Goal: Task Accomplishment & Management: Manage account settings

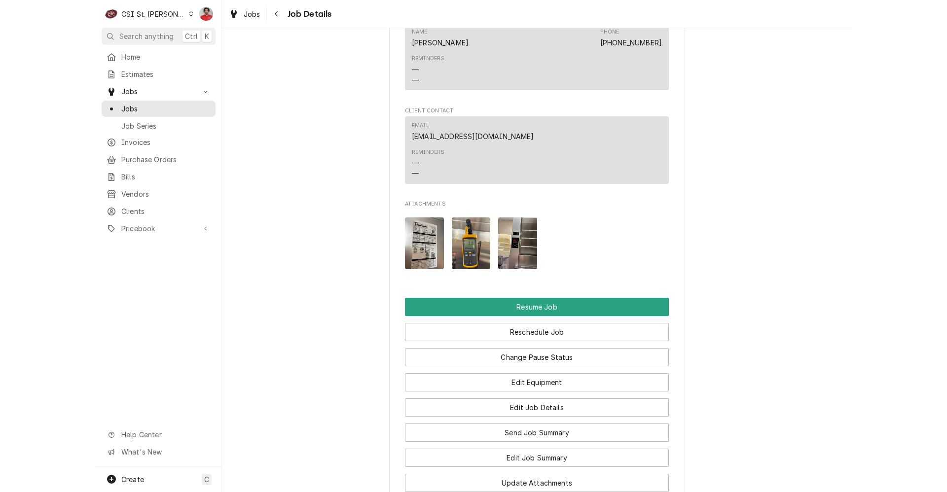
scroll to position [839, 0]
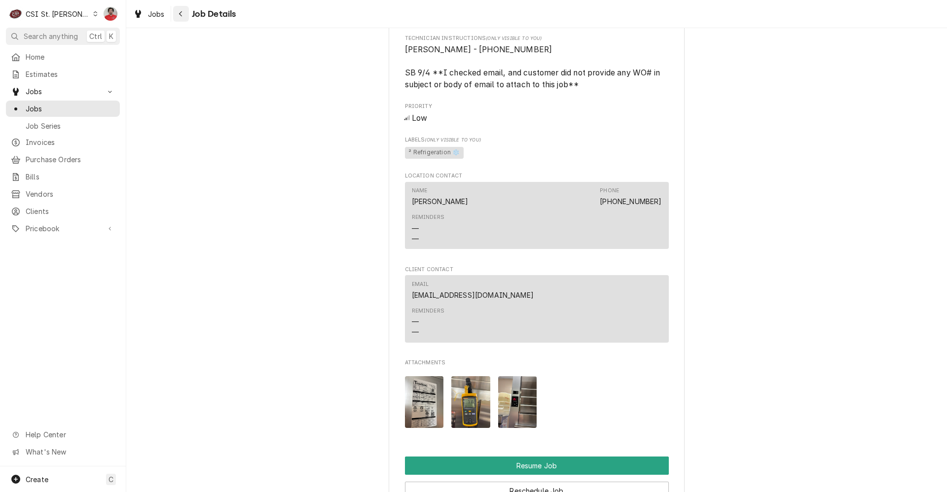
click at [181, 20] on button "Navigate back" at bounding box center [181, 14] width 16 height 16
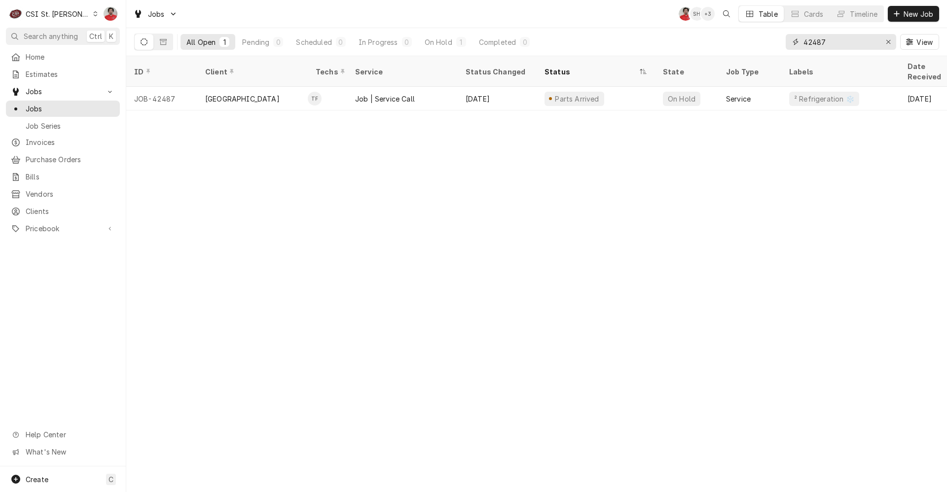
click at [845, 44] on input "42487" at bounding box center [841, 42] width 74 height 16
click at [58, 163] on link "Purchase Orders" at bounding box center [63, 160] width 114 height 16
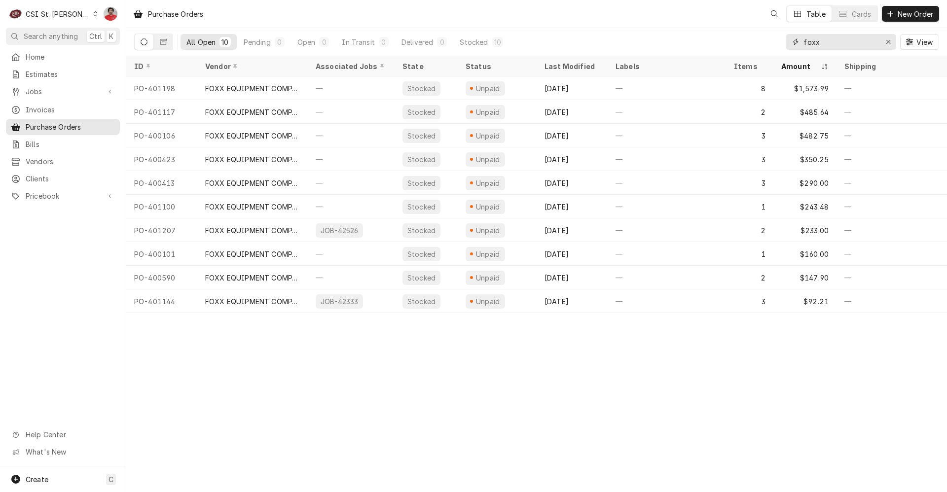
click at [851, 42] on input "foxx" at bounding box center [841, 42] width 74 height 16
type input "401201"
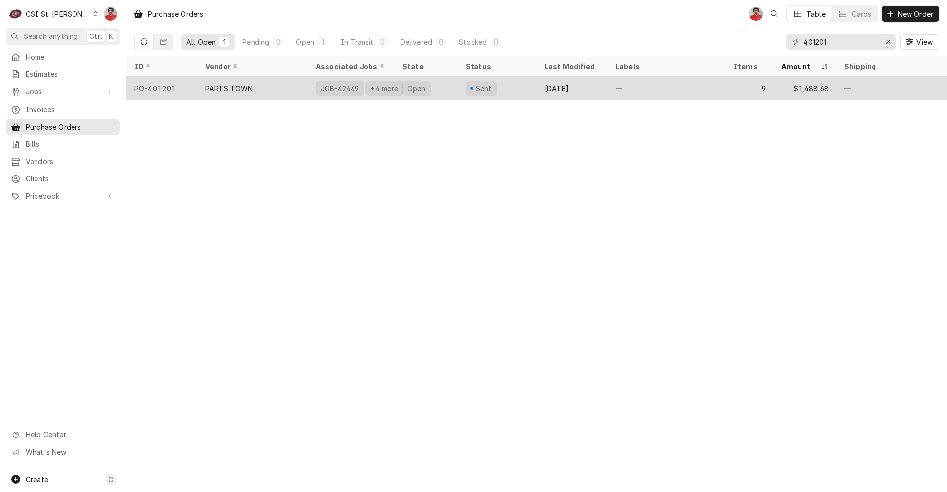
click at [528, 87] on div "Sent" at bounding box center [497, 88] width 79 height 24
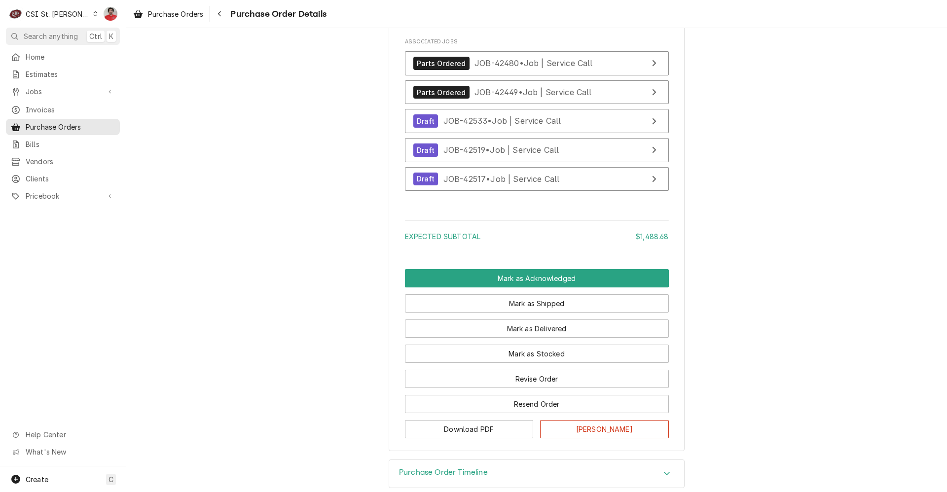
scroll to position [2494, 0]
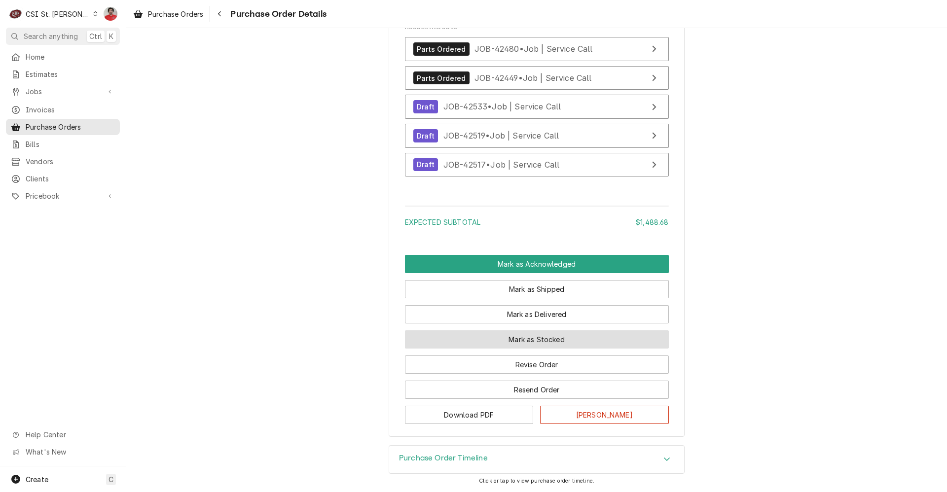
click at [541, 339] on button "Mark as Stocked" at bounding box center [537, 340] width 264 height 18
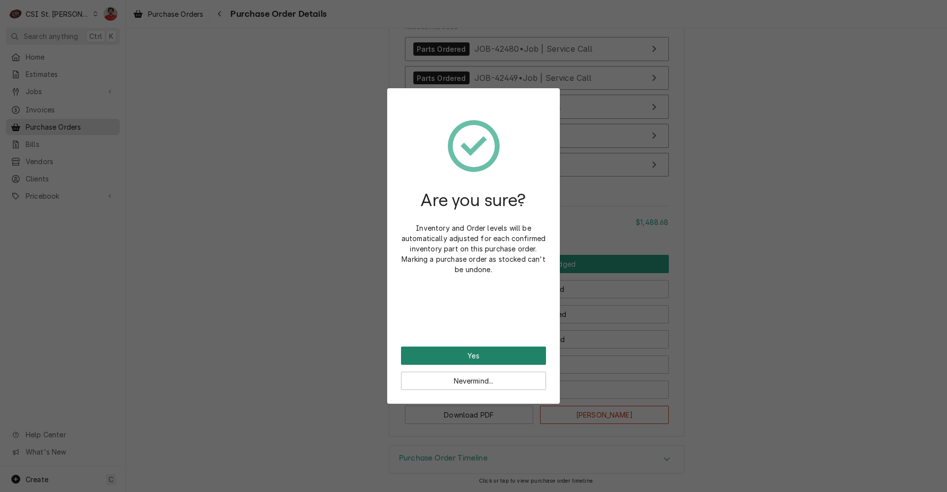
click at [502, 355] on button "Yes" at bounding box center [473, 356] width 145 height 18
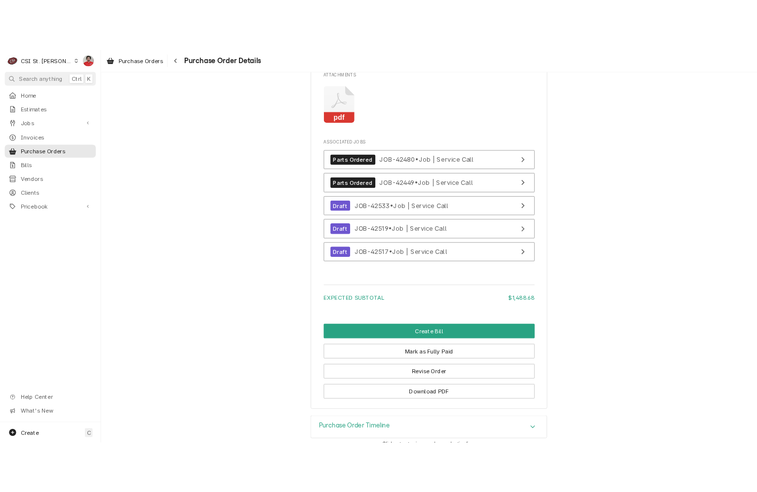
scroll to position [2543, 0]
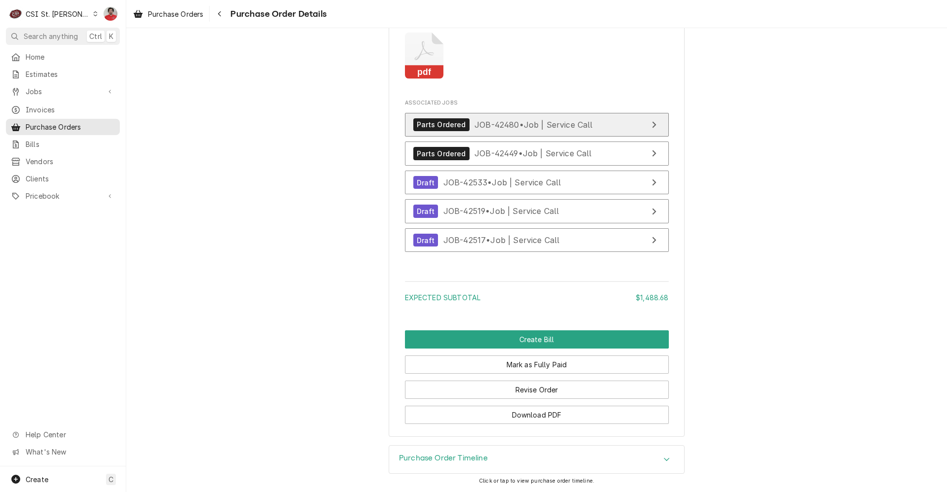
click at [502, 121] on span "JOB-42480 • Job | Service Call" at bounding box center [534, 124] width 118 height 10
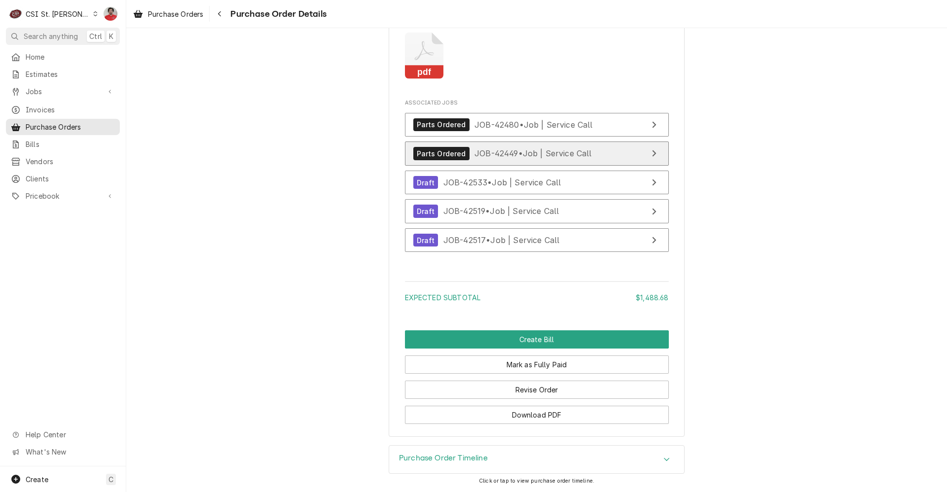
click at [501, 150] on span "JOB-42449 • Job | Service Call" at bounding box center [533, 154] width 117 height 10
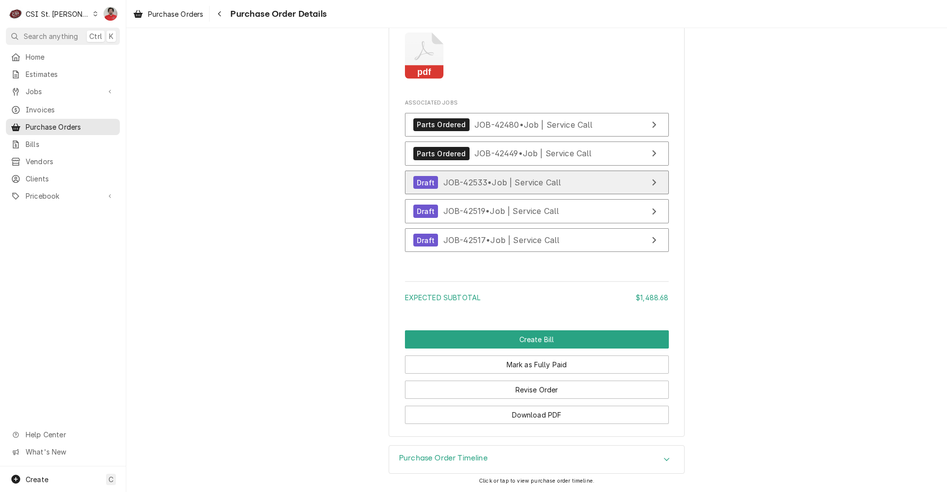
click at [502, 187] on span "JOB-42533 • Job | Service Call" at bounding box center [503, 183] width 118 height 10
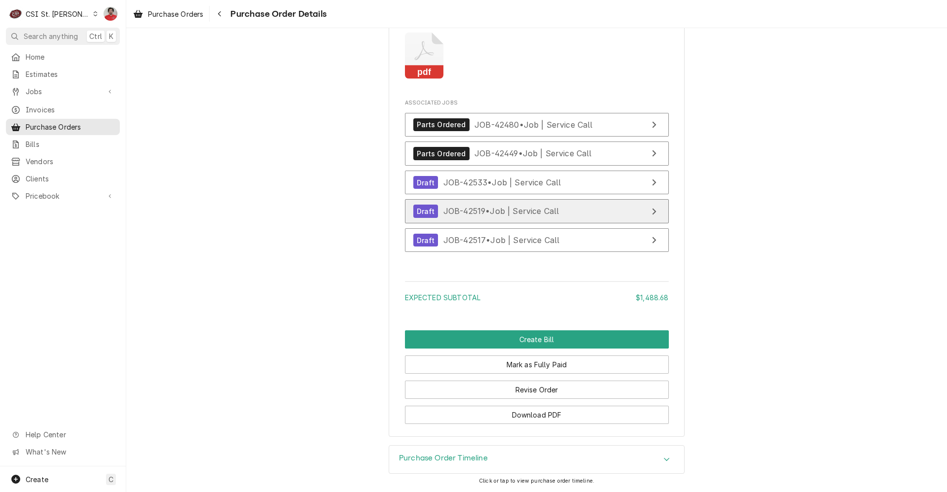
click at [502, 213] on span "JOB-42519 • Job | Service Call" at bounding box center [502, 211] width 116 height 10
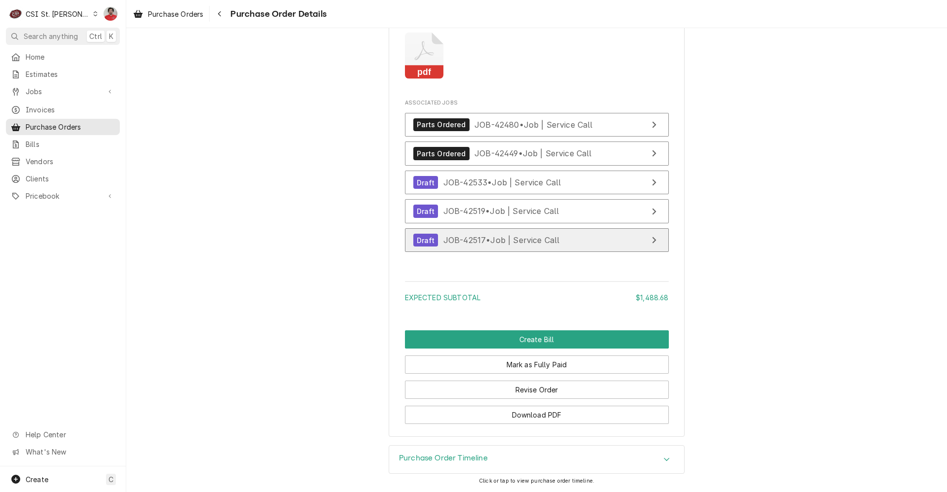
click at [502, 243] on span "JOB-42517 • Job | Service Call" at bounding box center [502, 240] width 116 height 10
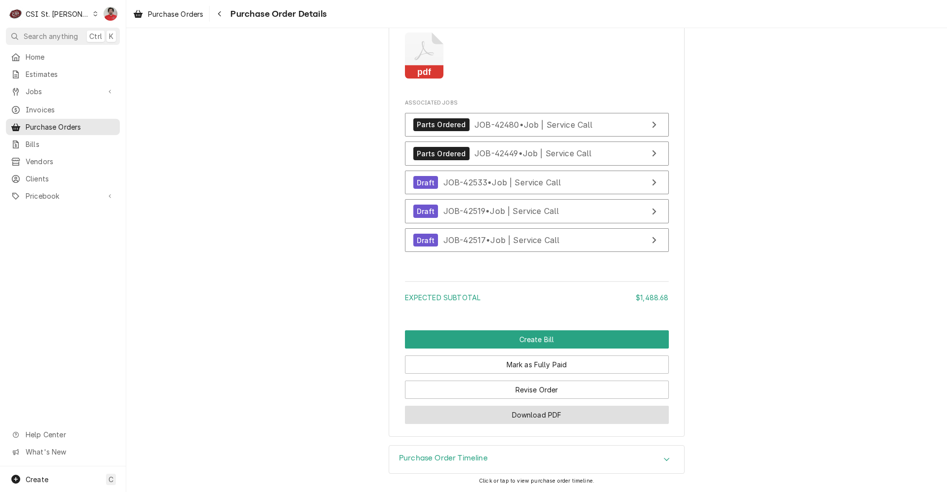
click at [549, 419] on button "Download PDF" at bounding box center [537, 415] width 264 height 18
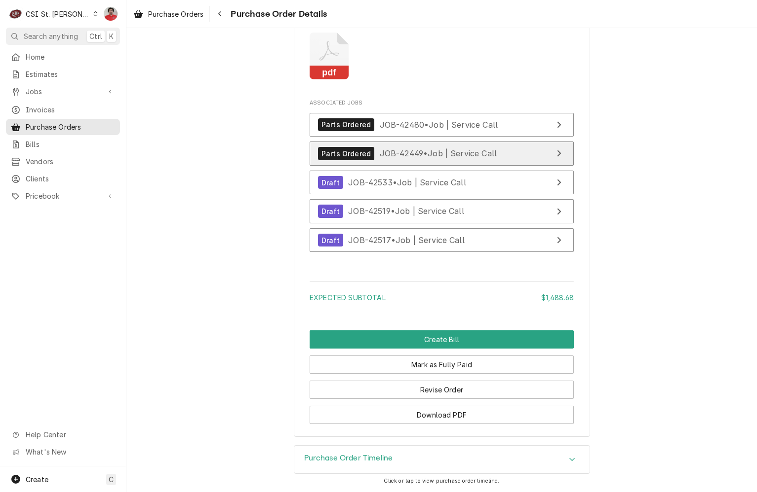
click at [400, 154] on span "JOB-42449 • Job | Service Call" at bounding box center [437, 154] width 117 height 10
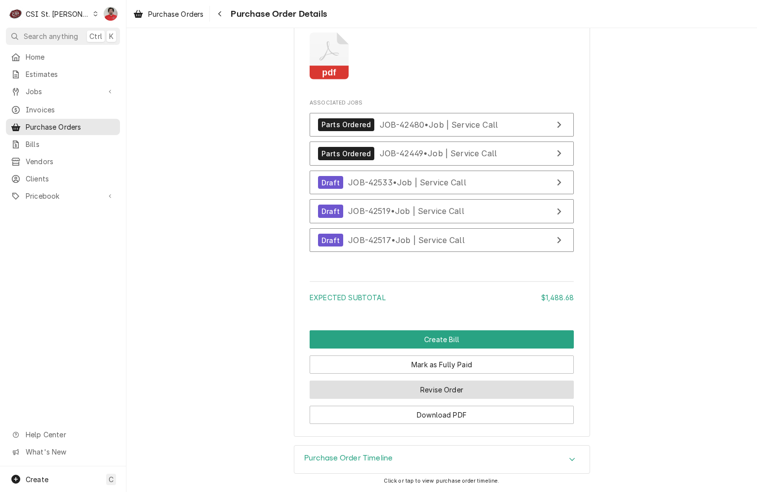
click at [428, 391] on button "Revise Order" at bounding box center [441, 390] width 264 height 18
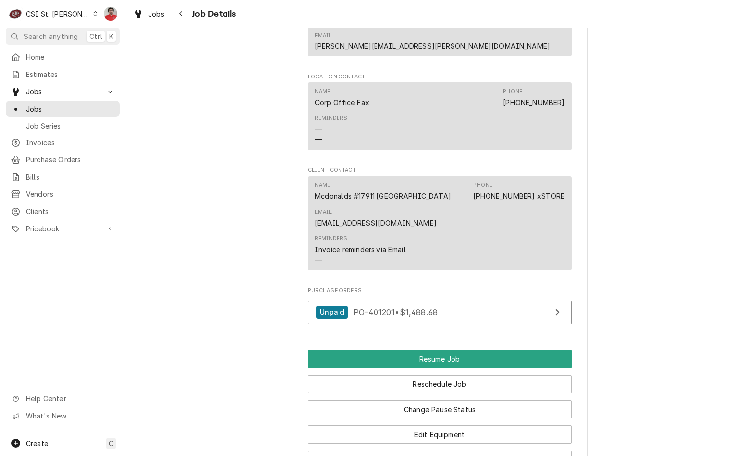
scroll to position [1184, 0]
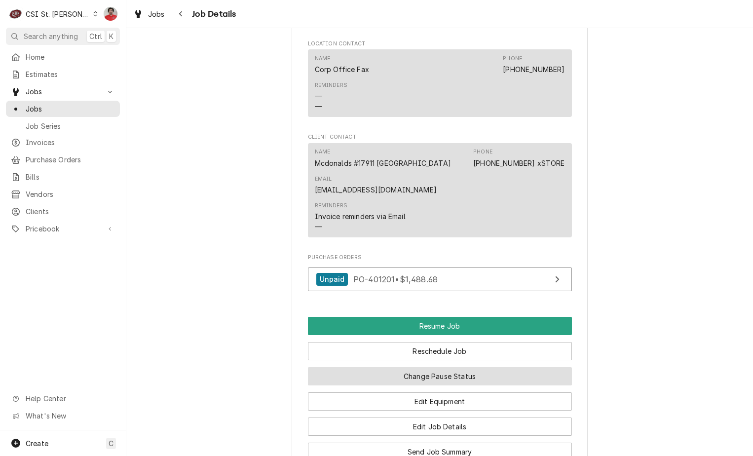
click at [444, 367] on button "Change Pause Status" at bounding box center [440, 376] width 264 height 18
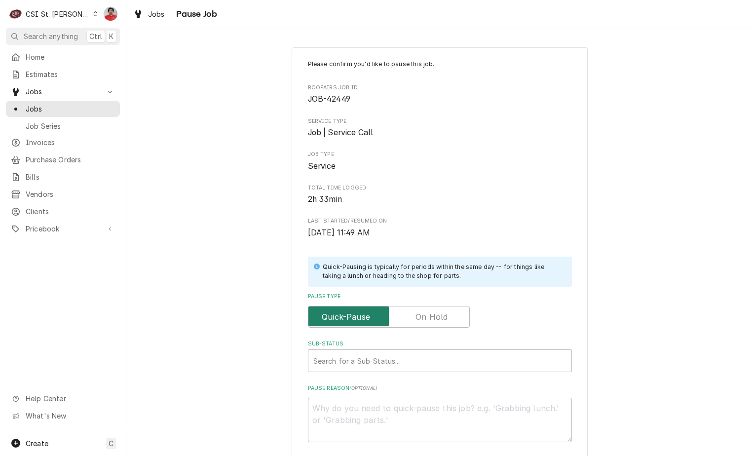
click at [435, 324] on input "Pause Type" at bounding box center [388, 317] width 153 height 22
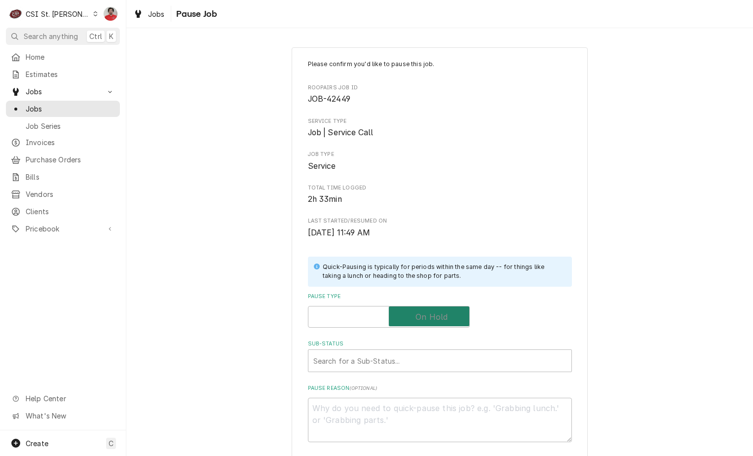
checkbox input "true"
click at [418, 370] on div "Sub-Status" at bounding box center [439, 361] width 253 height 18
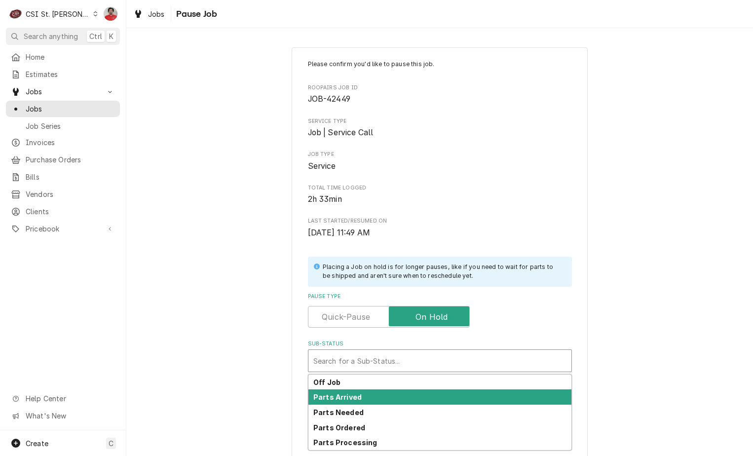
click at [411, 393] on div "Parts Arrived" at bounding box center [439, 396] width 263 height 15
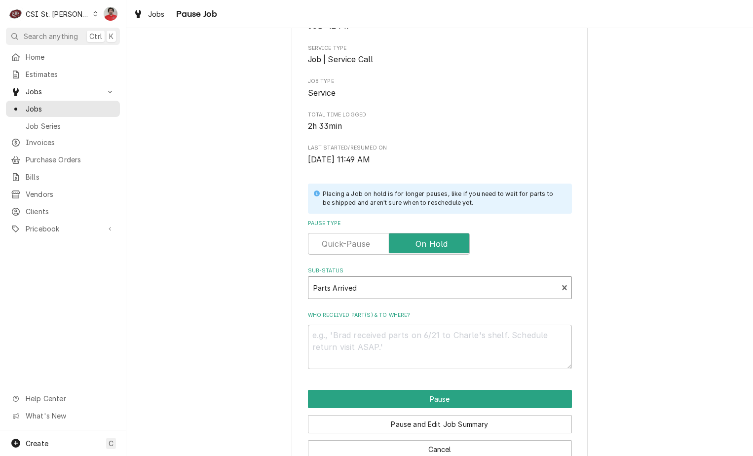
scroll to position [97, 0]
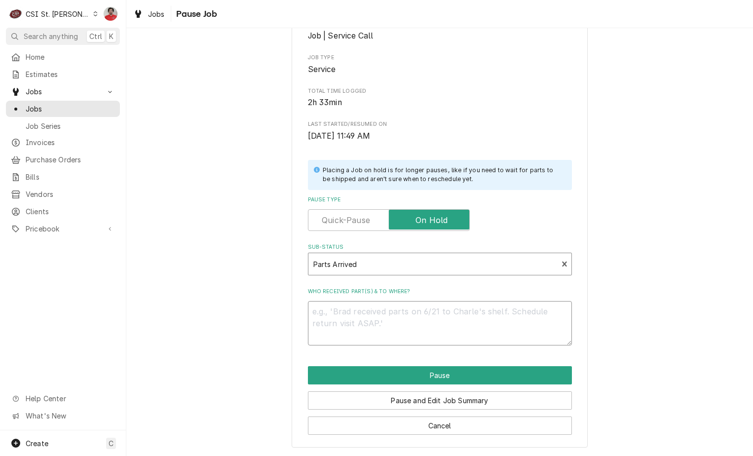
click at [455, 314] on textarea "Who received part(s) & to where?" at bounding box center [440, 323] width 264 height 44
type textarea "x"
type textarea "P"
type textarea "x"
type textarea "Pe"
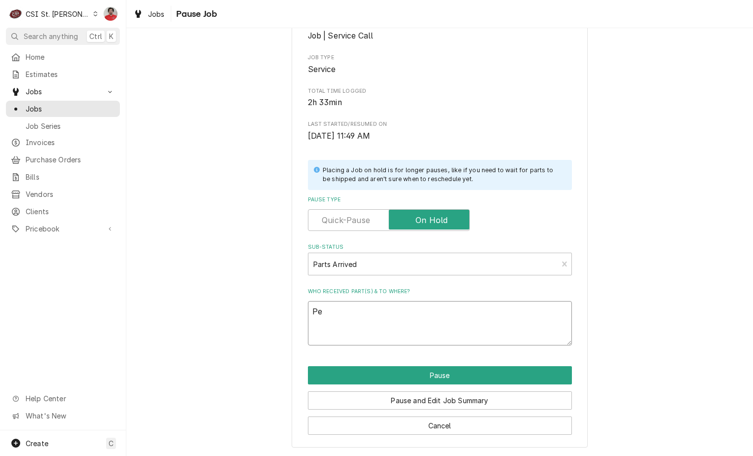
type textarea "x"
type textarea "Pel"
type textarea "x"
type textarea "Pela"
type textarea "x"
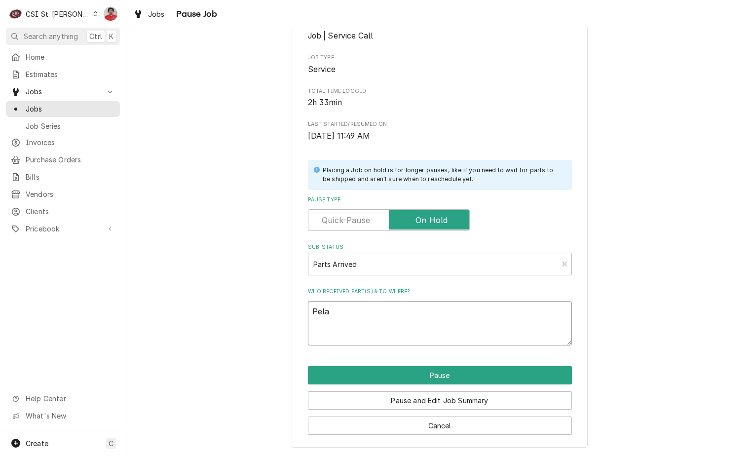
type textarea "Pelas"
type textarea "x"
type textarea "Pelase"
type textarea "x"
type textarea "Pelas"
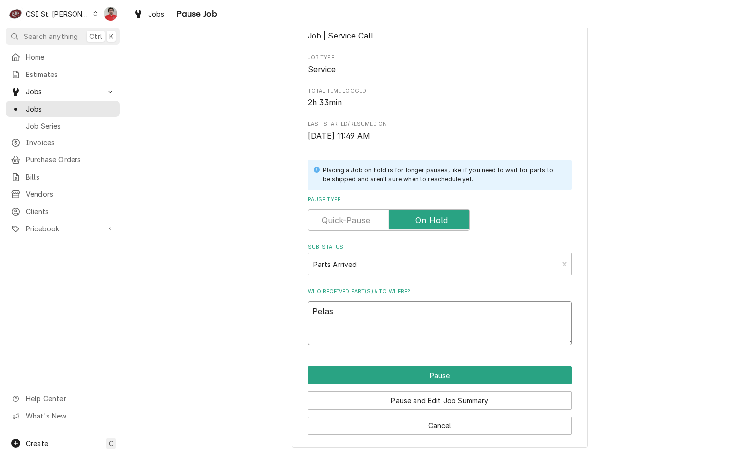
type textarea "x"
type textarea "Pela"
type textarea "x"
type textarea "Pel"
type textarea "x"
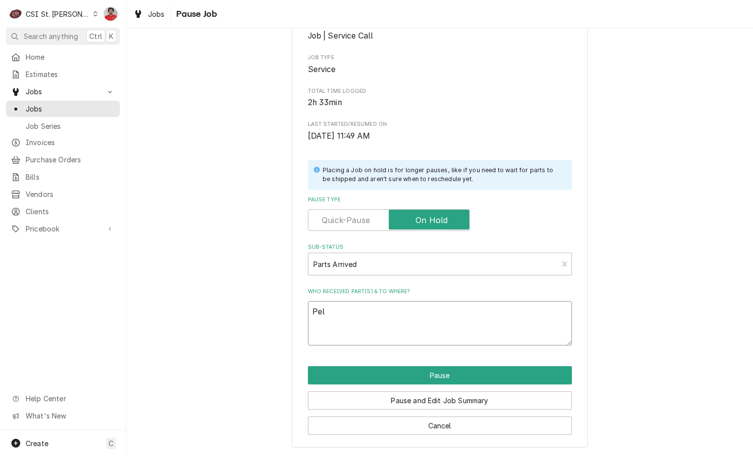
type textarea "Pe"
type textarea "x"
type textarea "P"
type textarea "x"
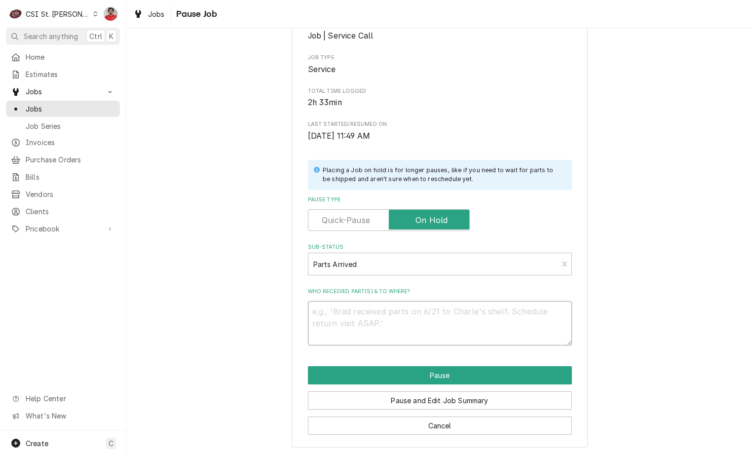
type textarea "R"
type textarea "x"
type textarea "RE"
type textarea "x"
type textarea "REc"
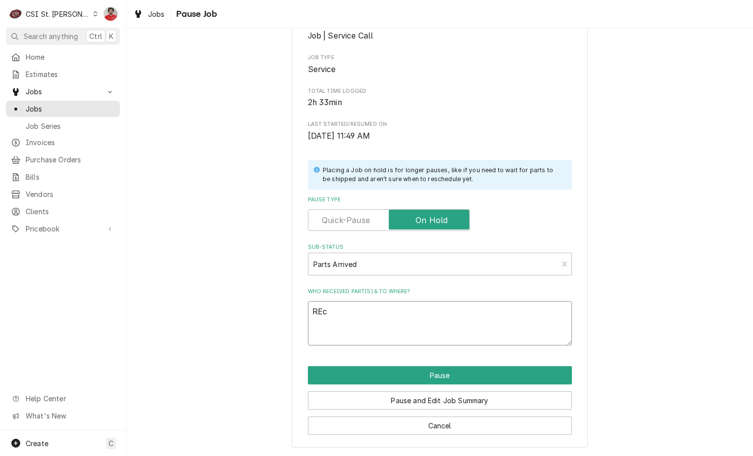
type textarea "x"
type textarea "REc"
type textarea "x"
type textarea "REc"
type textarea "x"
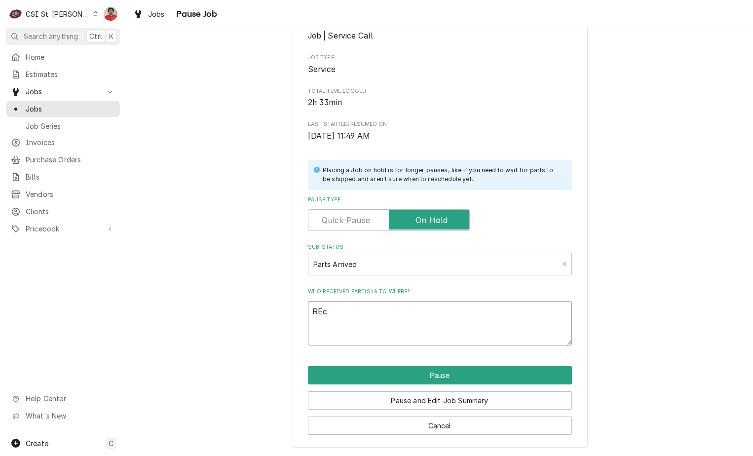
type textarea "RE"
type textarea "x"
type textarea "R"
type textarea "x"
type textarea "Re"
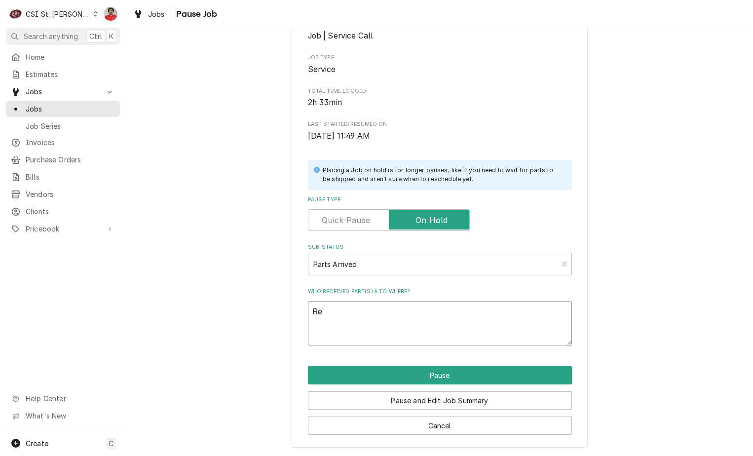
type textarea "x"
type textarea "Rec"
type textarea "x"
type textarea "Rec"
click at [430, 313] on textarea "Rec" at bounding box center [440, 323] width 264 height 44
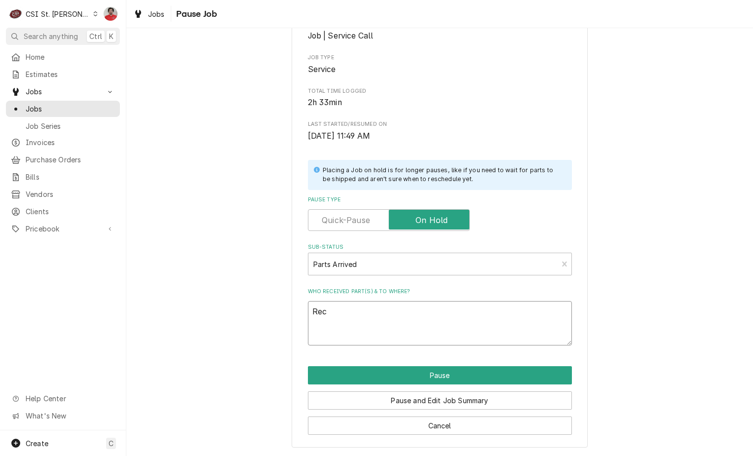
type textarea "x"
type textarea "Rec M"
type textarea "x"
type textarea "Rec MU"
type textarea "x"
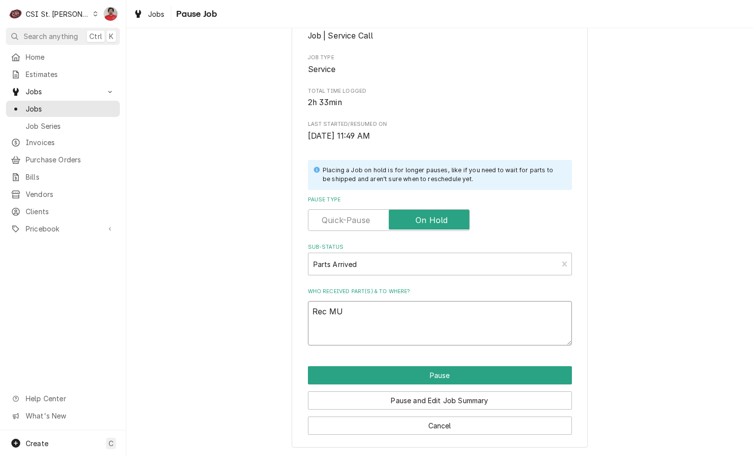
type textarea "Rec MUL"
type textarea "x"
type textarea "Rec MUL-"
type textarea "x"
type textarea "Rec MUL-V"
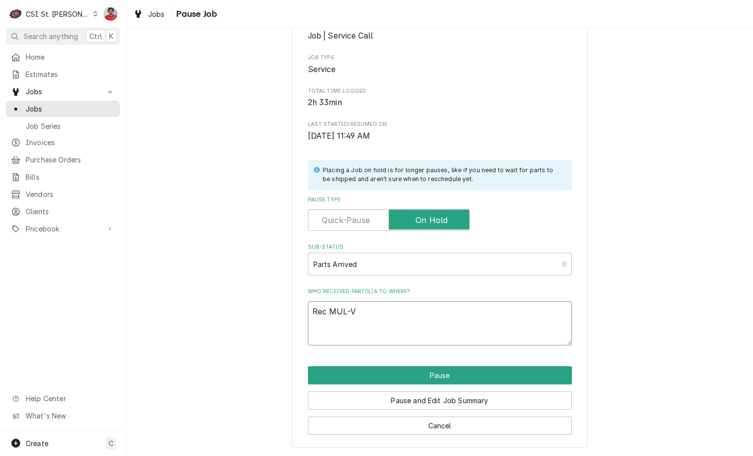
type textarea "x"
type textarea "Rec MUL-VM"
type textarea "x"
type textarea "Rec MUL-VMP"
type textarea "x"
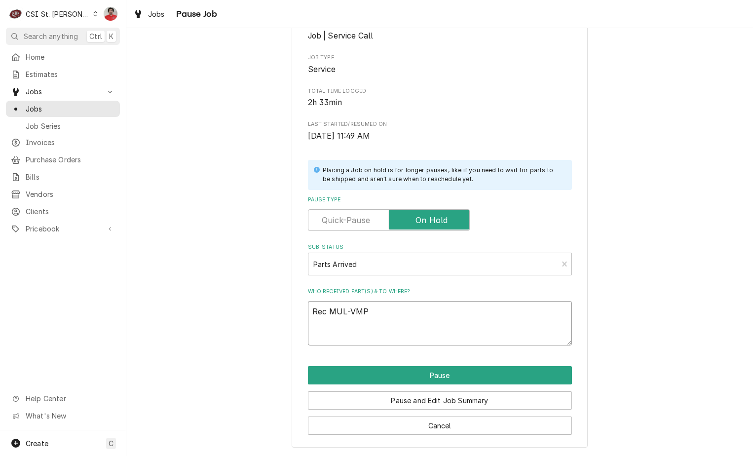
type textarea "Rec MUL-VMP-"
type textarea "x"
type textarea "Rec MUL-VMP"
type textarea "x"
type textarea "Rec MUL-VMP0"
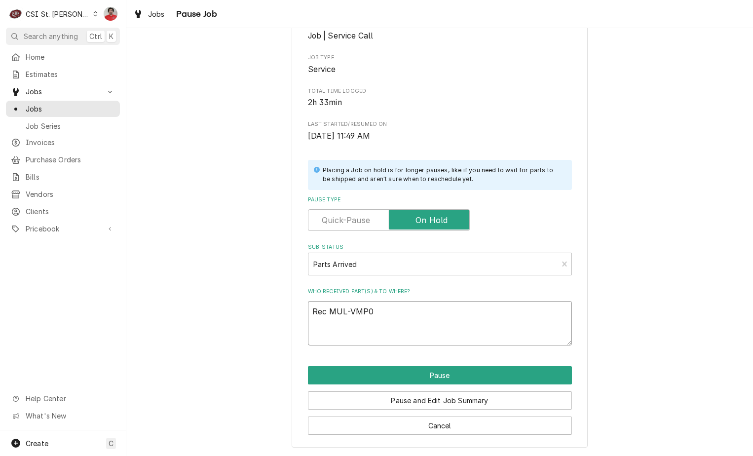
type textarea "x"
type textarea "Rec MUL-VMP00"
type textarea "x"
type textarea "Rec MUL-VMP001"
type textarea "x"
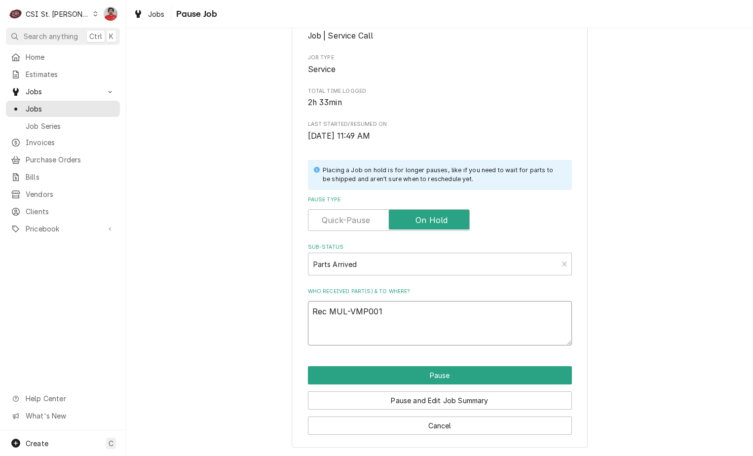
type textarea "Rec MUL-VMP0017"
type textarea "x"
type textarea "Rec MUL-VMP00172"
type textarea "x"
type textarea "Rec MUL-VMP00172"
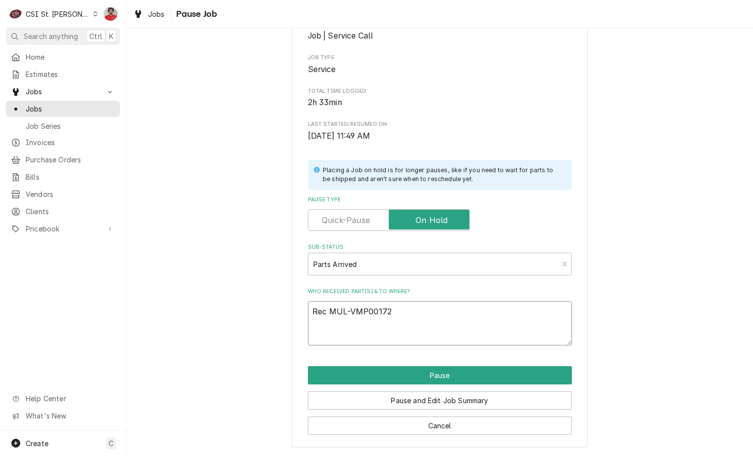
type textarea "x"
type textarea "Rec MUL-VMP00172 -"
type textarea "x"
type textarea "Rec MUL-VMP00172 -"
type textarea "x"
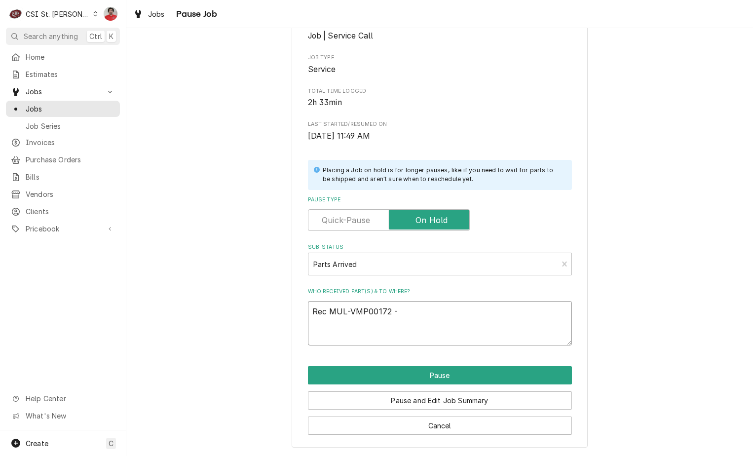
type textarea "Rec MUL-VMP00172 -"
type textarea "x"
type textarea "Rec MUL-VMP00172"
type textarea "x"
type textarea "Rec MUL-VMP00172"
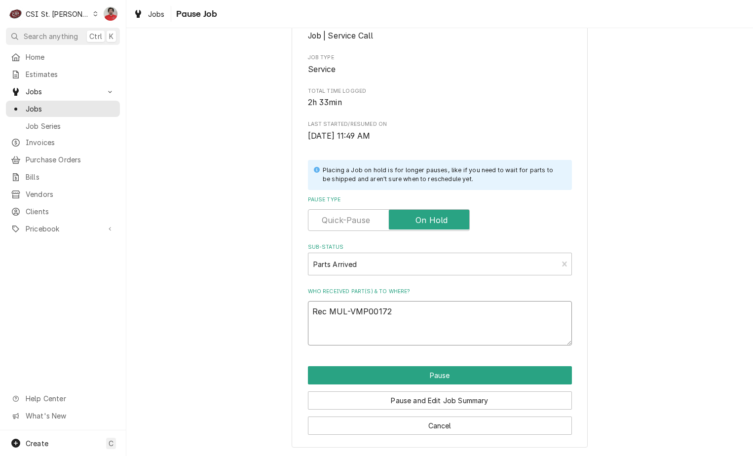
type textarea "x"
type textarea "Rec MUL-VMP00172,"
type textarea "x"
type textarea "Rec MUL-VMP00172,"
type textarea "x"
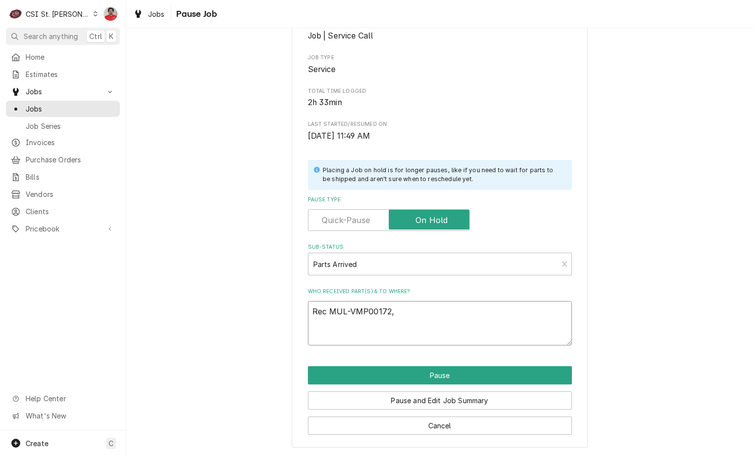
type textarea "Rec MUL-VMP00172, M"
type textarea "x"
type textarea "Rec MUL-VMP00172, MU"
type textarea "x"
type textarea "Rec MUL-VMP00172, MUL"
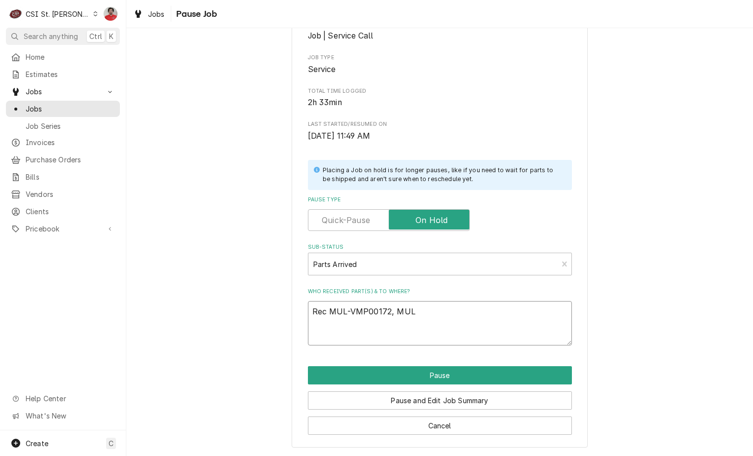
type textarea "x"
type textarea "Rec MUL-VMP00172, MUL-"
type textarea "x"
type textarea "Rec MUL-VMP00172, MUL-V"
type textarea "x"
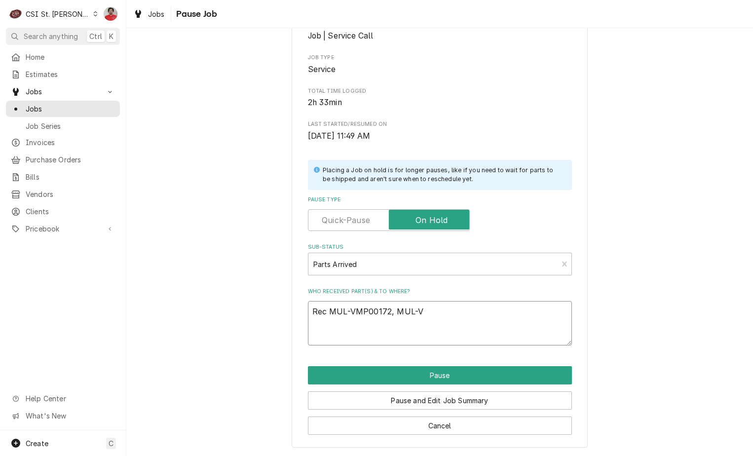
type textarea "Rec MUL-VMP00172, MUL-VM"
type textarea "x"
type textarea "Rec MUL-VMP00172, MUL-VMP"
type textarea "x"
type textarea "Rec MUL-VMP00172, MUL-VMP0"
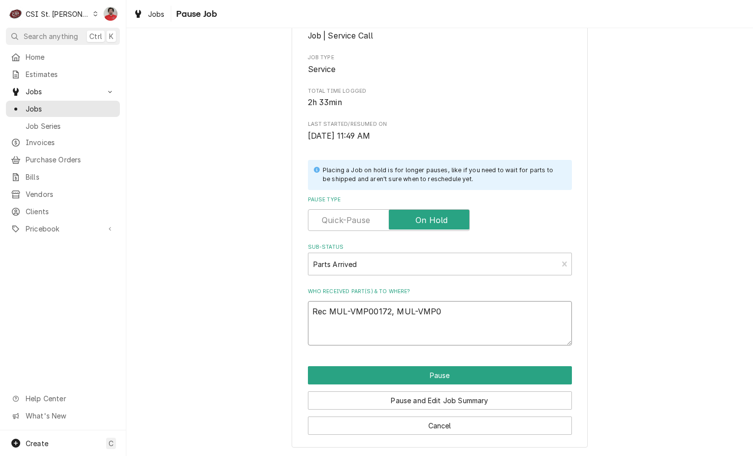
type textarea "x"
type textarea "Rec MUL-VMP00172, MUL-VMP00"
type textarea "x"
type textarea "Rec MUL-VMP00172, MUL-VMP001"
type textarea "x"
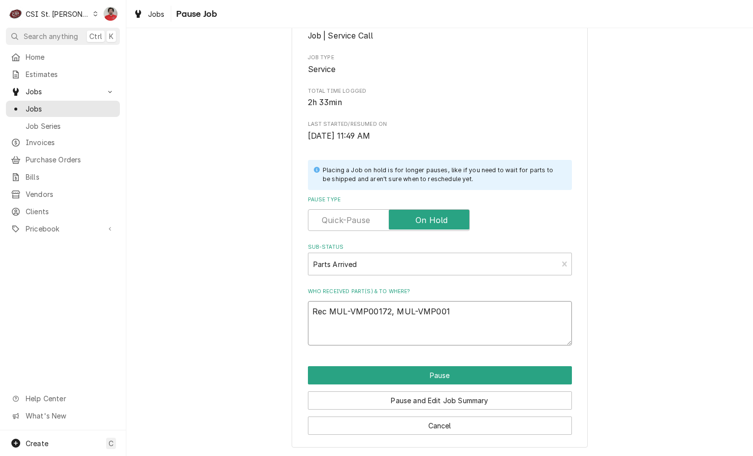
type textarea "Rec MUL-VMP00172, MUL-VMP0017"
type textarea "x"
type textarea "Rec MUL-VMP00172, MUL-VMP00175"
type textarea "x"
type textarea "Rec MUL-VMP00172, MUL-VMP00175,"
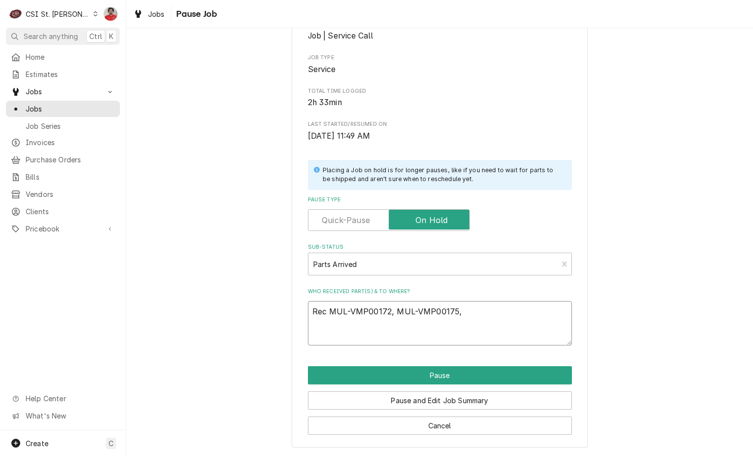
type textarea "x"
type textarea "Rec MUL-VMP00172, MUL-VMP00175,"
type textarea "x"
type textarea "Rec MUL-VMP00172, MUL-VMP00175, a"
type textarea "x"
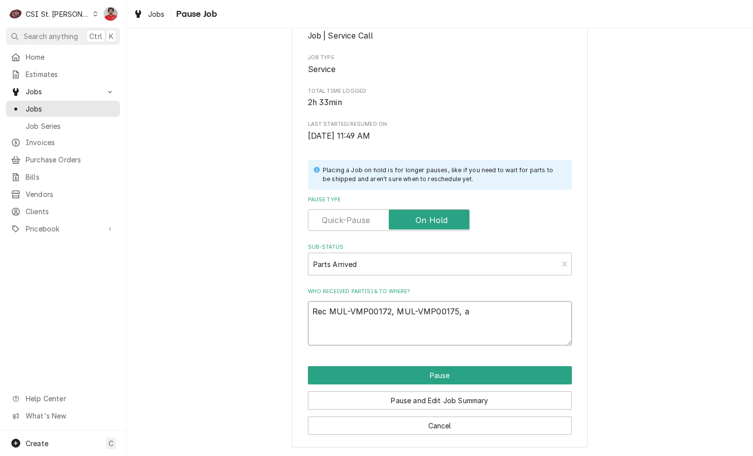
type textarea "Rec MUL-VMP00172, MUL-VMP00175, an"
type textarea "x"
type textarea "Rec MUL-VMP00172, MUL-VMP00175, and"
type textarea "x"
type textarea "Rec MUL-VMP00172, MUL-VMP00175, and"
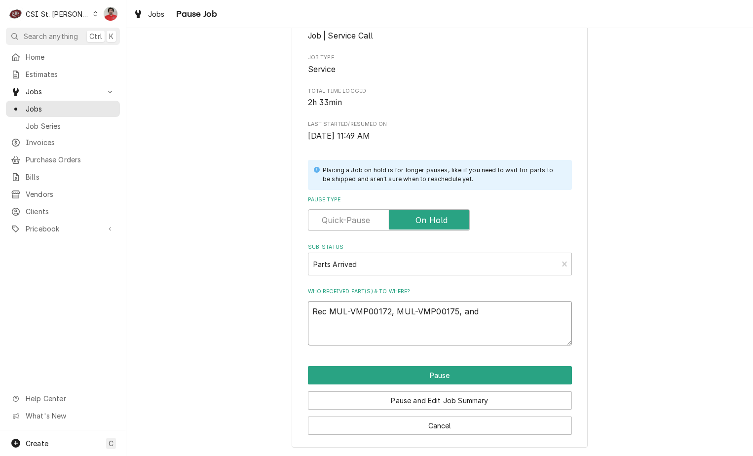
type textarea "x"
type textarea "Rec MUL-VMP00172, MUL-VMP00175, and M"
type textarea "x"
type textarea "Rec MUL-VMP00172, MUL-VMP00175, and MU"
type textarea "x"
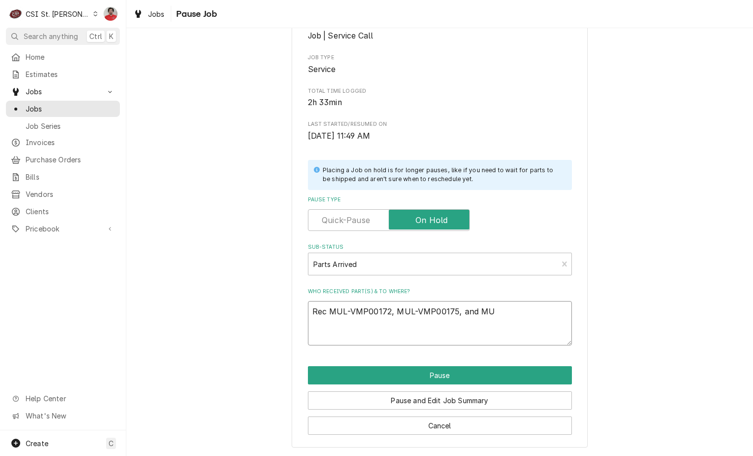
type textarea "Rec MUL-VMP00172, MUL-VMP00175, and MUL"
type textarea "x"
type textarea "Rec MUL-VMP00172, MUL-VMP00175, and MUL-"
type textarea "x"
type textarea "Rec MUL-VMP00172, MUL-VMP00175, and MUL-V"
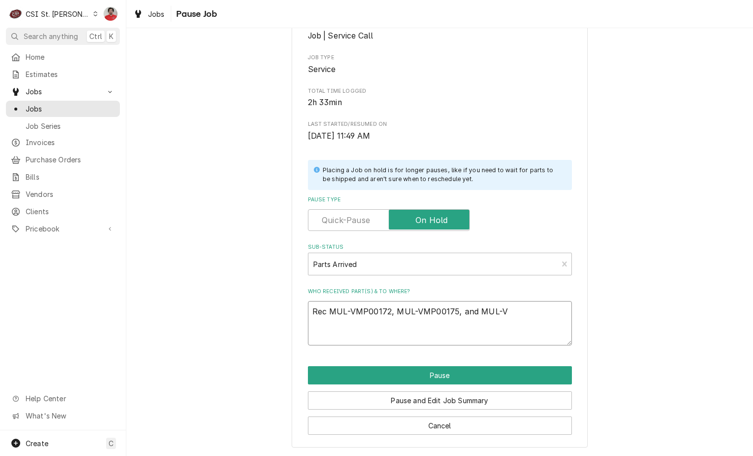
type textarea "x"
type textarea "Rec MUL-VMP00172, MUL-VMP00175, and MUL-VM"
type textarea "x"
type textarea "Rec MUL-VMP00172, MUL-VMP00175, and MUL-VMP"
type textarea "x"
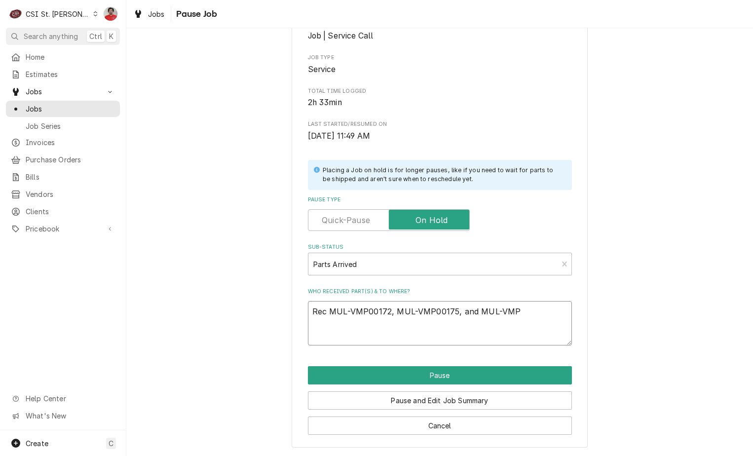
type textarea "Rec MUL-VMP00172, MUL-VMP00175, and MUL-VMP-"
type textarea "x"
type textarea "Rec MUL-VMP00172, MUL-VMP00175, and MUL-VMP"
type textarea "x"
type textarea "Rec MUL-VMP00172, MUL-VMP00175, and MUL-VMP0"
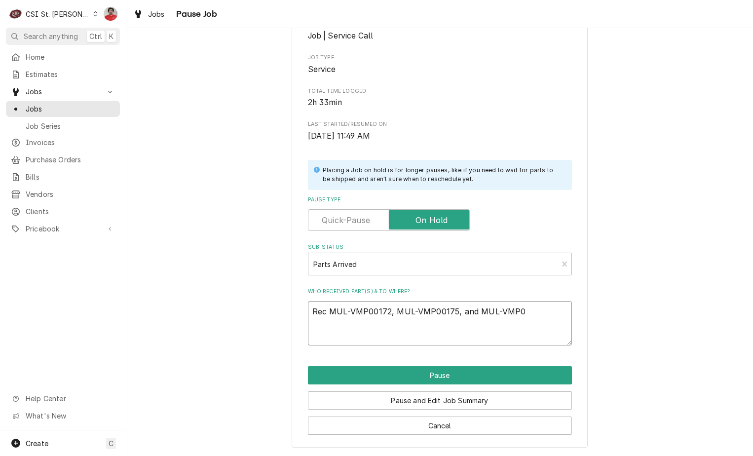
type textarea "x"
type textarea "Rec MUL-VMP00172, MUL-VMP00175, and MUL-VMP00"
type textarea "x"
type textarea "Rec MUL-VMP00172, MUL-VMP00175, and MUL-VMP001"
type textarea "x"
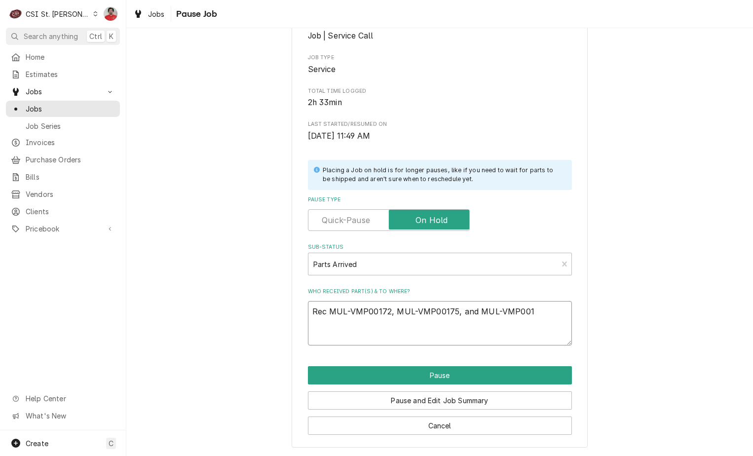
type textarea "Rec MUL-VMP00172, MUL-VMP00175, and MUL-VMP0012"
type textarea "x"
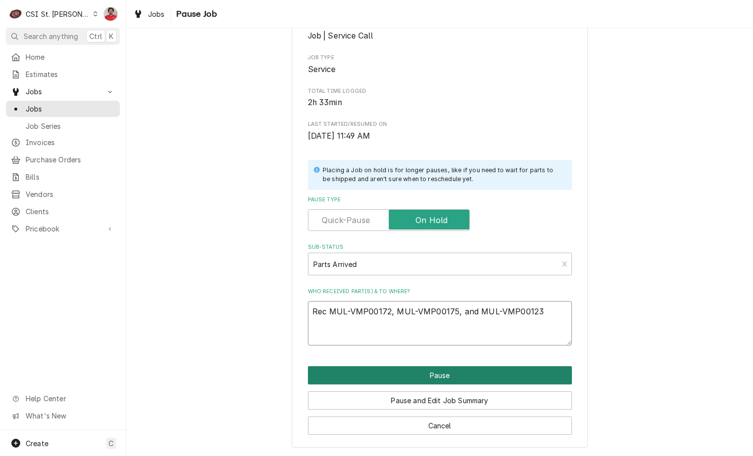
type textarea "Rec MUL-VMP00172, MUL-VMP00175, and MUL-VMP00123"
click at [420, 377] on button "Pause" at bounding box center [440, 375] width 264 height 18
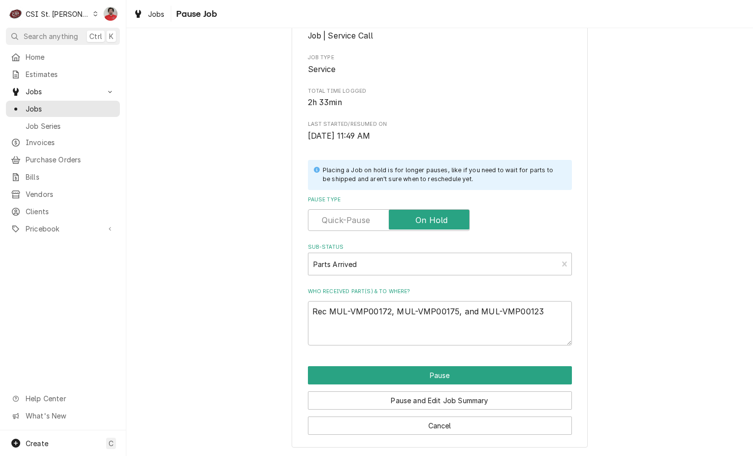
type textarea "x"
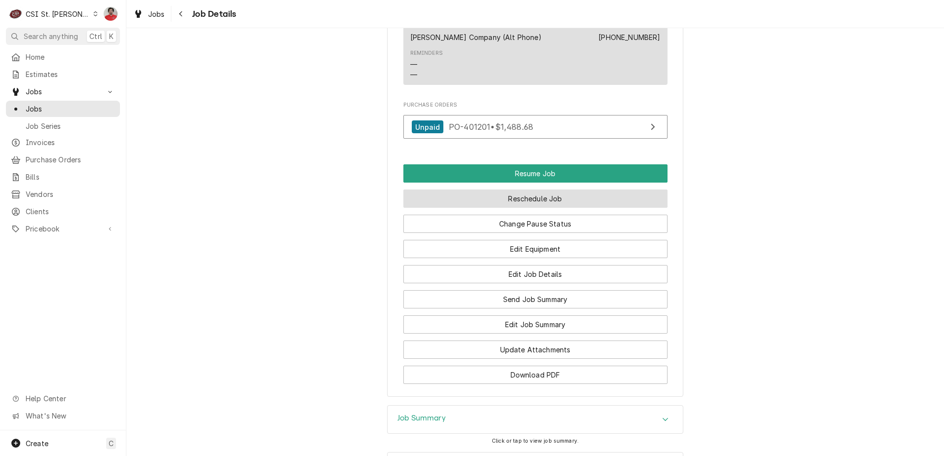
scroll to position [1228, 0]
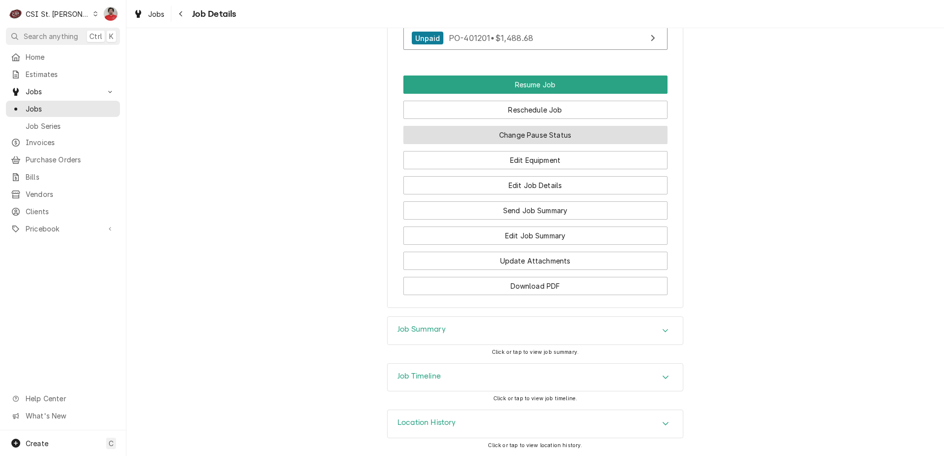
click at [467, 131] on button "Change Pause Status" at bounding box center [535, 135] width 264 height 18
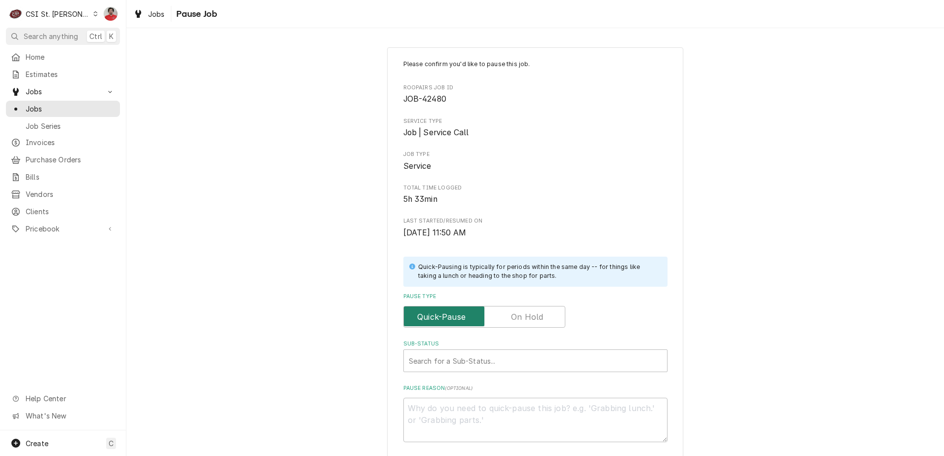
click at [538, 319] on label "Pause Type" at bounding box center [484, 317] width 162 height 22
click at [538, 319] on input "Pause Type" at bounding box center [484, 317] width 153 height 22
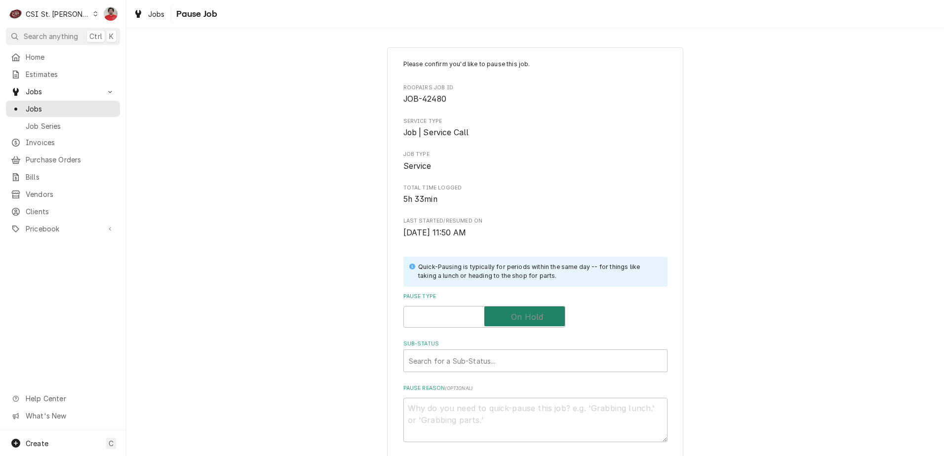
checkbox input "true"
click at [519, 355] on div "Sub-Status" at bounding box center [535, 361] width 253 height 18
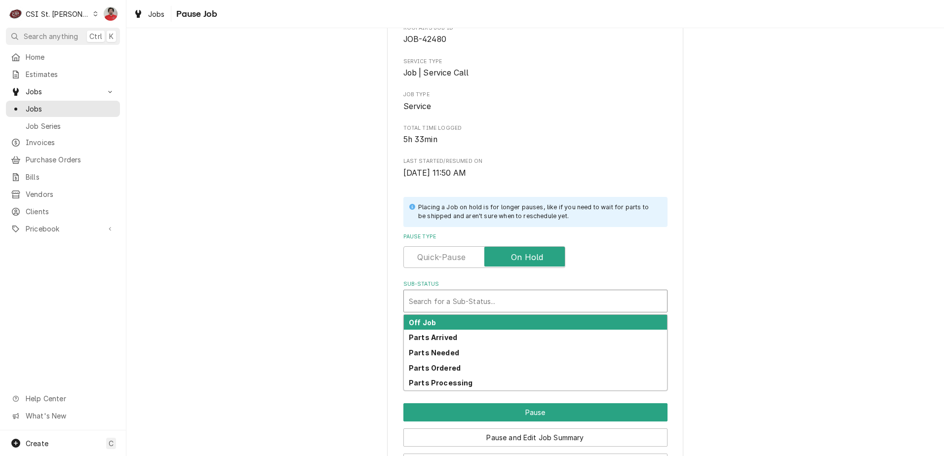
scroll to position [97, 0]
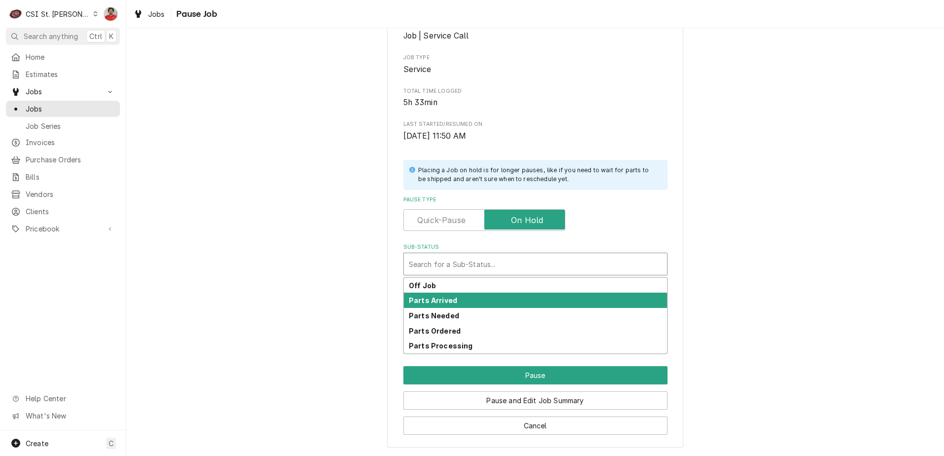
click at [479, 298] on div "Parts Arrived" at bounding box center [535, 300] width 263 height 15
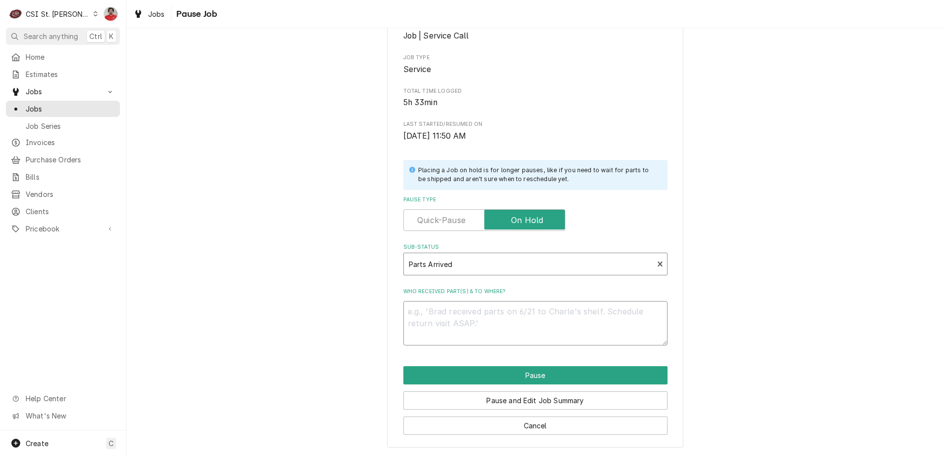
click at [497, 317] on textarea "Who received part(s) & to where?" at bounding box center [535, 323] width 264 height 44
click at [506, 326] on textarea "Who received part(s) & to where?" at bounding box center [535, 323] width 264 height 44
type textarea "x"
type textarea "R"
type textarea "x"
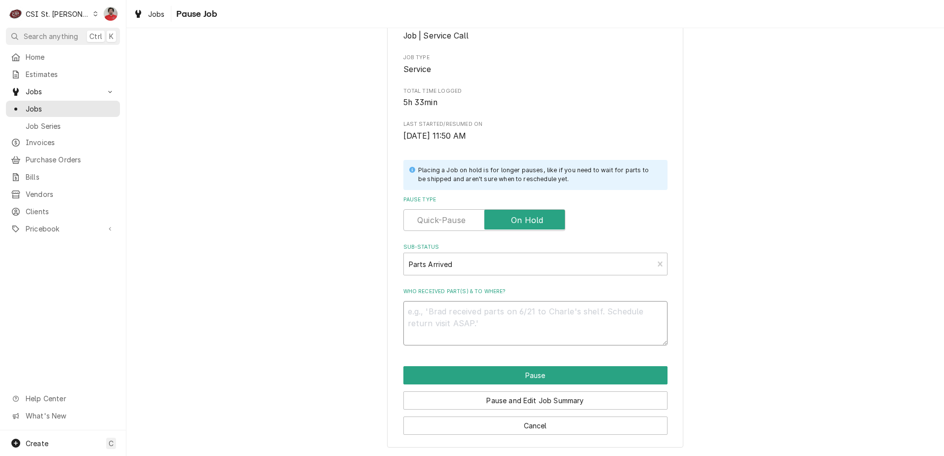
type textarea "x"
type textarea "R"
type textarea "x"
type textarea "Re"
type textarea "x"
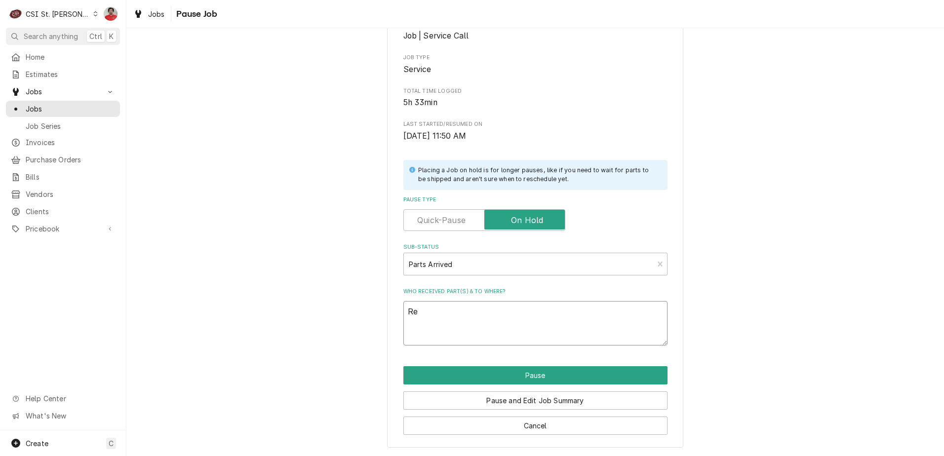
type textarea "Rec"
type textarea "x"
type textarea "Rec"
type textarea "x"
type textarea "Rec H"
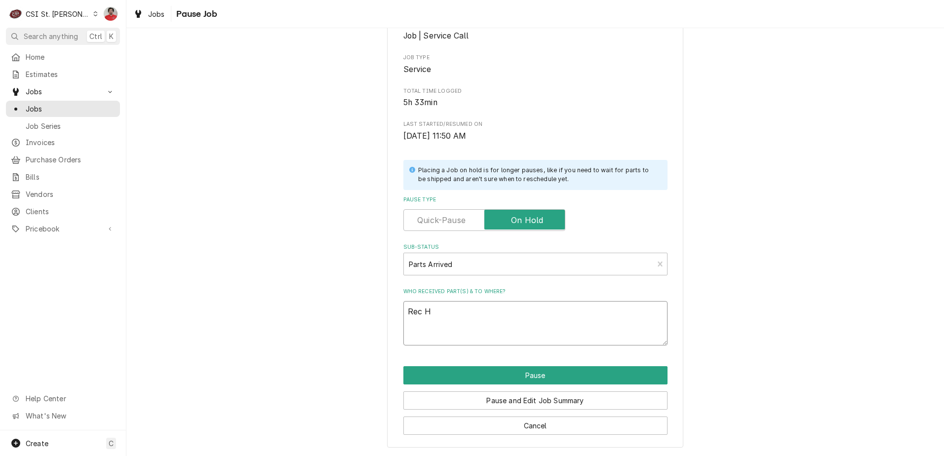
type textarea "x"
type textarea "Rec HA"
type textarea "x"
type textarea "Rec HAT"
type textarea "x"
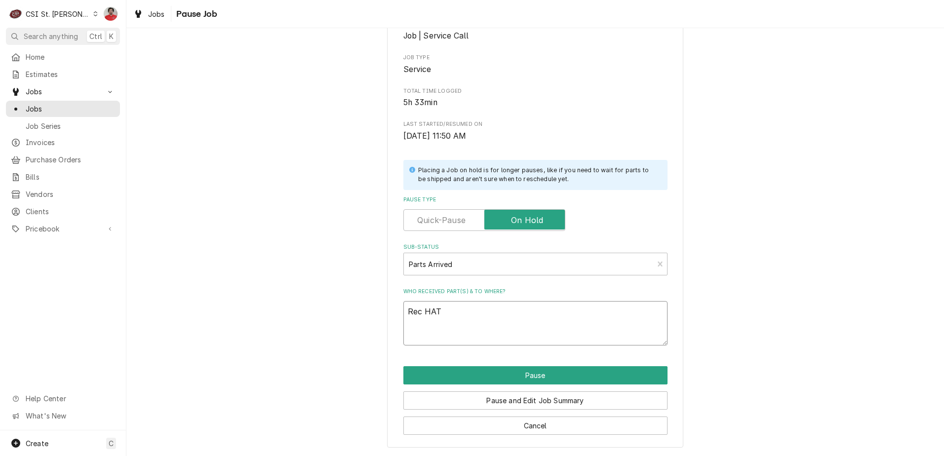
type textarea "Rec HAT-"
type textarea "x"
type textarea "Rec HAT-0"
type textarea "x"
type textarea "Rec HAT-02"
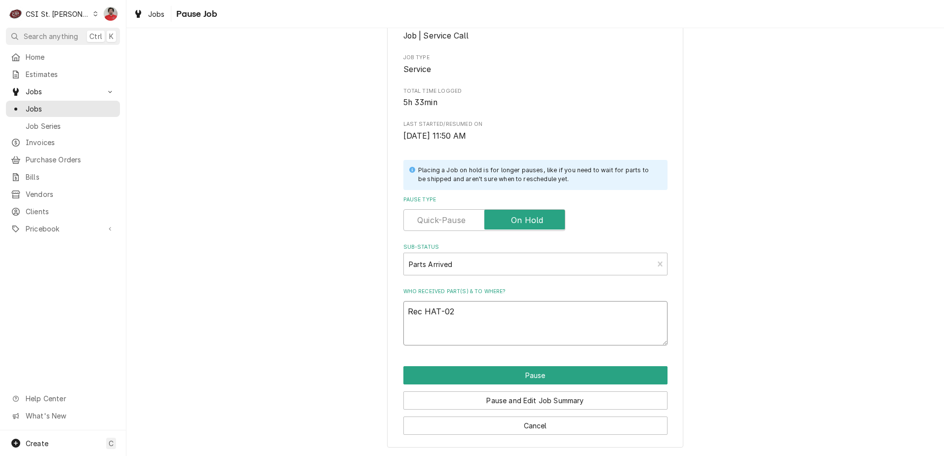
type textarea "x"
type textarea "Rec HAT-02."
type textarea "x"
type textarea "Rec HAT-02.."
type textarea "x"
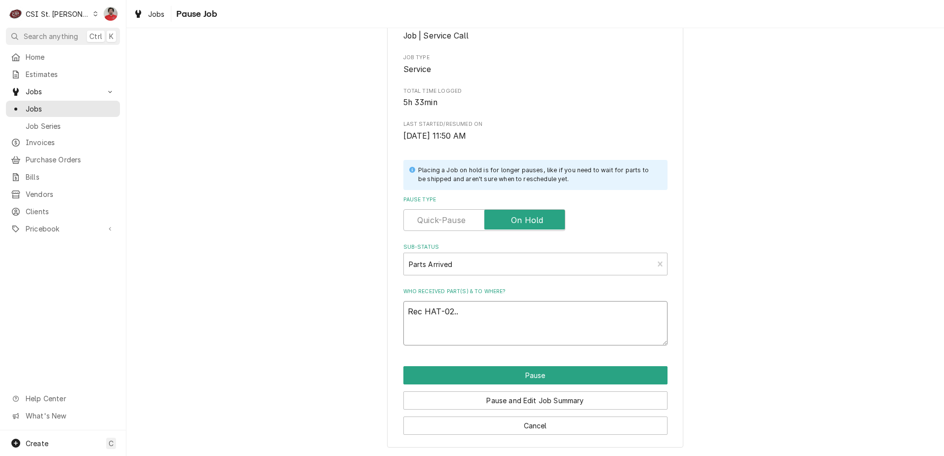
type textarea "Rec HAT-02..0"
type textarea "x"
type textarea "Rec HAT-02.."
type textarea "x"
type textarea "Rec HAT-02..1"
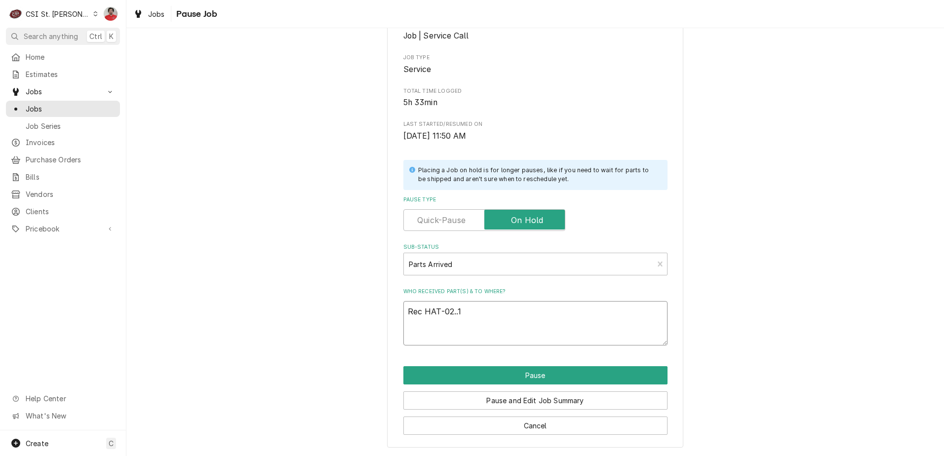
type textarea "x"
type textarea "Rec HAT-02..19"
type textarea "x"
type textarea "Rec HAT-02..193"
type textarea "x"
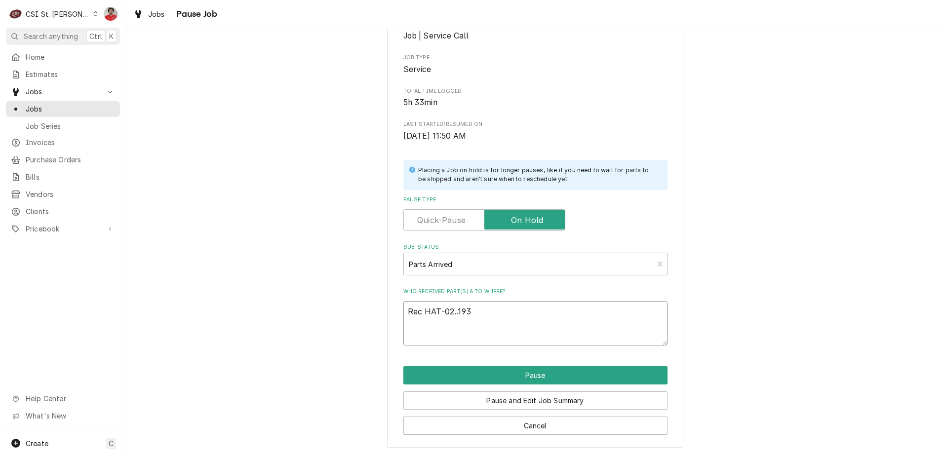
type textarea "Rec HAT-02..19"
type textarea "x"
type textarea "Rec HAT-02..1"
type textarea "x"
type textarea "Rec HAT-02.."
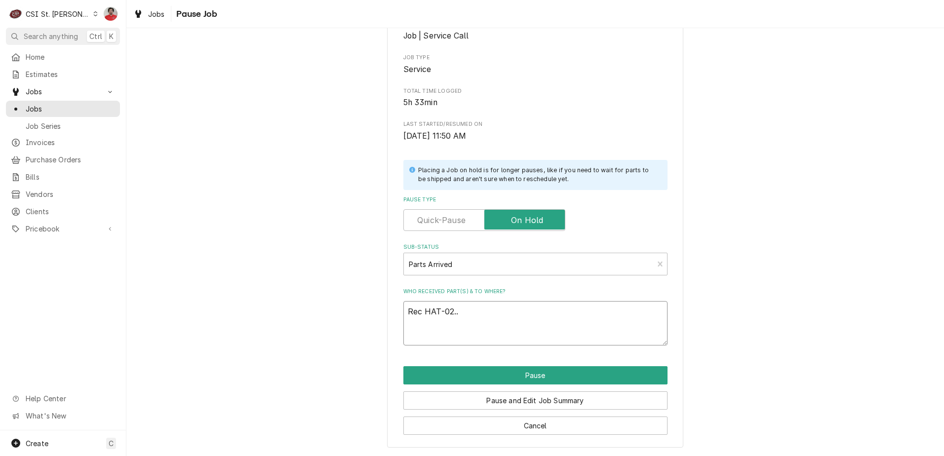
type textarea "x"
type textarea "Rec HAT-02."
type textarea "x"
type textarea "Rec HAT-02.1"
type textarea "x"
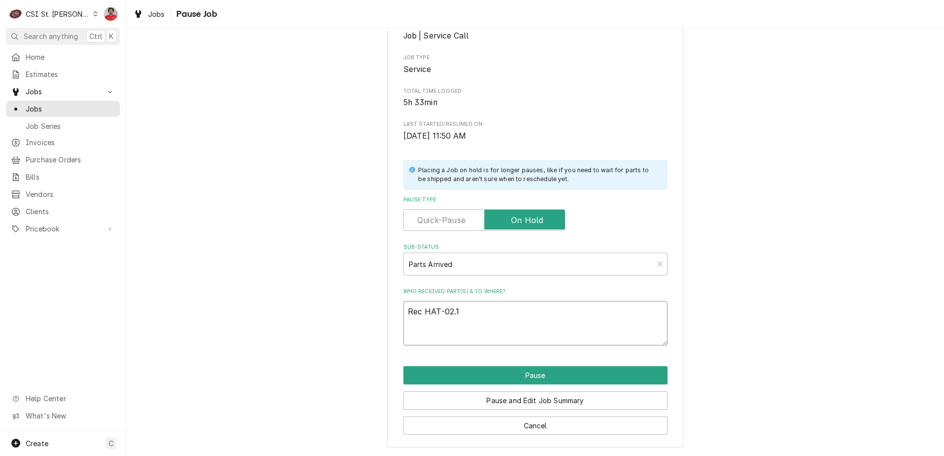
type textarea "Rec HAT-02.19"
type textarea "x"
type textarea "Rec HAT-02.19."
type textarea "x"
type textarea "Rec HAT-02.19.1"
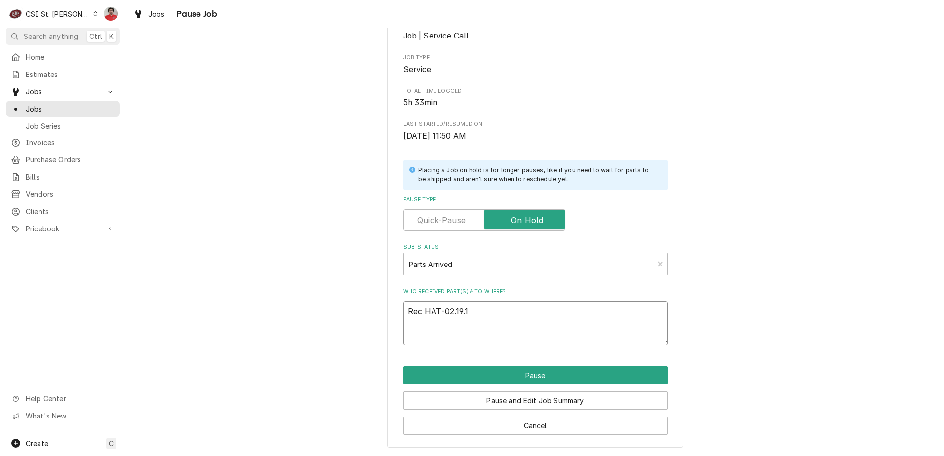
type textarea "x"
type textarea "Rec HAT-02.19.16"
type textarea "x"
type textarea "Rec HAT-02.19.168"
type textarea "x"
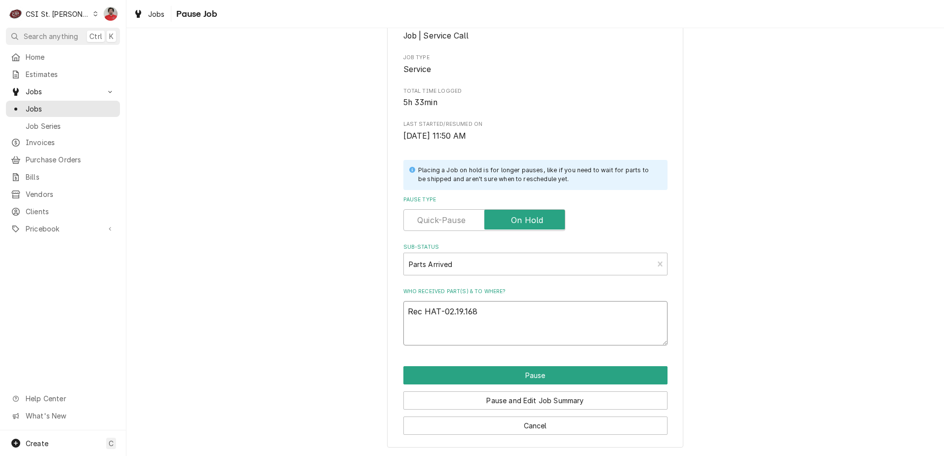
type textarea "Rec HAT-02.19.1680"
type textarea "x"
type textarea "Rec HAT-02.19.16800"
type textarea "x"
type textarea "Rec HAT-02.19.16800"
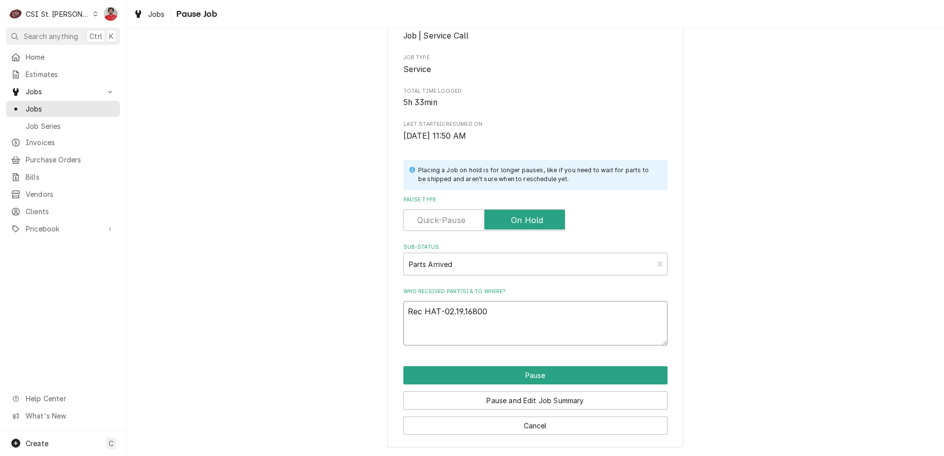
type textarea "x"
type textarea "Rec HAT-02.19.16800 t"
type textarea "x"
type textarea "Rec HAT-02.19.16800 to"
type textarea "x"
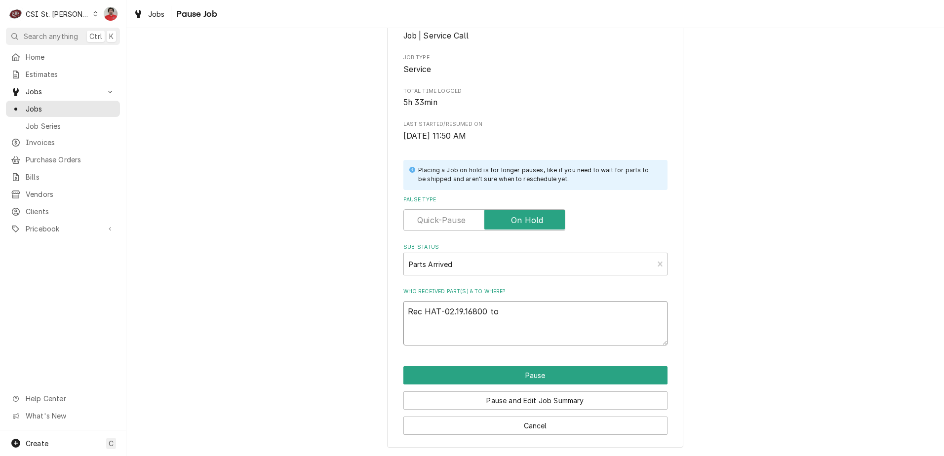
type textarea "Rec HAT-02.19.16800 to"
type textarea "x"
type textarea "Rec HAT-02.19.16800 to R"
type textarea "x"
type textarea "Rec HAT-02.19.16800 to Ry"
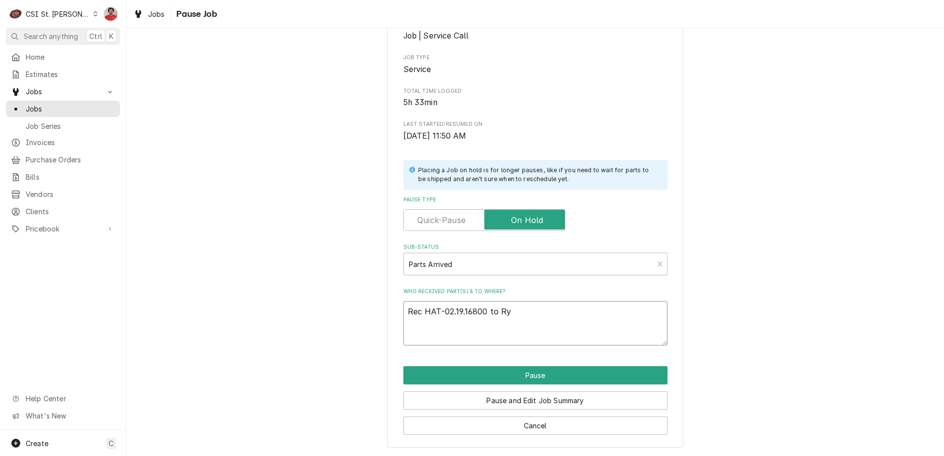
type textarea "x"
type textarea "Rec HAT-02.19.16800 to Rya"
type textarea "x"
type textarea "Rec HAT-02.19.16800 to Ryan"
type textarea "x"
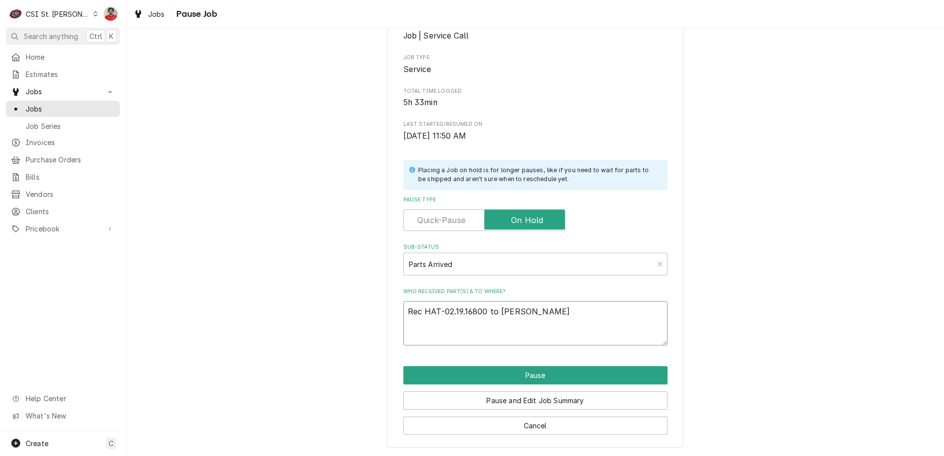
type textarea "Rec HAT-02.19.16800 to Ryan"
type textarea "x"
type textarea "Rec HAT-02.19.16800 to Ryan P"
type textarea "x"
type textarea "Rec HAT-02.19.16800 to Ryan P'"
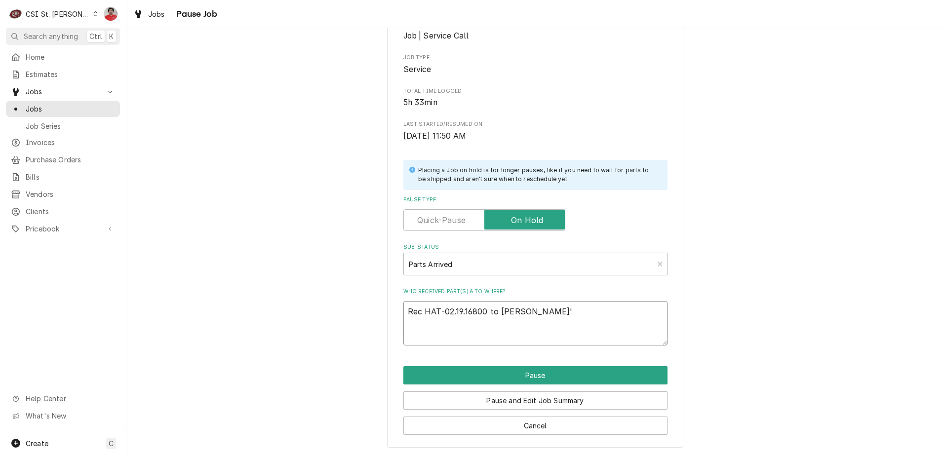
type textarea "x"
type textarea "Rec HAT-02.19.16800 to Ryan P's"
type textarea "x"
type textarea "Rec HAT-02.19.16800 to Ryan P's"
type textarea "x"
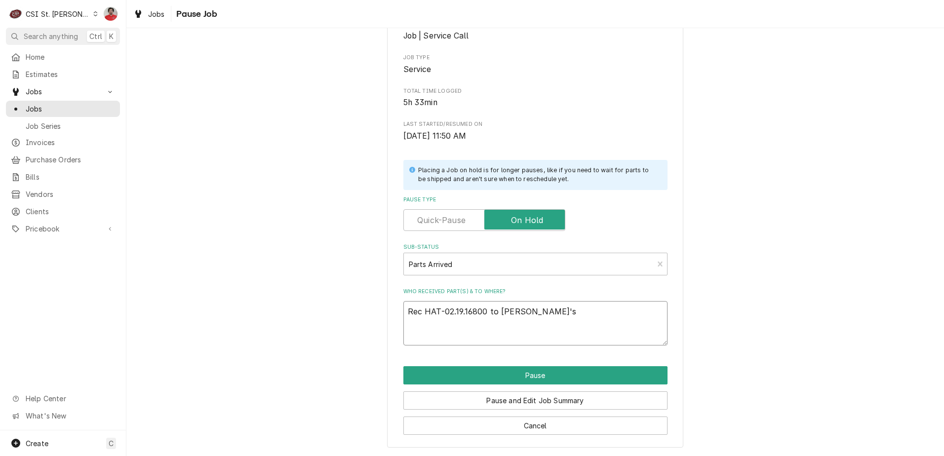
type textarea "Rec HAT-02.19.16800 to Ryan P's s"
type textarea "x"
type textarea "Rec HAT-02.19.16800 to Ryan P's sh"
type textarea "x"
type textarea "Rec HAT-02.19.16800 to Ryan P's she"
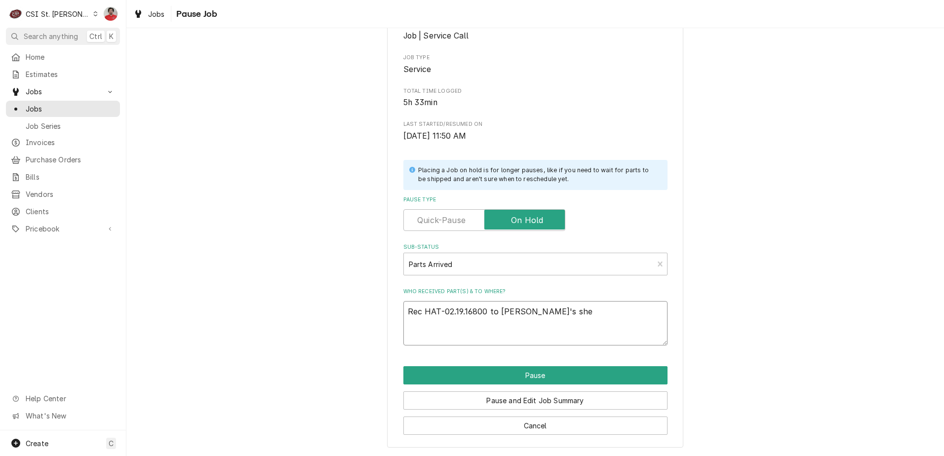
type textarea "x"
type textarea "Rec HAT-02.19.16800 to Ryan P's shel"
type textarea "x"
type textarea "Rec HAT-02.19.16800 to Ryan P's shelf"
click at [537, 379] on button "Pause" at bounding box center [535, 375] width 264 height 18
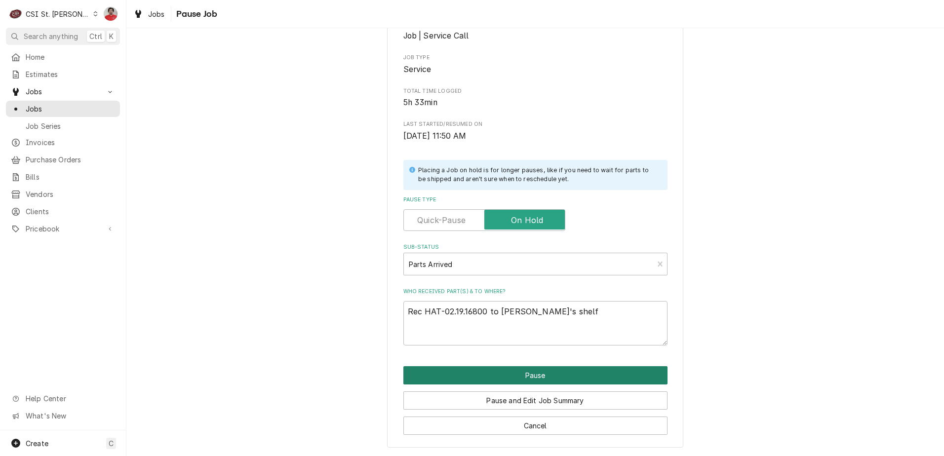
type textarea "x"
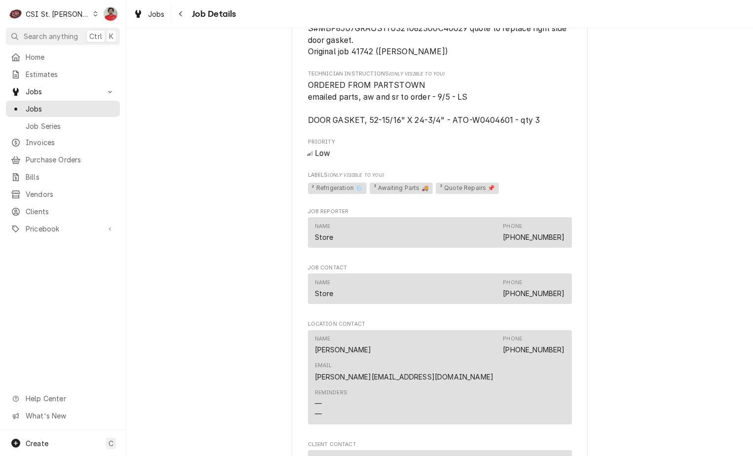
scroll to position [703, 0]
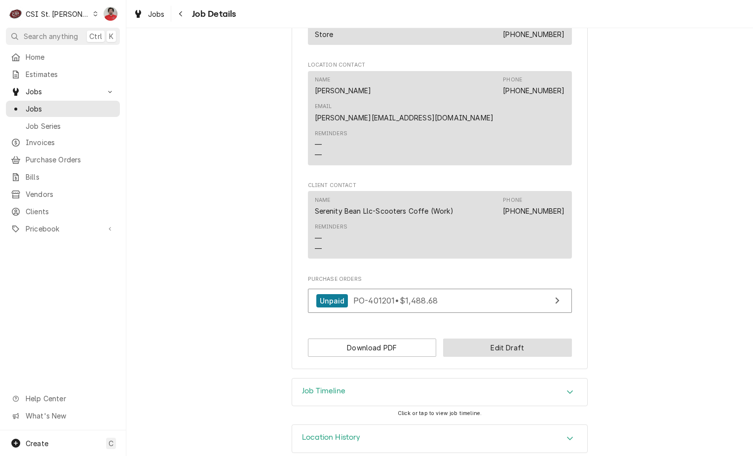
click at [498, 339] on button "Edit Draft" at bounding box center [507, 348] width 129 height 18
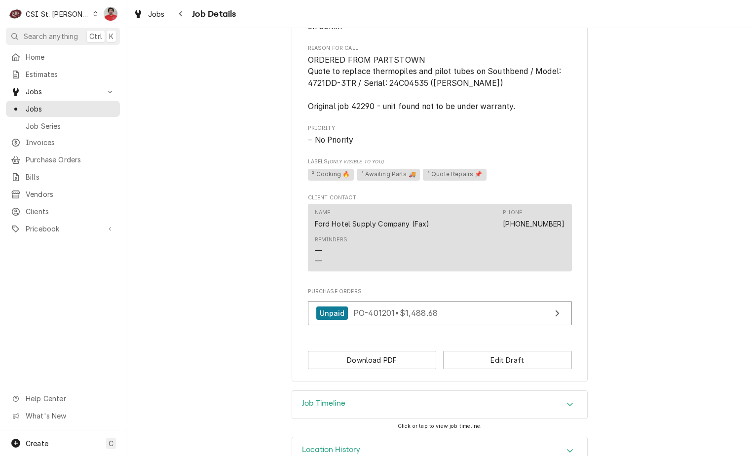
scroll to position [472, 0]
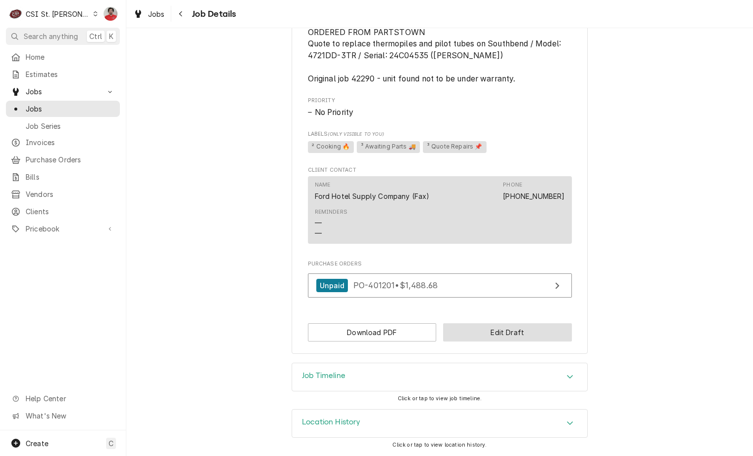
click at [509, 332] on button "Edit Draft" at bounding box center [507, 332] width 129 height 18
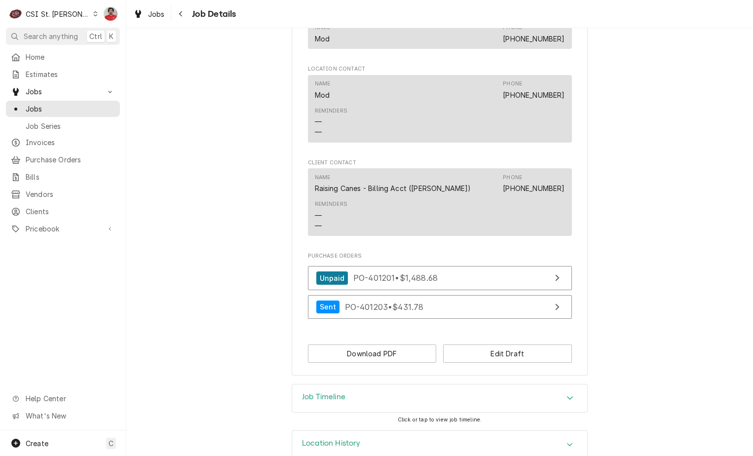
scroll to position [904, 0]
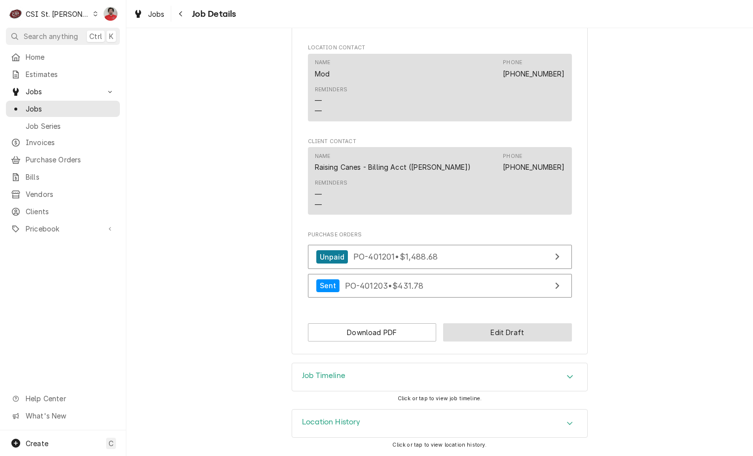
click at [465, 333] on button "Edit Draft" at bounding box center [507, 332] width 129 height 18
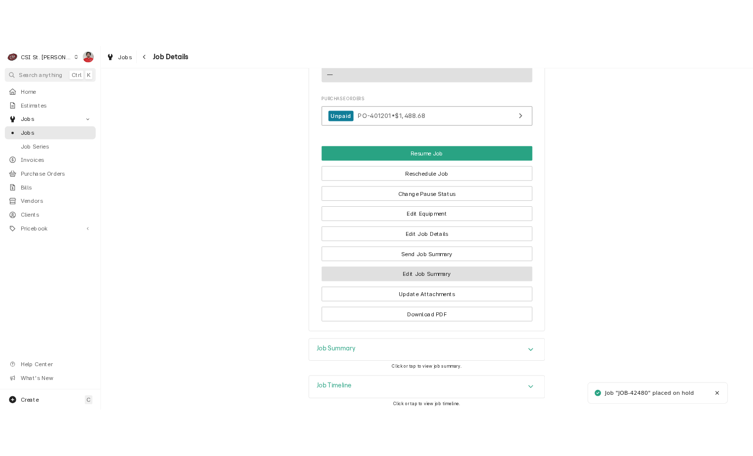
scroll to position [1216, 0]
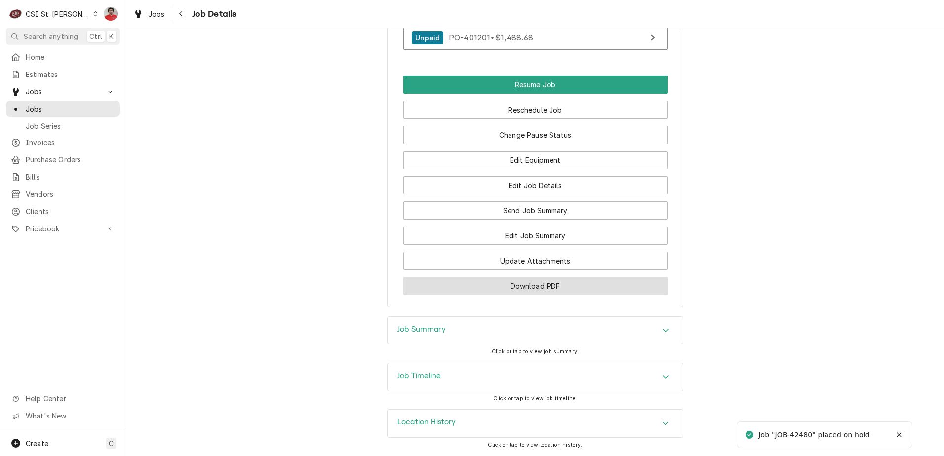
click at [496, 286] on button "Download PDF" at bounding box center [535, 286] width 264 height 18
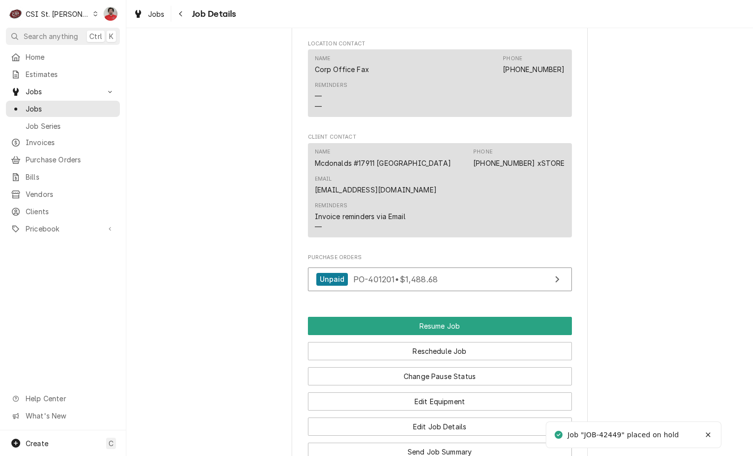
scroll to position [1407, 0]
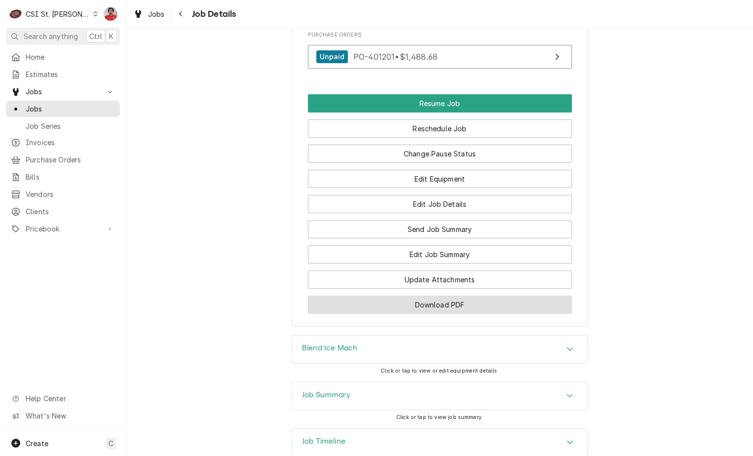
click at [432, 296] on button "Download PDF" at bounding box center [440, 305] width 264 height 18
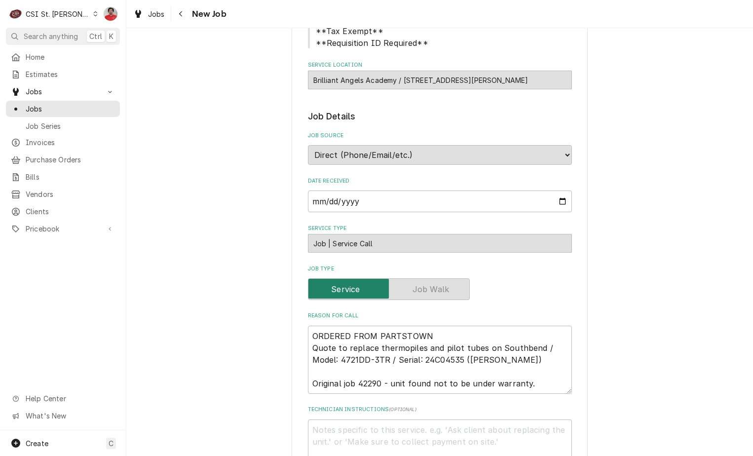
scroll to position [345, 0]
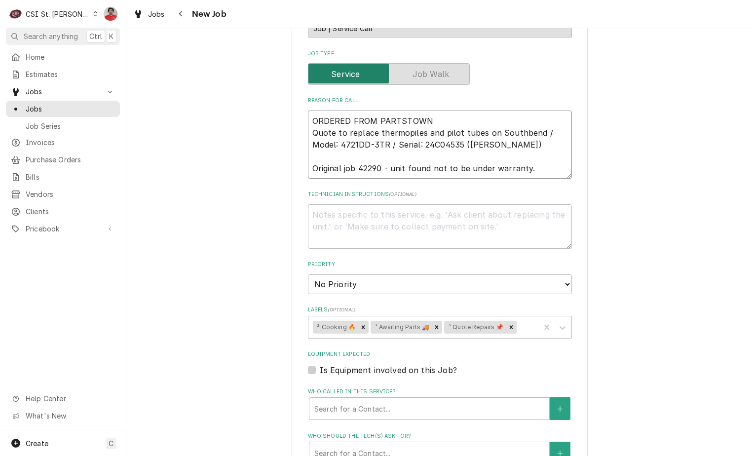
click at [443, 122] on textarea "ORDERED FROM PARTSTOWN Quote to replace thermopiles and pilot tubes on Southben…" at bounding box center [440, 145] width 264 height 68
type textarea "x"
type textarea "ORDERED FROM PARTSTOWN Quote to replace thermopiles and pilot tubes on Southben…"
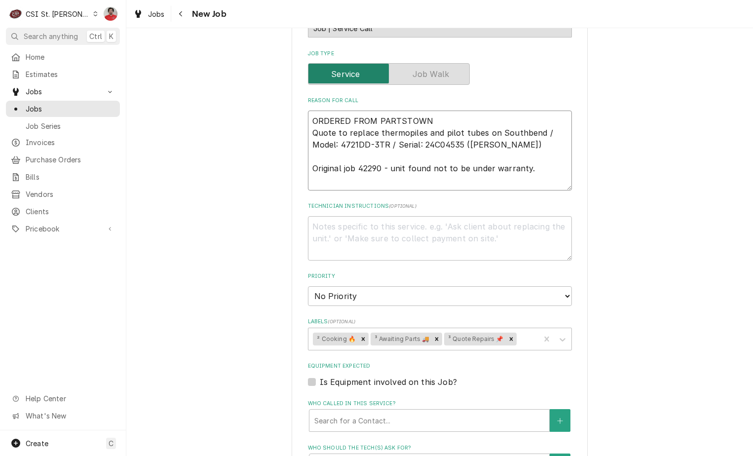
type textarea "x"
type textarea "S ORDERED FROM PARTSTOWN Quote to replace thermopiles and pilot tubes on Southb…"
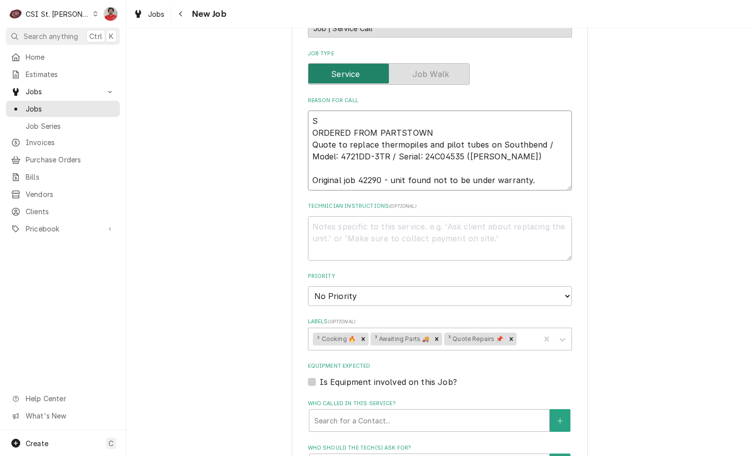
type textarea "x"
type textarea "SO ORDERED FROM PARTSTOWN Quote to replace thermopiles and pilot tubes on South…"
type textarea "x"
type textarea "SOU ORDERED FROM PARTSTOWN Quote to replace thermopiles and pilot tubes on Sout…"
type textarea "x"
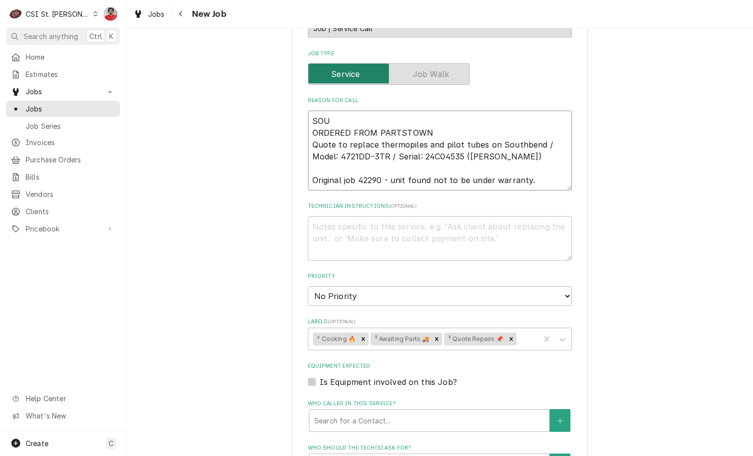
type textarea "SOU- ORDERED FROM PARTSTOWN Quote to replace thermopiles and pilot tubes on Sou…"
type textarea "x"
type textarea "SOU-1 ORDERED FROM PARTSTOWN Quote to replace thermopiles and pilot tubes on So…"
type textarea "x"
type textarea "SOU-11 ORDERED FROM PARTSTOWN Quote to replace thermopiles and pilot tubes on S…"
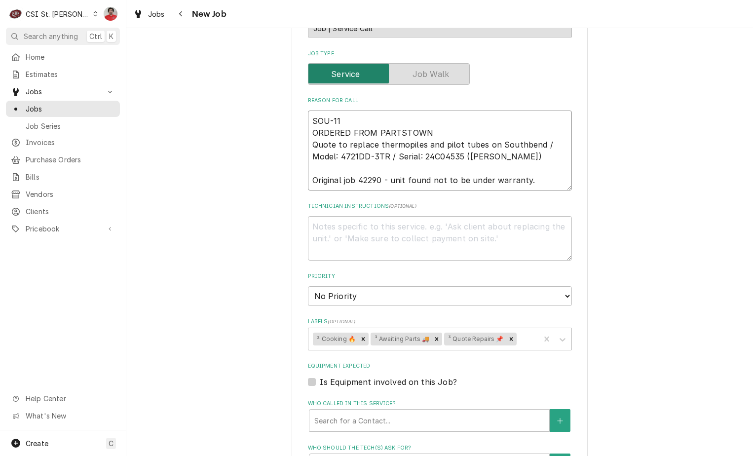
type textarea "x"
type textarea "SOU-117 ORDERED FROM PARTSTOWN Quote to replace thermopiles and pilot tubes on …"
type textarea "x"
type textarea "SOU-1177 ORDERED FROM PARTSTOWN Quote to replace thermopiles and pilot tubes on…"
type textarea "x"
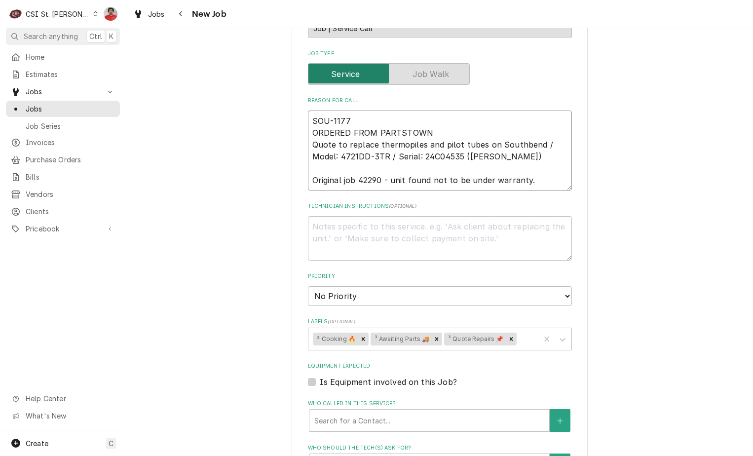
type textarea "SOU-11774 ORDERED FROM PARTSTOWN Quote to replace thermopiles and pilot tubes o…"
type textarea "x"
type textarea "SOU-117744 ORDERED FROM PARTSTOWN Quote to replace thermopiles and pilot tubes …"
type textarea "x"
type textarea "SOU-1177447 ORDERED FROM PARTSTOWN Quote to replace thermopiles and pilot tubes…"
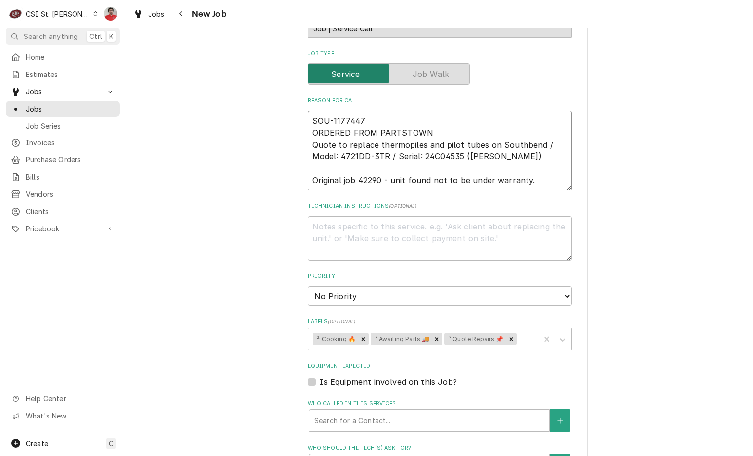
type textarea "x"
type textarea "SOU-1177447, ORDERED FROM PARTSTOWN Quote to replace thermopiles and pilot tube…"
type textarea "x"
type textarea "SOU-1177447, ORDERED FROM PARTSTOWN Quote to replace thermopiles and pilot tube…"
type textarea "x"
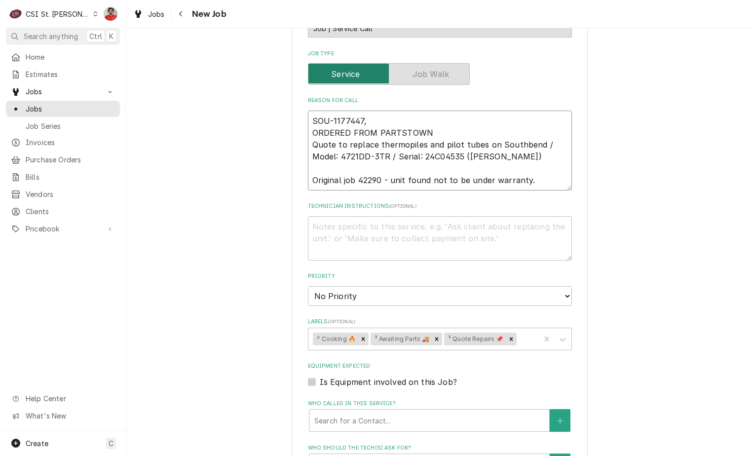
type textarea "SOU-1177447, t ORDERED FROM PARTSTOWN Quote to replace thermopiles and pilot tu…"
type textarea "x"
type textarea "SOU-1177447, tw ORDERED FROM PARTSTOWN Quote to replace thermopiles and pilot t…"
type textarea "x"
type textarea "SOU-1177447, two ORDERED FROM PARTSTOWN Quote to replace thermopiles and pilot …"
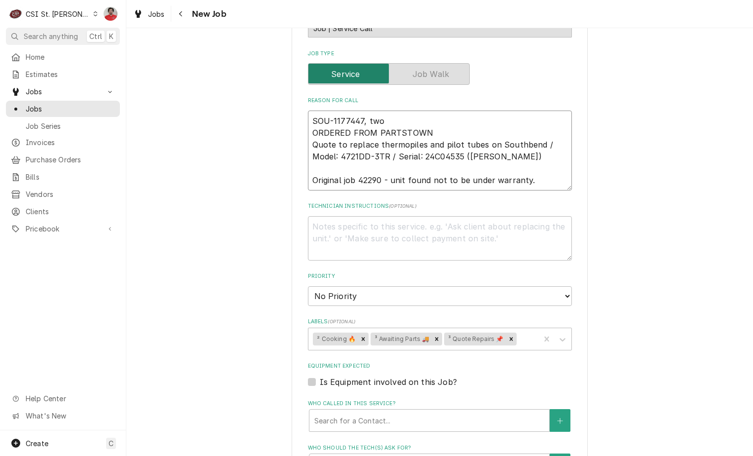
type textarea "x"
type textarea "SOU-1177447, two ORDERED FROM PARTSTOWN Quote to replace thermopiles and pilot …"
type textarea "x"
type textarea "SOU-1177447, two S ORDERED FROM PARTSTOWN Quote to replace thermopiles and pilo…"
type textarea "x"
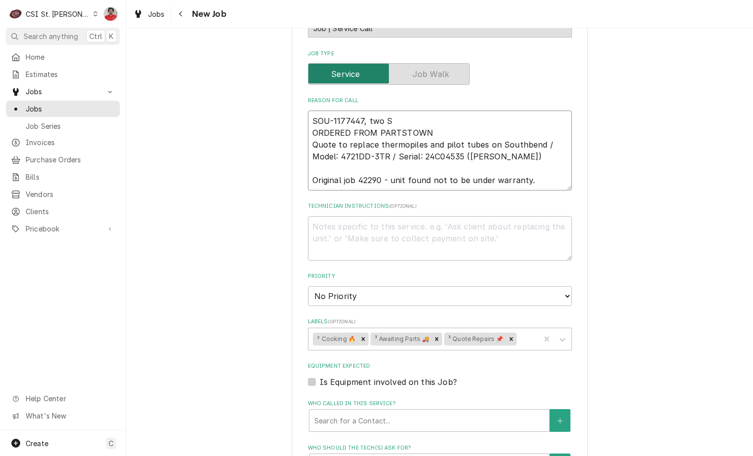
type textarea "SOU-1177447, two SO ORDERED FROM PARTSTOWN Quote to replace thermopiles and pil…"
type textarea "x"
type textarea "SOU-1177447, two SOU ORDERED FROM PARTSTOWN Quote to replace thermopiles and pi…"
type textarea "x"
type textarea "SOU-1177447, two SOU- ORDERED FROM PARTSTOWN Quote to replace thermopiles and p…"
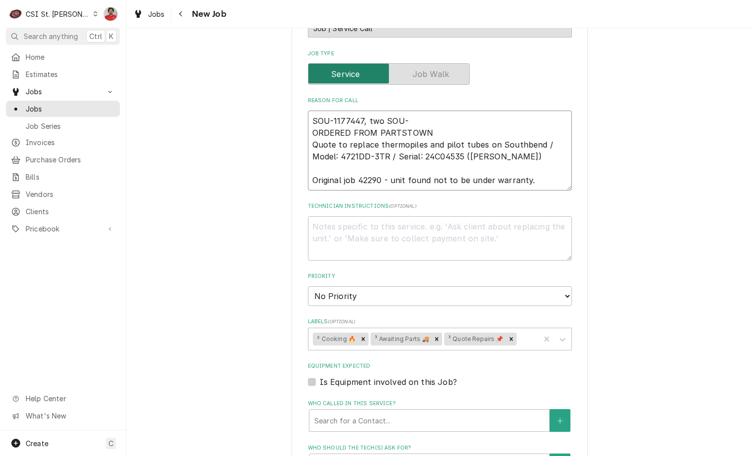
type textarea "x"
type textarea "SOU-1177447, two SOU-1 ORDERED FROM PARTSTOWN Quote to replace thermopiles and …"
type textarea "x"
type textarea "SOU-1177447, two SOU-11 ORDERED FROM PARTSTOWN Quote to replace thermopiles and…"
type textarea "x"
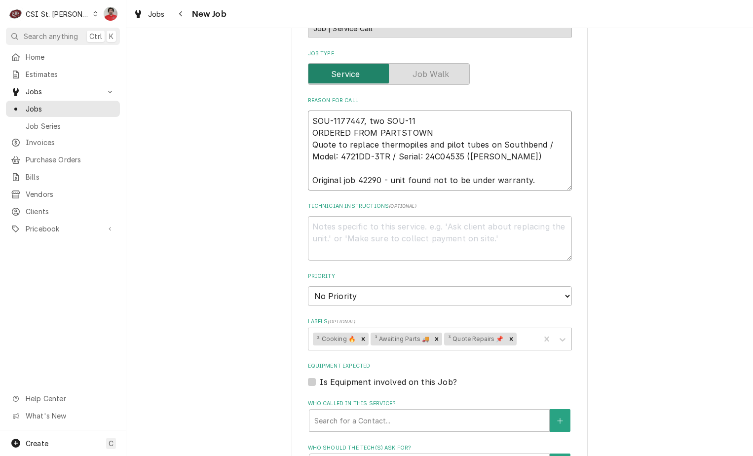
type textarea "SOU-1177447, two SOU-117 ORDERED FROM PARTSTOWN Quote to replace thermopiles an…"
type textarea "x"
type textarea "SOU-1177447, two SOU-1177 ORDERED FROM PARTSTOWN Quote to replace thermopiles a…"
type textarea "x"
type textarea "SOU-1177447, two SOU-11774 ORDERED FROM PARTSTOWN Quote to replace thermopiles …"
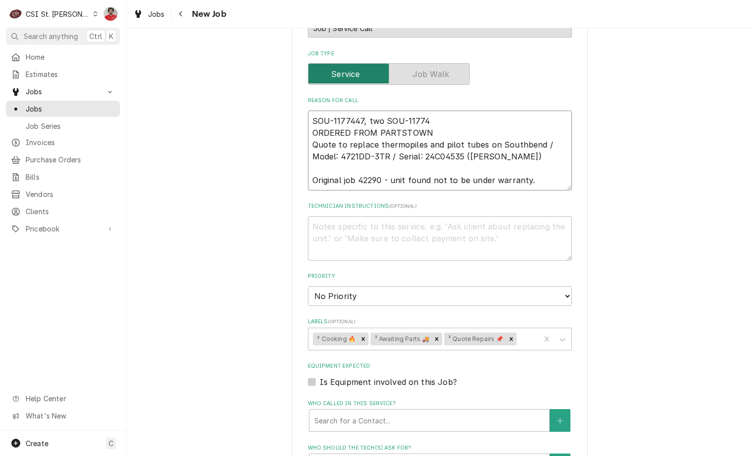
type textarea "x"
type textarea "SOU-1177447, two SOU-117744 ORDERED FROM PARTSTOWN Quote to replace thermopiles…"
type textarea "x"
type textarea "SOU-1177447, two SOU-1177448 ORDERED FROM PARTSTOWN Quote to replace thermopile…"
type textarea "x"
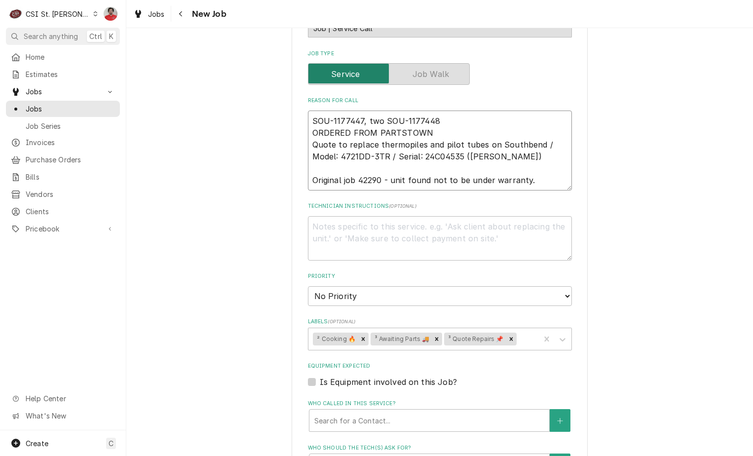
type textarea "SOU-1177447, two SOU-1177448, ORDERED FROM PARTSTOWN Quote to replace thermopil…"
type textarea "x"
type textarea "SOU-1177447, two SOU-1177448, ORDERED FROM PARTSTOWN Quote to replace thermopil…"
type textarea "x"
type textarea "SOU-1177447, two SOU-1177448, a ORDERED FROM PARTSTOWN Quote to replace thermop…"
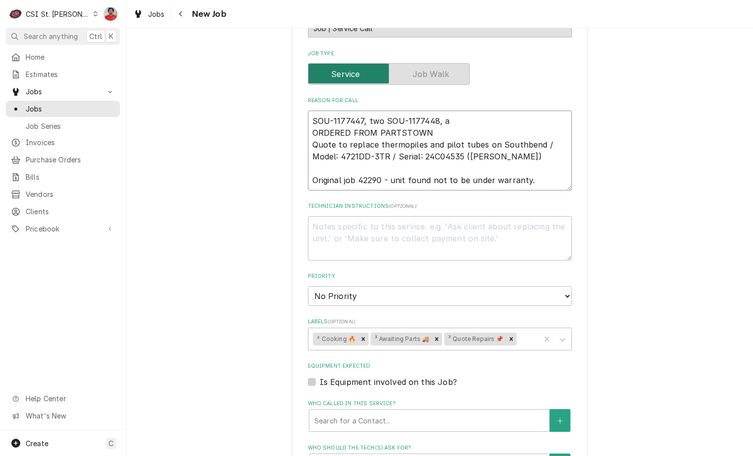
type textarea "x"
type textarea "SOU-1177447, two SOU-1177448, an ORDERED FROM PARTSTOWN Quote to replace thermo…"
type textarea "x"
type textarea "SOU-1177447, two SOU-1177448, and ORDERED FROM PARTSTOWN Quote to replace therm…"
type textarea "x"
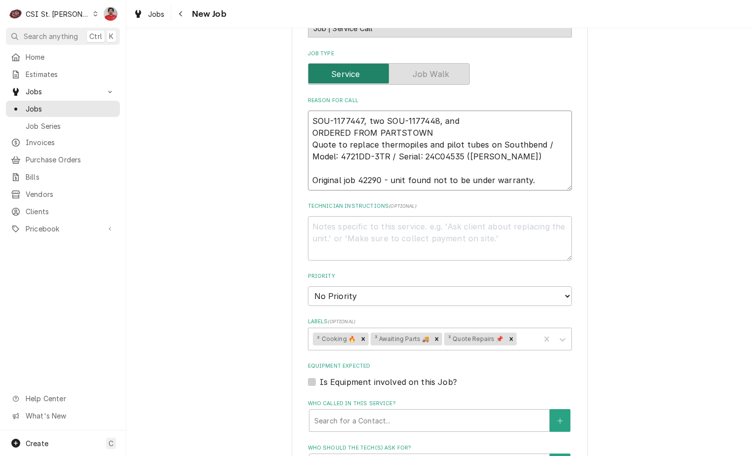
type textarea "SOU-1177447, two SOU-1177448, and ORDERED FROM PARTSTOWN Quote to replace therm…"
type textarea "x"
type textarea "SOU-1177447, two SOU-1177448, and a ORDERED FROM PARTSTOWN Quote to replace the…"
type textarea "x"
type textarea "SOU-1177447, two SOU-1177448, and a ORDERED FROM PARTSTOWN Quote to replace the…"
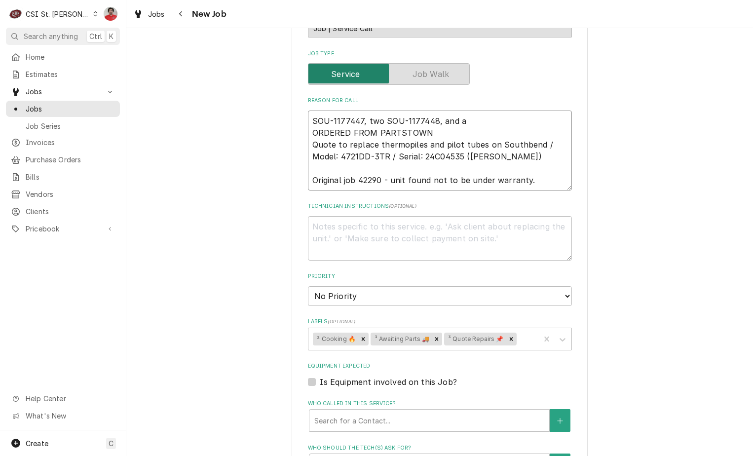
type textarea "x"
type textarea "SOU-1177447, two SOU-1177448, and a S ORDERED FROM PARTSTOWN Quote to replace t…"
type textarea "x"
type textarea "SOU-1177447, two SOU-1177448, and a SO ORDERED FROM PARTSTOWN Quote to replace …"
type textarea "x"
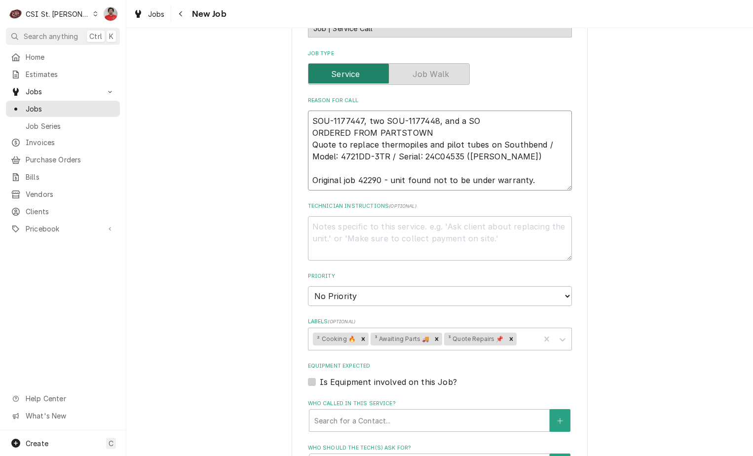
type textarea "SOU-1177447, two SOU-1177448, and a SOU ORDERED FROM PARTSTOWN Quote to replace…"
type textarea "x"
type textarea "SOU-1177447, two SOU-1177448, and a SO ORDERED FROM PARTSTOWN Quote to replace …"
type textarea "x"
type textarea "SOU-1177447, two SOU-1177448, and a S ORDERED FROM PARTSTOWN Quote to replace t…"
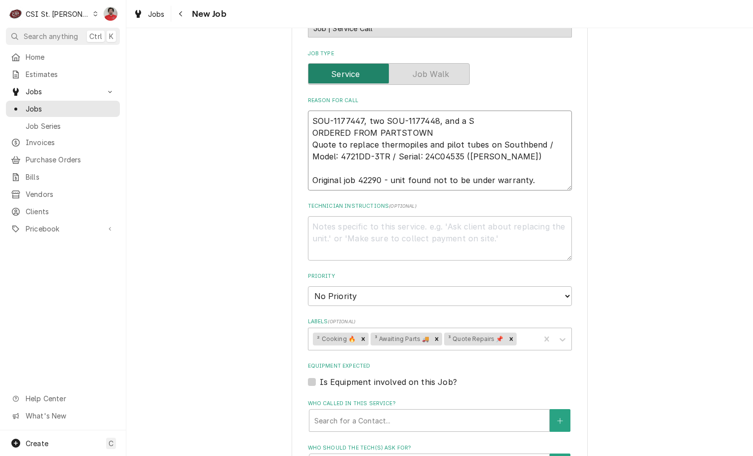
type textarea "x"
type textarea "SOU-1177447, two SOU-1177448, and a ORDERED FROM PARTSTOWN Quote to replace the…"
type textarea "x"
type textarea "SOU-1177447, two SOU-1177448, and a ORDERED FROM PARTSTOWN Quote to replace the…"
type textarea "x"
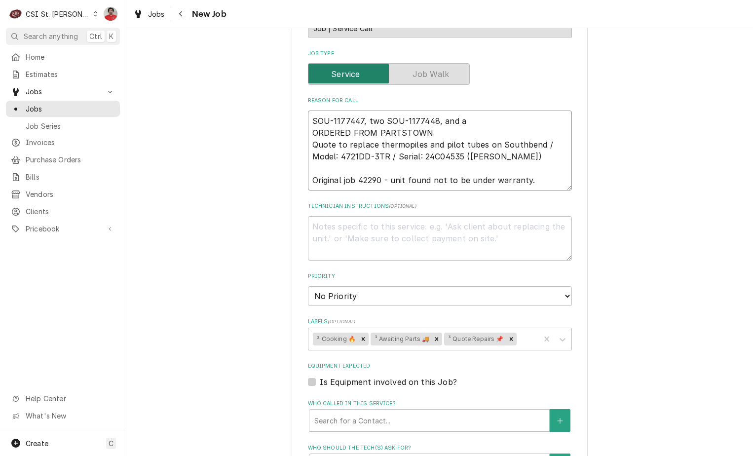
type textarea "SOU-1177447, two SOU-1177448, and ORDERED FROM PARTSTOWN Quote to replace therm…"
type textarea "x"
type textarea "SOU-1177447, two SOU-1177448, and ORDERED FROM PARTSTOWN Quote to replace therm…"
type textarea "x"
type textarea "SOU-1177447, two SOU-1177448, a ORDERED FROM PARTSTOWN Quote to replace thermop…"
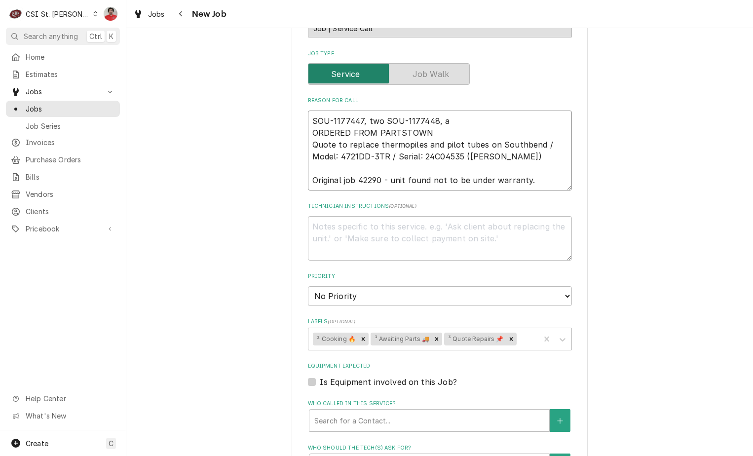
type textarea "x"
type textarea "SOU-1177447, two SOU-1177448, ORDERED FROM PARTSTOWN Quote to replace thermopil…"
type textarea "x"
type textarea "SOU-1177447, two SOU-1177448, S ORDERED FROM PARTSTOWN Quote to replace thermop…"
type textarea "x"
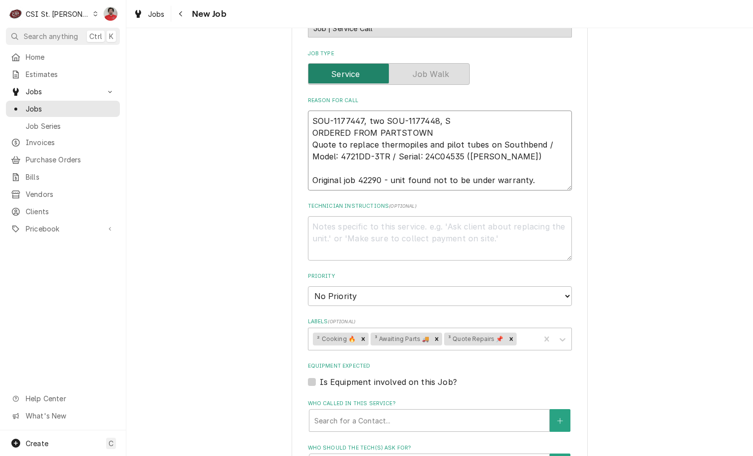
type textarea "SOU-1177447, two SOU-1177448, SO ORDERED FROM PARTSTOWN Quote to replace thermo…"
type textarea "x"
type textarea "SOU-1177447, two SOU-1177448, SOU ORDERED FROM PARTSTOWN Quote to replace therm…"
type textarea "x"
type textarea "SOU-1177447, two SOU-1177448, SOU_ ORDERED FROM PARTSTOWN Quote to replace ther…"
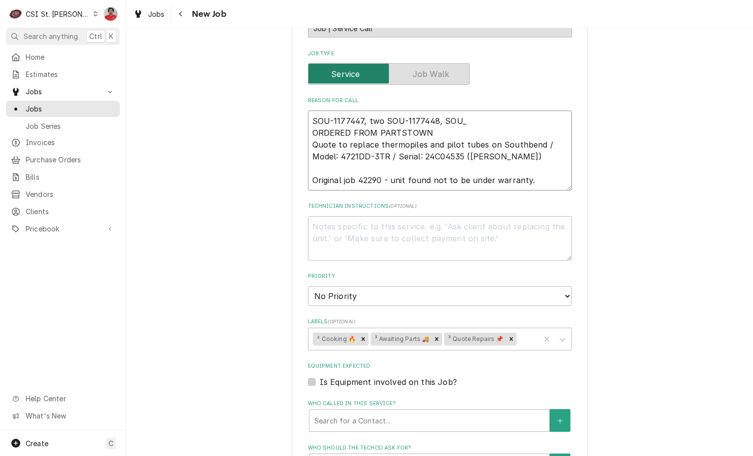
type textarea "x"
type textarea "SOU-1177447, two SOU-1177448, SOU ORDERED FROM PARTSTOWN Quote to replace therm…"
type textarea "x"
type textarea "SOU-1177447, two SOU-1177448, SOU- ORDERED FROM PARTSTOWN Quote to replace ther…"
type textarea "x"
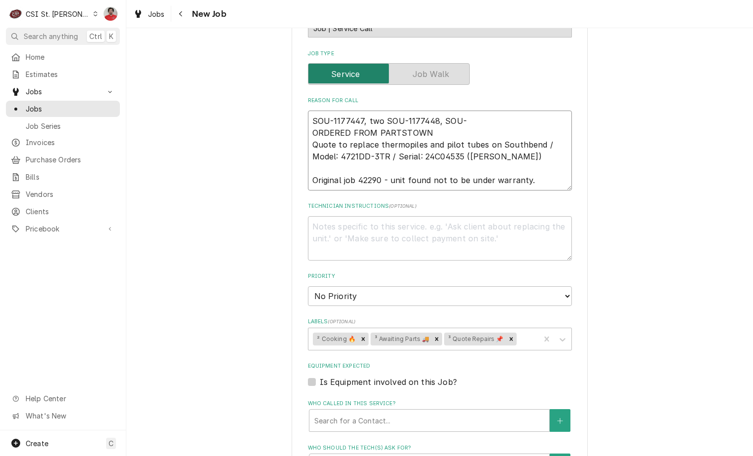
type textarea "SOU-1177447, two SOU-1177448, SOU-1 ORDERED FROM PARTSTOWN Quote to replace the…"
type textarea "x"
type textarea "SOU-1177447, two SOU-1177448, SOU-11 ORDERED FROM PARTSTOWN Quote to replace th…"
type textarea "x"
type textarea "SOU-1177447, two SOU-1177448, SOU-118 ORDERED FROM PARTSTOWN Quote to replace t…"
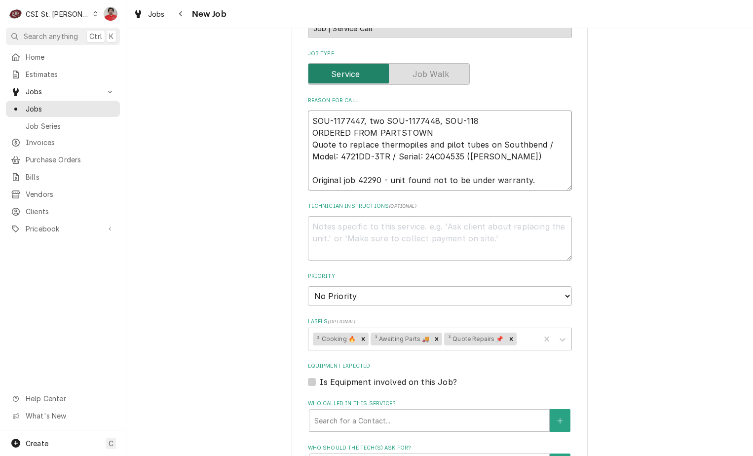
type textarea "x"
type textarea "SOU-1177447, two SOU-1177448, SOU-1182 ORDERED FROM PARTSTOWN Quote to replace …"
type textarea "x"
type textarea "SOU-1177447, two SOU-1177448, SOU-11824 ORDERED FROM PARTSTOWN Quote to replace…"
type textarea "x"
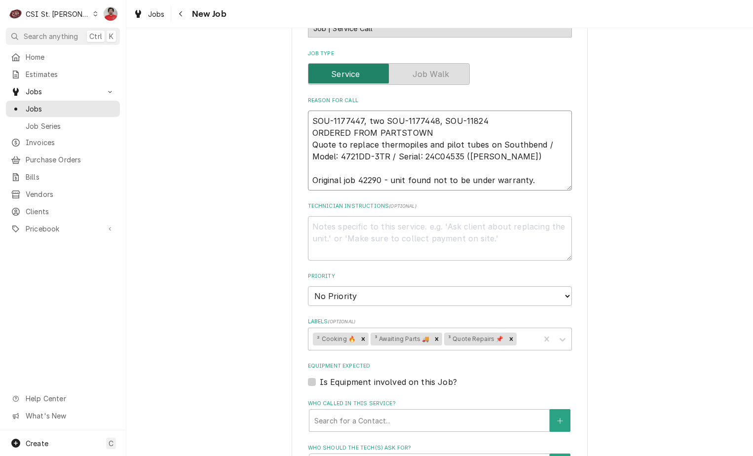
type textarea "SOU-1177447, two SOU-1177448, SOU-118241 ORDERED FROM PARTSTOWN Quote to replac…"
type textarea "x"
type textarea "SOU-1177447, two SOU-1177448, SOU-11824 ORDERED FROM PARTSTOWN Quote to replace…"
type textarea "x"
type textarea "SOU-1177447, two SOU-1177448, SOU-1182 ORDERED FROM PARTSTOWN Quote to replace …"
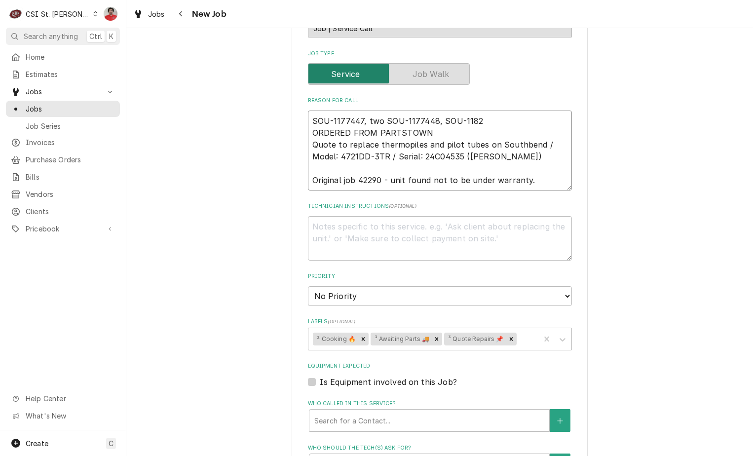
type textarea "x"
type textarea "SOU-1177447, two SOU-1177448, SOU-11821 ORDERED FROM PARTSTOWN Quote to replace…"
type textarea "x"
type textarea "SOU-1177447, two SOU-1177448, SOU-118215 ORDERED FROM PARTSTOWN Quote to replac…"
type textarea "x"
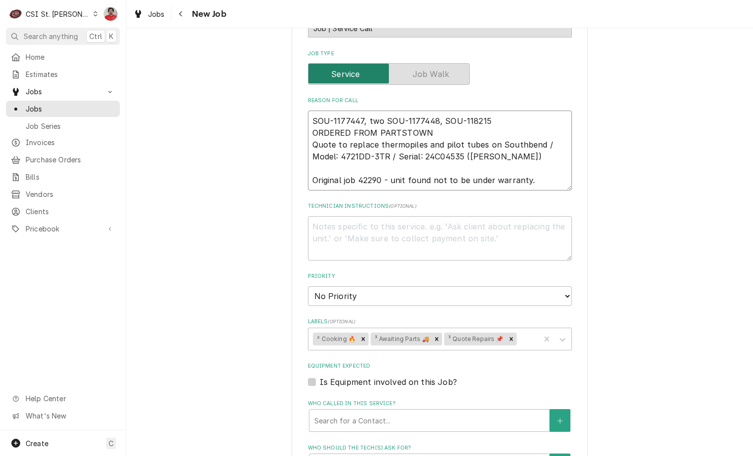
type textarea "SOU-1177447, two SOU-1177448, SOU-1182154 ORDERED FROM PARTSTOWN Quote to repla…"
type textarea "x"
type textarea "SOU-1177447, two SOU-1177448, SOU-1182154, ORDERED FROM PARTSTOWN Quote to repl…"
type textarea "x"
type textarea "SOU-1177447, two SOU-1177448, SOU-1182154, a ORDERED FROM PARTSTOWN Quote to re…"
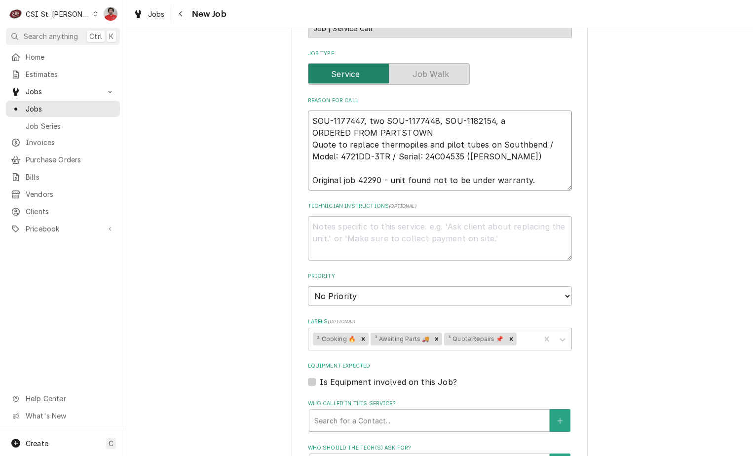
type textarea "x"
type textarea "SOU-1177447, two SOU-1177448, SOU-1182154, an ORDERED FROM PARTSTOWN Quote to r…"
type textarea "x"
type textarea "SOU-1177447, two SOU-1177448, SOU-1182154, and ORDERED FROM PARTSTOWN Quote to …"
type textarea "x"
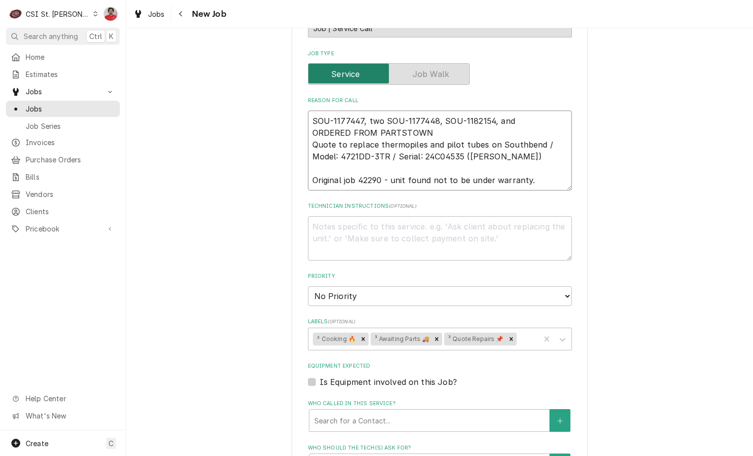
type textarea "SOU-1177447, two SOU-1177448, SOU-1182154, and ORDERED FROM PARTSTOWN Quote to …"
type textarea "x"
type textarea "SOU-1177447, two SOU-1177448, SOU-1182154, and S ORDERED FROM PARTSTOWN Quote t…"
type textarea "x"
type textarea "SOU-1177447, two SOU-1177448, SOU-1182154, and SO ORDERED FROM PARTSTOWN Quote …"
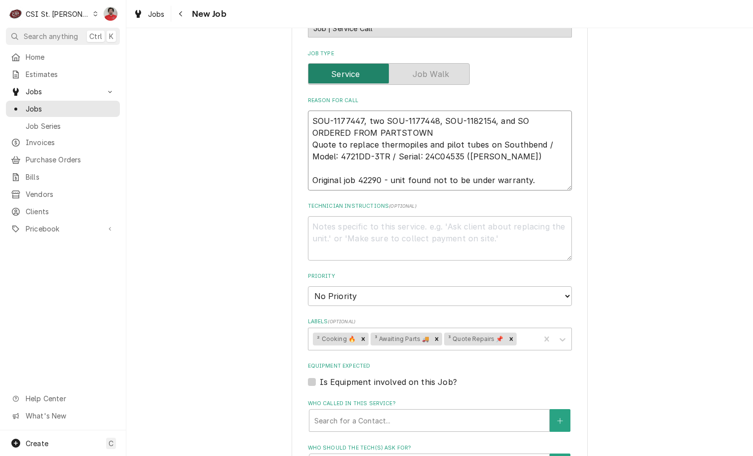
type textarea "x"
type textarea "SOU-1177447, two SOU-1177448, SOU-1182154, and SOU ORDERED FROM PARTSTOWN Quote…"
type textarea "x"
type textarea "SOU-1177447, two SOU-1177448, aSOU-1182154, and SOU ORDERED FROM PARTSTOWN Quot…"
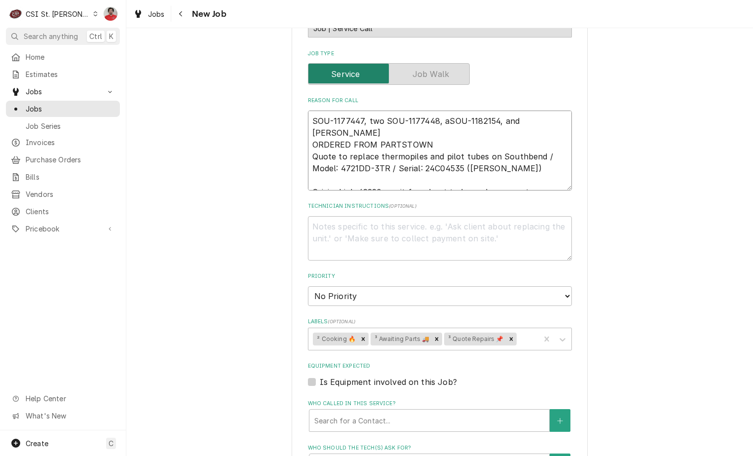
type textarea "x"
type textarea "SOU-1177447, two SOU-1177448, anSOU-1182154, and SOU ORDERED FROM PARTSTOWN Quo…"
type textarea "x"
type textarea "SOU-1177447, two SOU-1177448, andSOU-1182154, and SOU ORDERED FROM PARTSTOWN Qu…"
type textarea "x"
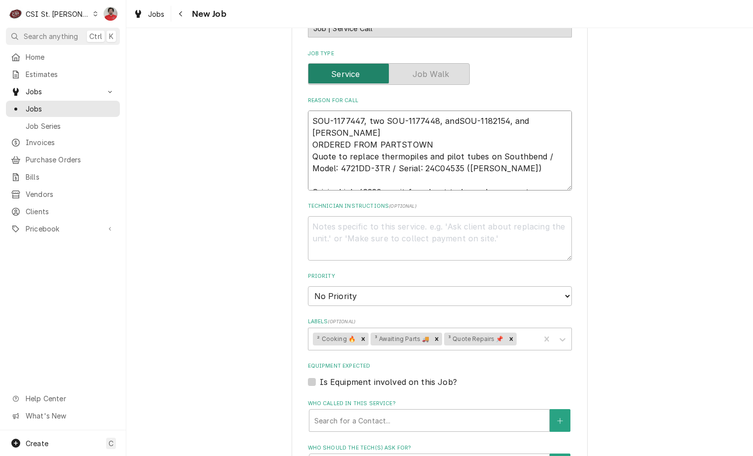
type textarea "SOU-1177447, two SOU-1177448, and SOU-1182154, and SOU ORDERED FROM PARTSTOWN Q…"
type textarea "x"
type textarea "SOU-1177447, two SOU-1177448, and aSOU-1182154, and SOU ORDERED FROM PARTSTOWN …"
type textarea "x"
type textarea "SOU-1177447, two SOU-1177448, and a SOU-1182154, and SOU ORDERED FROM PARTSTOWN…"
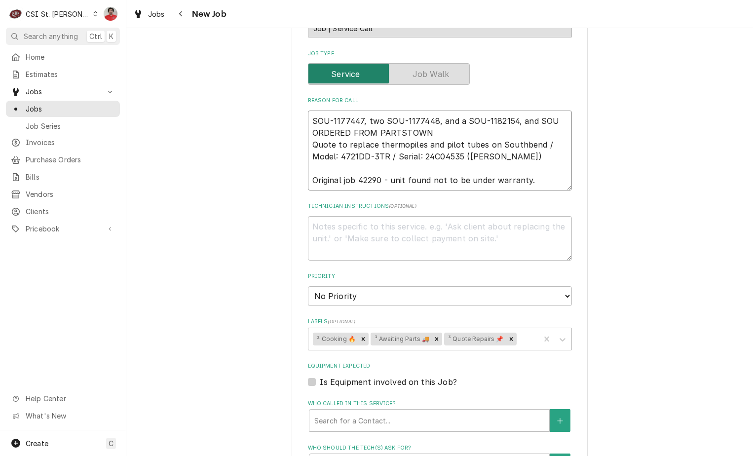
type textarea "x"
type textarea "SOU-1177447, two SOU-1177448, and a SOU-1182154, and SO ORDERED FROM PARTSTOWN …"
type textarea "x"
type textarea "SOU-1177447, two SOU-1177448, and a SOU-1182154, and S ORDERED FROM PARTSTOWN Q…"
type textarea "x"
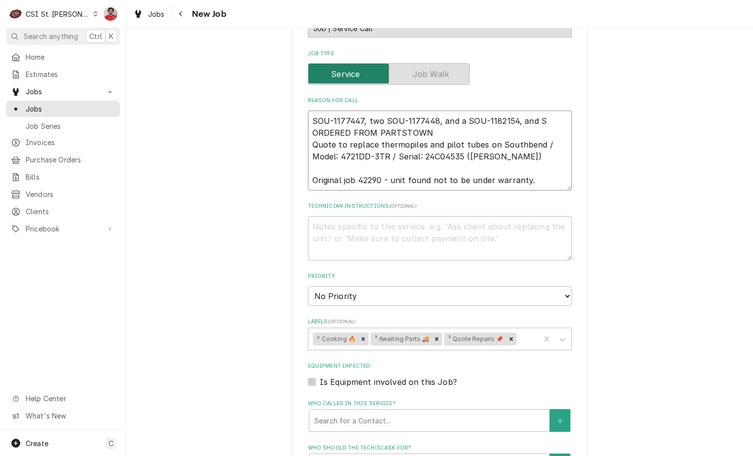
type textarea "SOU-1177447, two SOU-1177448, and a SOU-1182154, and ORDERED FROM PARTSTOWN Quo…"
type textarea "x"
type textarea "SOU-1177447, two SOU-1177448, and a SOU-1182154, and ORDERED FROM PARTSTOWN Quo…"
type textarea "x"
type textarea "SOU-1177447, two SOU-1177448, and a SOU-1182154, an ORDERED FROM PARTSTOWN Quot…"
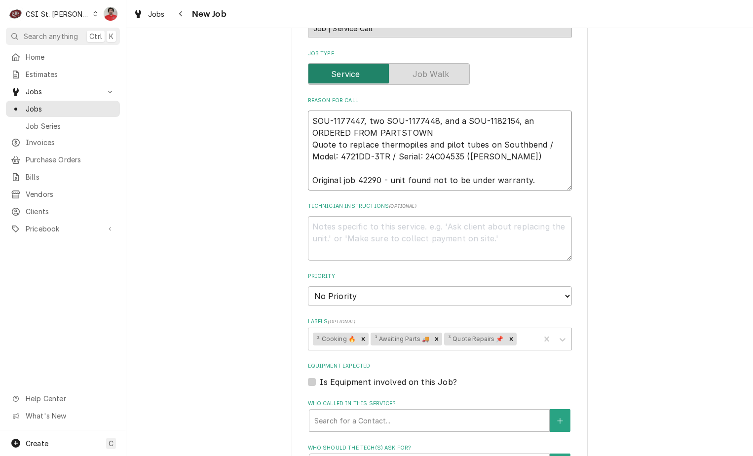
type textarea "x"
type textarea "SOU-1177447, two SOU-1177448, and a SOU-1182154, a ORDERED FROM PARTSTOWN Quote…"
type textarea "x"
type textarea "SOU-1177447, two SOU-1177448, and a SOU-1182154, ORDERED FROM PARTSTOWN Quote t…"
type textarea "x"
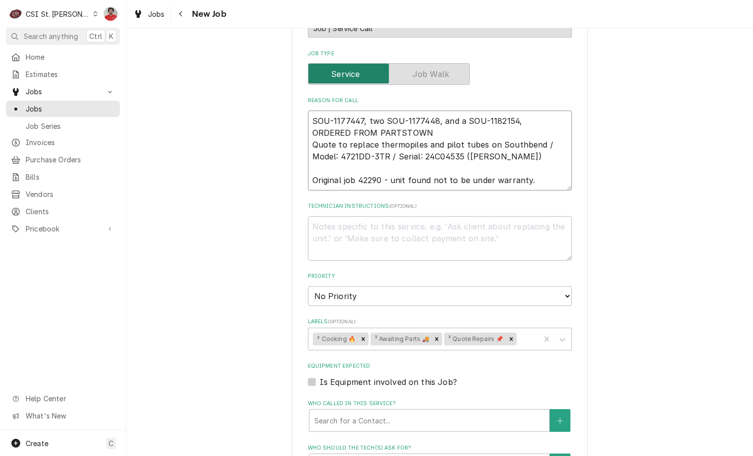
type textarea "SOU-1177447, two SOU-1177448, and a SOU-1182154, ORDERED FROM PARTSTOWN Quote t…"
type textarea "x"
type textarea "SOU-1177447, two SOU-1177448, and a SOU-1182154 ORDERED FROM PARTSTOWN Quote to…"
type textarea "x"
type textarea "SOU-1177447, two SOU-1177448, and a SOU-1182154 ORDERED FROM PARTSTOWN Quote to…"
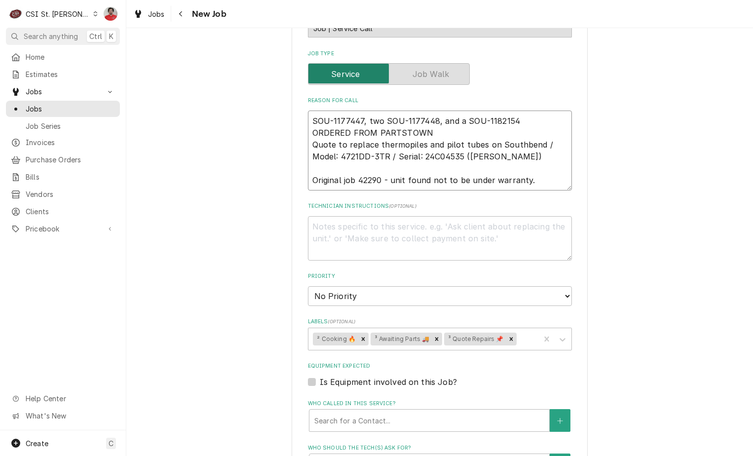
type textarea "x"
type textarea "SOU-1177447, two SOU-1177448, and a SOU-1182154 t ORDERED FROM PARTSTOWN Quote …"
type textarea "x"
type textarea "SOU-1177447, two SOU-1177448, and a SOU-1182154 to ORDERED FROM PARTSTOWN Quote…"
type textarea "x"
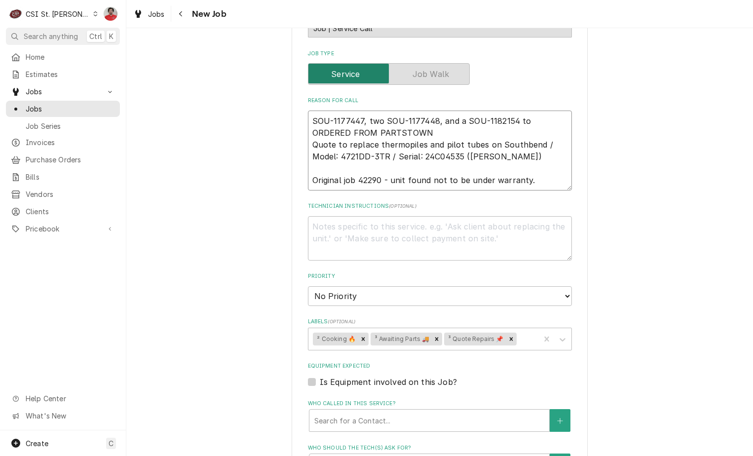
type textarea "SOU-1177447, two SOU-1177448, and a SOU-1182154 to ORDERED FROM PARTSTOWN Quote…"
type textarea "x"
type textarea "SOU-1177447, two SOU-1177448, and a SOU-1182154 to E ORDERED FROM PARTSTOWN Quo…"
type textarea "x"
type textarea "SOU-1177447, two SOU-1177448, and a SOU-1182154 to ER ORDERED FROM PARTSTOWN Qu…"
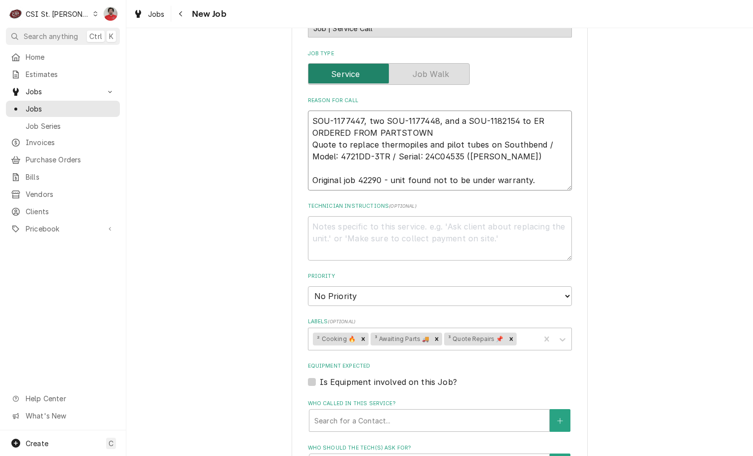
type textarea "x"
type textarea "SOU-1177447, two SOU-1177448, and a SOU-1182154 to E ORDERED FROM PARTSTOWN Quo…"
type textarea "x"
type textarea "SOU-1177447, two SOU-1177448, and a SOU-1182154 to Er ORDERED FROM PARTSTOWN Qu…"
type textarea "x"
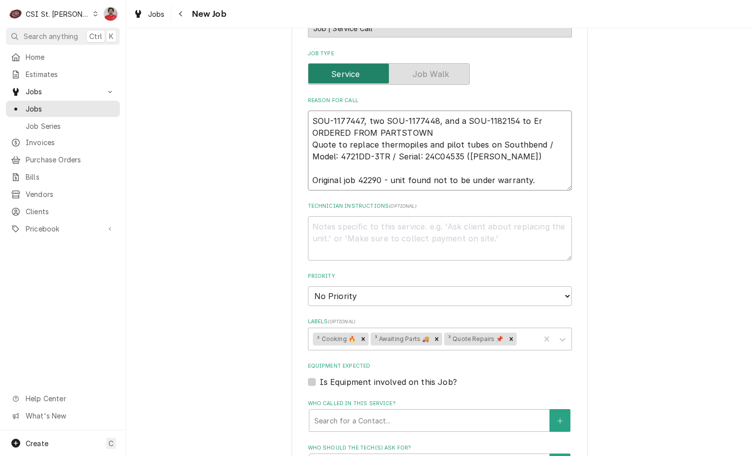
type textarea "SOU-1177447, two SOU-1177448, and a SOU-1182154 to Eri ORDERED FROM PARTSTOWN Q…"
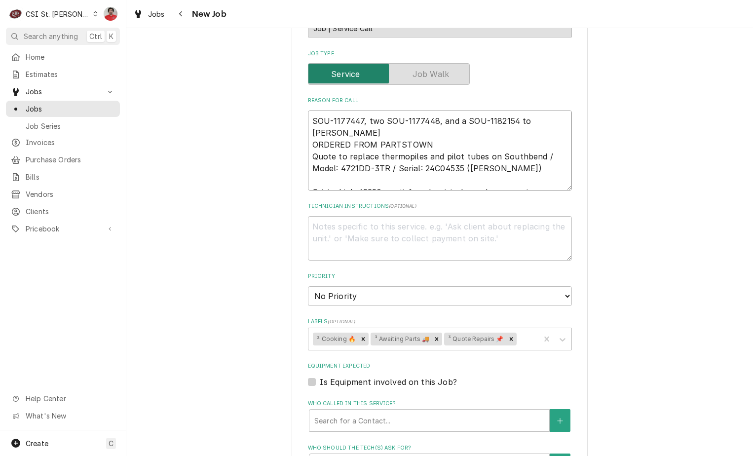
type textarea "x"
type textarea "SOU-1177447, two SOU-1177448, and a SOU-1182154 to Eric ORDERED FROM PARTSTOWN …"
type textarea "x"
type textarea "SOU-1177447, two SOU-1177448, and a SOU-1182154 to Erick ORDERED FROM PARTSTOWN…"
type textarea "x"
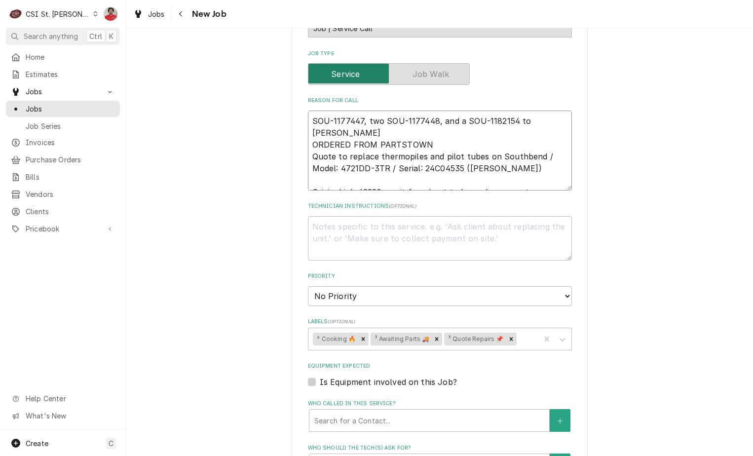
type textarea "SOU-1177447, two SOU-1177448, and a SOU-1182154 to Erick ORDERED FROM PARTSTOWN…"
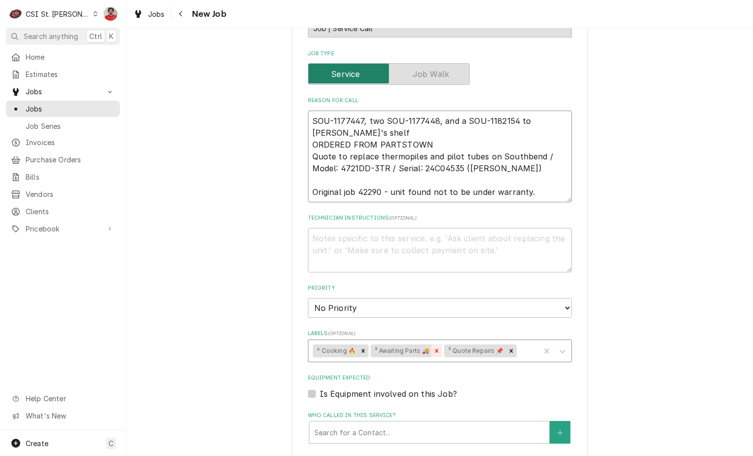
click at [434, 351] on icon "Remove ³ Awaiting Parts 🚚" at bounding box center [436, 350] width 7 height 7
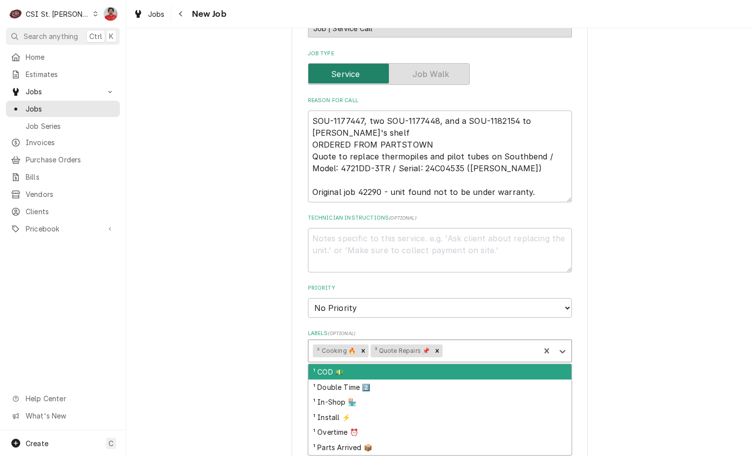
click at [460, 352] on div "Labels" at bounding box center [490, 351] width 91 height 18
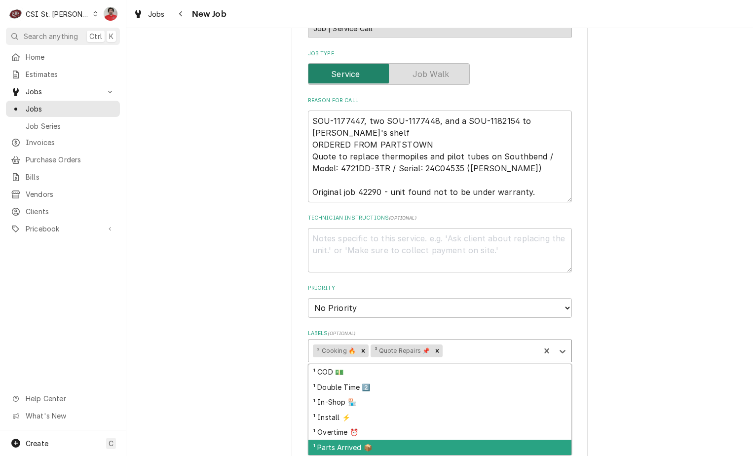
click at [418, 444] on div "¹ Parts Arrived 📦" at bounding box center [439, 447] width 263 height 15
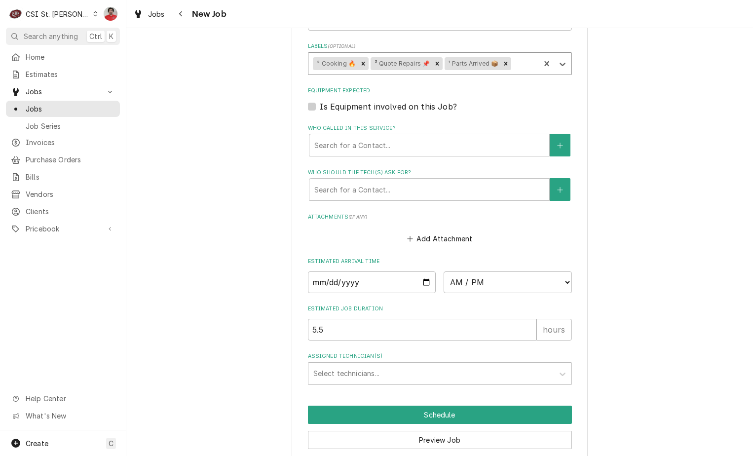
scroll to position [672, 0]
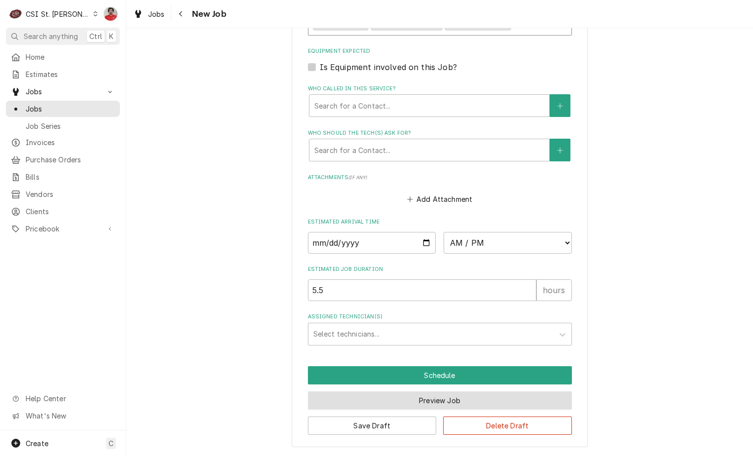
click at [459, 401] on button "Preview Job" at bounding box center [440, 400] width 264 height 18
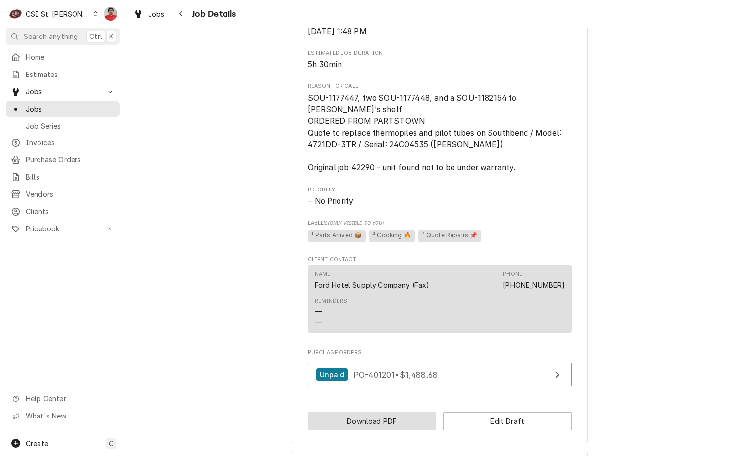
scroll to position [484, 0]
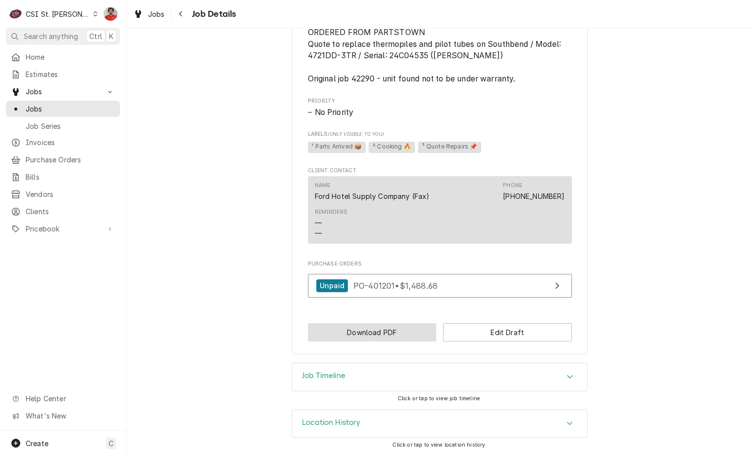
click at [373, 333] on button "Download PDF" at bounding box center [372, 332] width 129 height 18
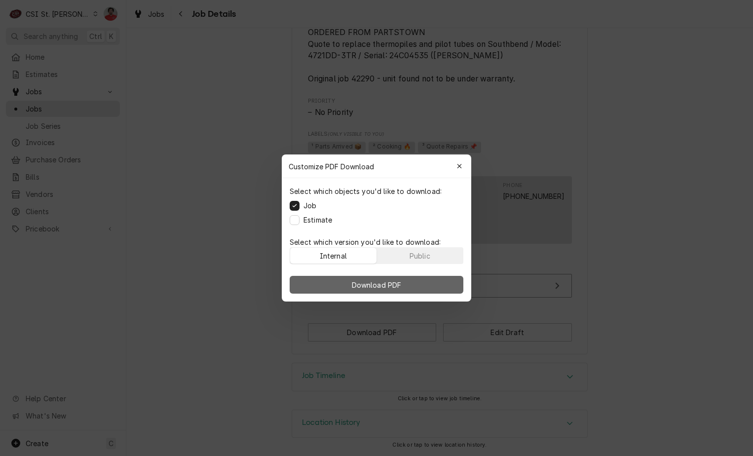
click at [403, 287] on span "Download PDF" at bounding box center [377, 285] width 54 height 10
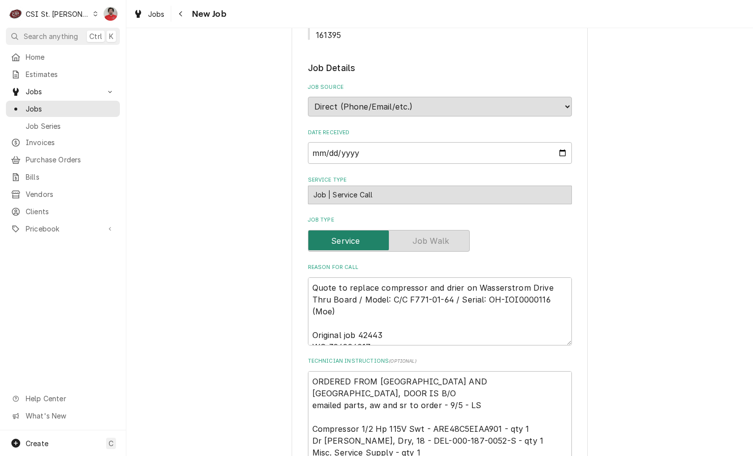
scroll to position [345, 0]
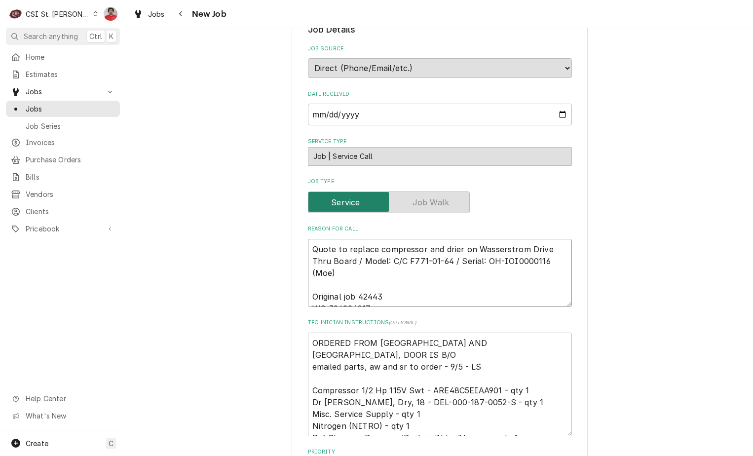
click at [419, 243] on textarea "Quote to replace compressor and drier on Wasserstrom Drive Thru Board / Model: …" at bounding box center [440, 273] width 264 height 68
type textarea "x"
type textarea "Quote to replace compressor and drier on Wasserstrom Drive Thru Board / Model: …"
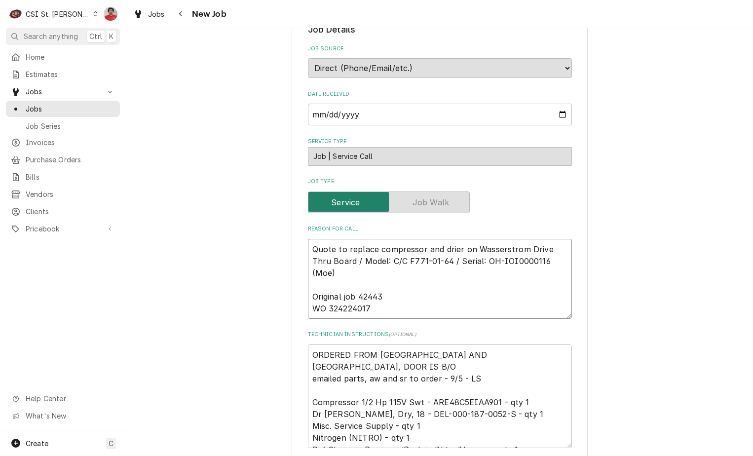
type textarea "x"
type textarea "D Quote to replace compressor and drier on Wasserstrom Drive Thru Board / Model…"
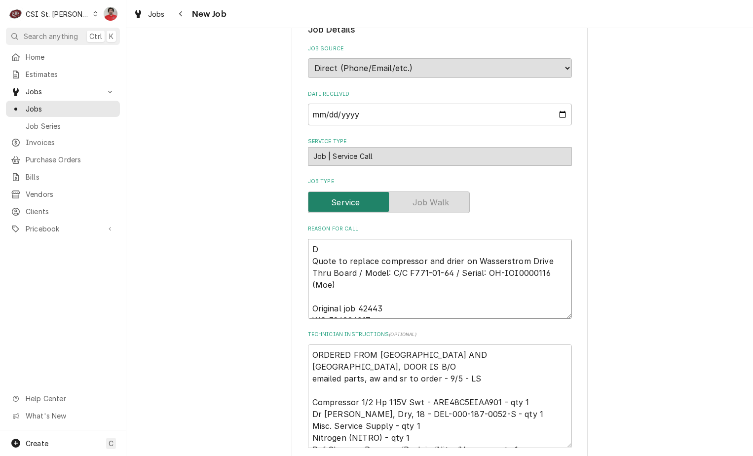
type textarea "x"
type textarea "DE Quote to replace compressor and drier on Wasserstrom Drive Thru Board / Mode…"
type textarea "x"
type textarea "DEL Quote to replace compressor and drier on Wasserstrom Drive Thru Board / Mod…"
type textarea "x"
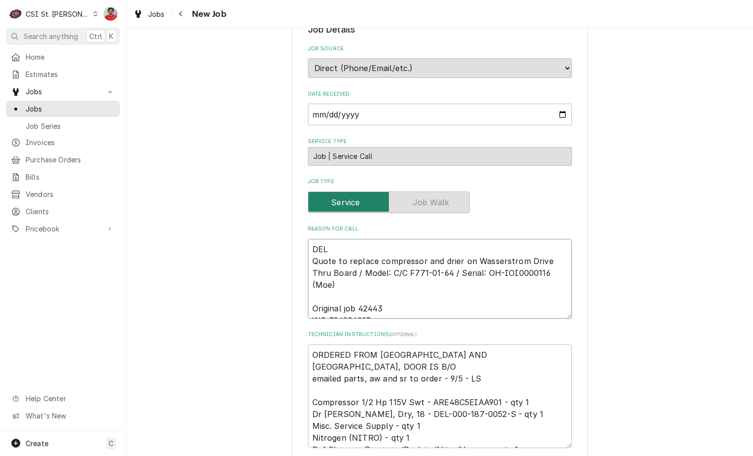
type textarea "DEL- Quote to replace compressor and drier on Wasserstrom Drive Thru Board / Mo…"
type textarea "x"
type textarea "DEL-0 Quote to replace compressor and drier on Wasserstrom Drive Thru Board / M…"
type textarea "x"
type textarea "DEL-00 Quote to replace compressor and drier on Wasserstrom Drive Thru Board / …"
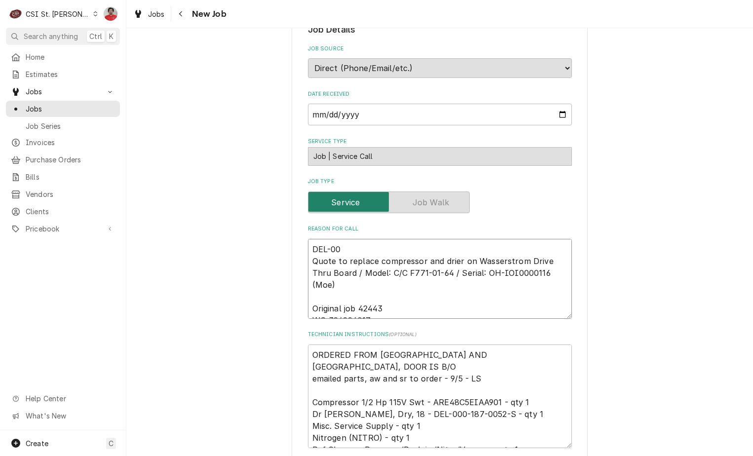
type textarea "x"
type textarea "DEL-000 Quote to replace compressor and drier on Wasserstrom Drive Thru Board /…"
type textarea "x"
type textarea "DEL-000- Quote to replace compressor and drier on Wasserstrom Drive Thru Board …"
type textarea "x"
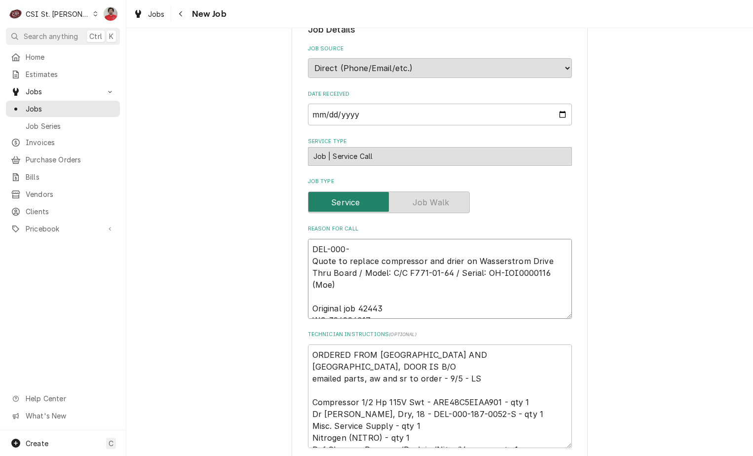
type textarea "DEL-000-1 Quote to replace compressor and drier on Wasserstrom Drive Thru Board…"
type textarea "x"
type textarea "DEL-000-18 Quote to replace compressor and drier on Wasserstrom Drive Thru Boar…"
type textarea "x"
type textarea "DEL-000-187 Quote to replace compressor and drier on Wasserstrom Drive Thru Boa…"
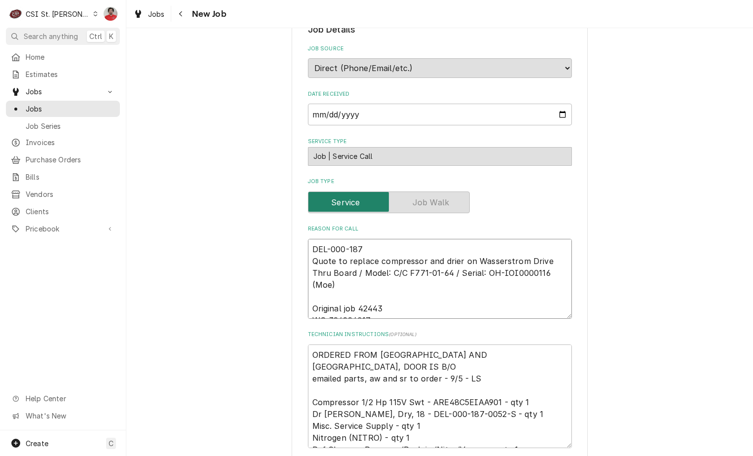
type textarea "x"
type textarea "DEL-000-187- Quote to replace compressor and drier on Wasserstrom Drive Thru Bo…"
type textarea "x"
type textarea "DEL-000-187-0 Quote to replace compressor and drier on Wasserstrom Drive Thru B…"
type textarea "x"
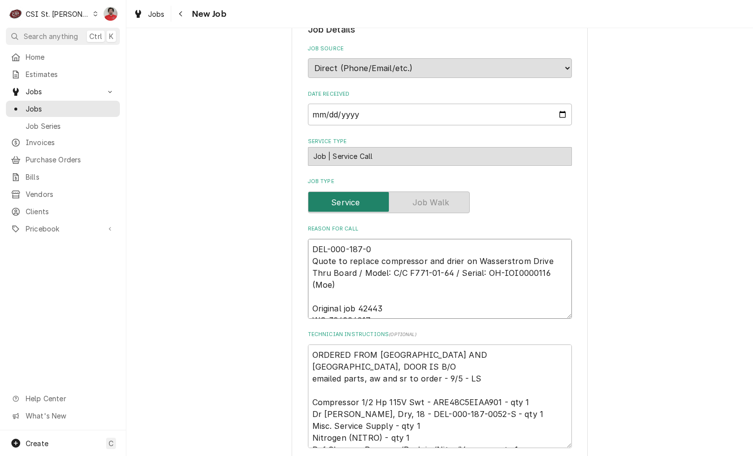
type textarea "DEL-000-187-00 Quote to replace compressor and drier on Wasserstrom Drive Thru …"
type textarea "x"
type textarea "DEL-000-187-005 Quote to replace compressor and drier on Wasserstrom Drive Thru…"
type textarea "x"
type textarea "DEL-000-187-0052 Quote to replace compressor and drier on Wasserstrom Drive Thr…"
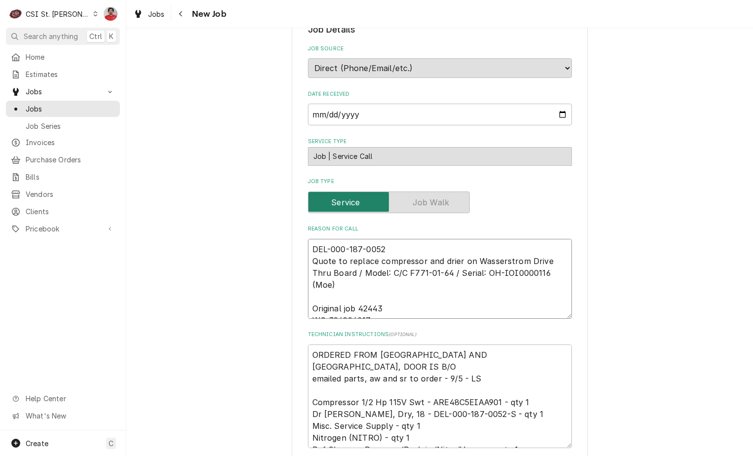
type textarea "x"
type textarea "DEL-000-187-0052- Quote to replace compressor and drier on Wasserstrom Drive Th…"
type textarea "x"
type textarea "DEL-000-187-0052-S Quote to replace compressor and drier on Wasserstrom Drive T…"
type textarea "x"
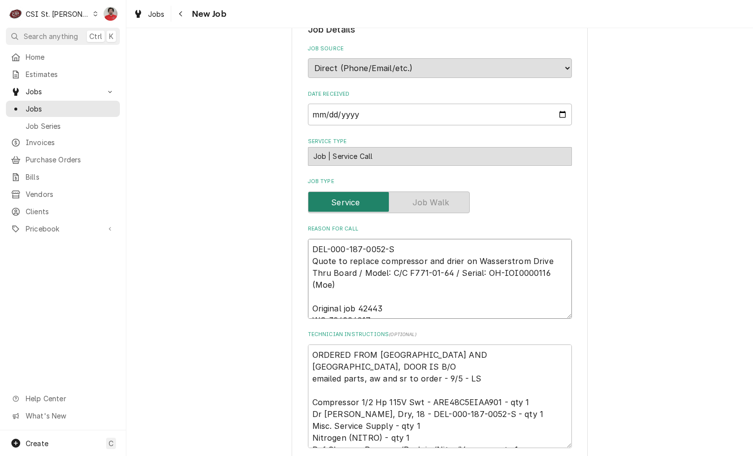
type textarea "DEL-000-187-0052-S Quote to replace compressor and drier on Wasserstrom Drive T…"
type textarea "x"
type textarea "DEL-000-187-0052-S r Quote to replace compressor and drier on Wasserstrom Drive…"
type textarea "x"
type textarea "DEL-000-187-0052-S re Quote to replace compressor and drier on Wasserstrom Driv…"
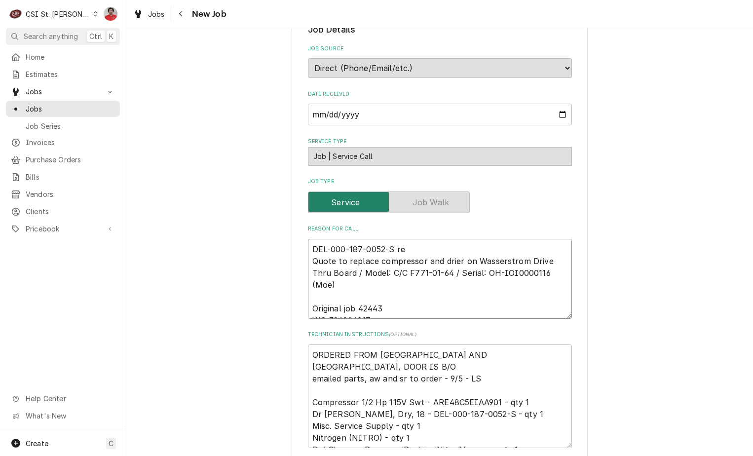
type textarea "x"
type textarea "DEL-000-187-0052-S rec Quote to replace compressor and drier on Wasserstrom Dri…"
type textarea "x"
type textarea "DEL-000-187-0052-S rec Quote to replace compressor and drier on Wasserstrom Dri…"
type textarea "x"
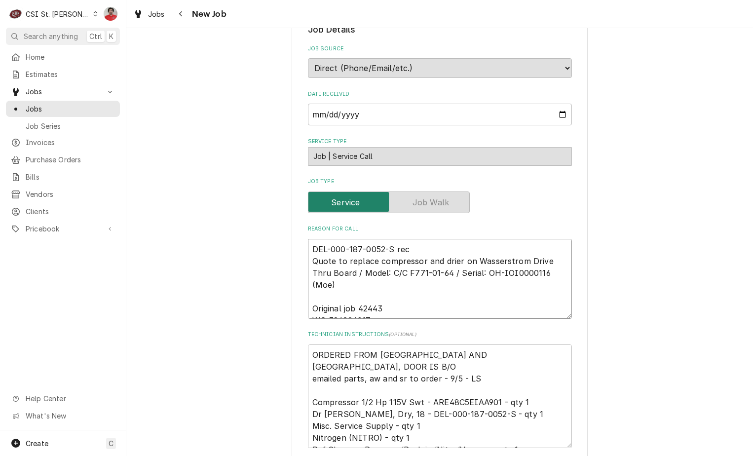
type textarea "DEL-000-187-0052-S rec t Quote to replace compressor and drier on Wasserstrom D…"
type textarea "x"
type textarea "DEL-000-187-0052-S rec to Quote to replace compressor and drier on Wasserstrom …"
type textarea "x"
type textarea "DEL-000-187-0052-S rec to Quote to replace compressor and drier on Wasserstrom …"
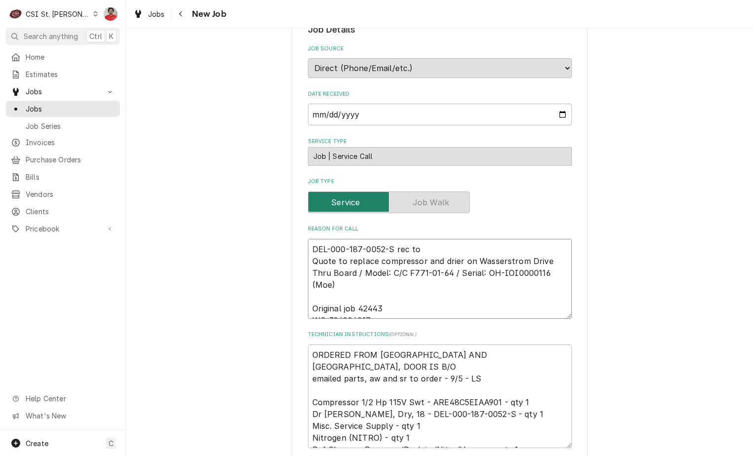
type textarea "x"
type textarea "DEL-000-187-0052-S rec to M Quote to replace compressor and drier on Wasserstro…"
type textarea "x"
type textarea "DEL-000-187-0052-S rec to Mo Quote to replace compressor and drier on Wasserstr…"
type textarea "x"
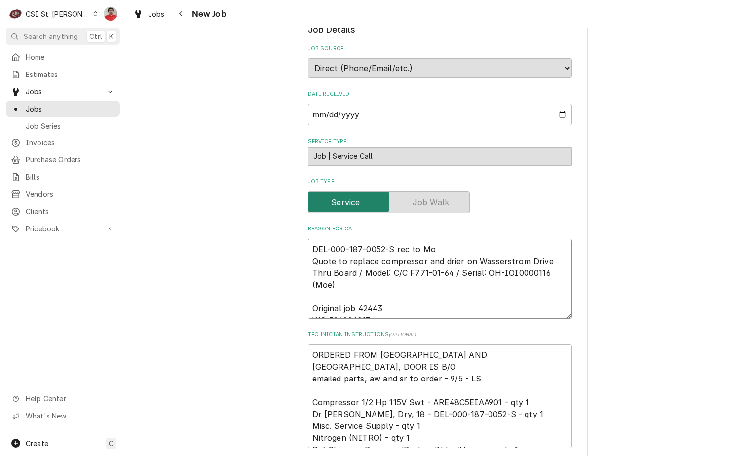
type textarea "DEL-000-187-0052-S rec to Moe Quote to replace compressor and drier on Wasserst…"
type textarea "x"
type textarea "DEL-000-187-0052-S rec to Moe' Quote to replace compressor and drier on Wassers…"
type textarea "x"
type textarea "DEL-000-187-0052-S rec to Moe's Quote to replace compressor and drier on Wasser…"
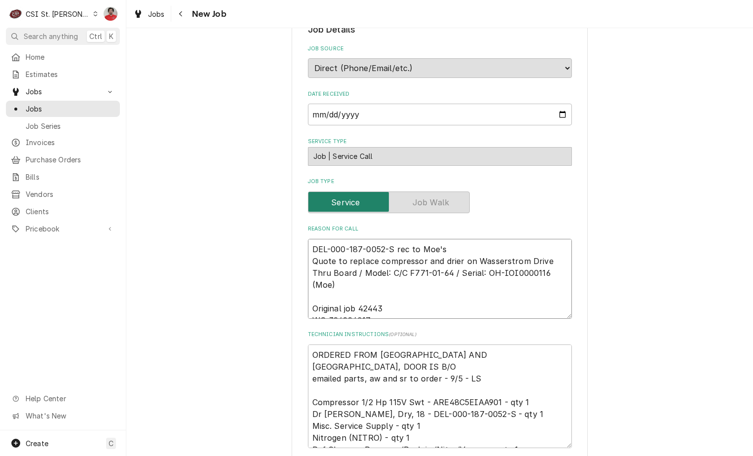
type textarea "x"
type textarea "DEL-000-187-0052-S rec to Moe's Quote to replace compressor and drier on Wasser…"
type textarea "x"
type textarea "DEL-000-187-0052-S rec to Moe's s Quote to replace compressor and drier on Wass…"
type textarea "x"
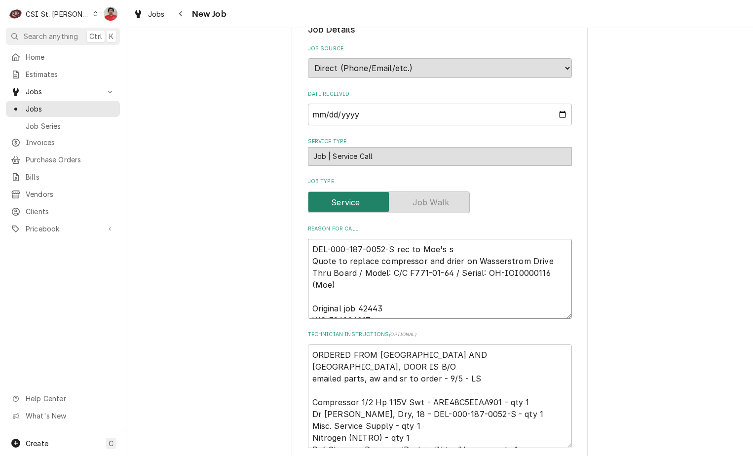
type textarea "DEL-000-187-0052-S rec to Moe's sh Quote to replace compressor and drier on Was…"
type textarea "x"
type textarea "DEL-000-187-0052-S rec to Moe's she Quote to replace compressor and drier on Wa…"
type textarea "x"
type textarea "DEL-000-187-0052-S rec to Moe's shel Quote to replace compressor and drier on W…"
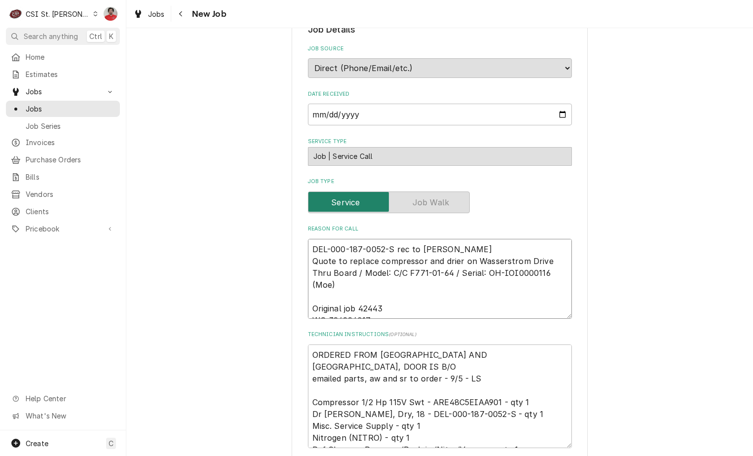
type textarea "x"
type textarea "DEL-000-187-0052-S rec to Moe's shelf Quote to replace compressor and drier on …"
type textarea "x"
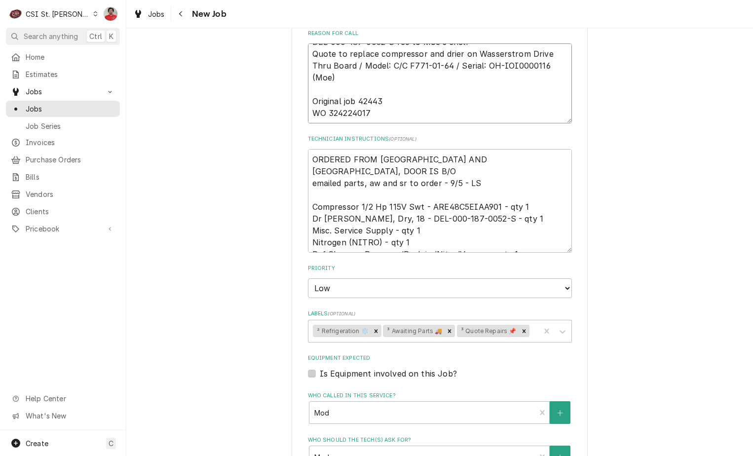
scroll to position [642, 0]
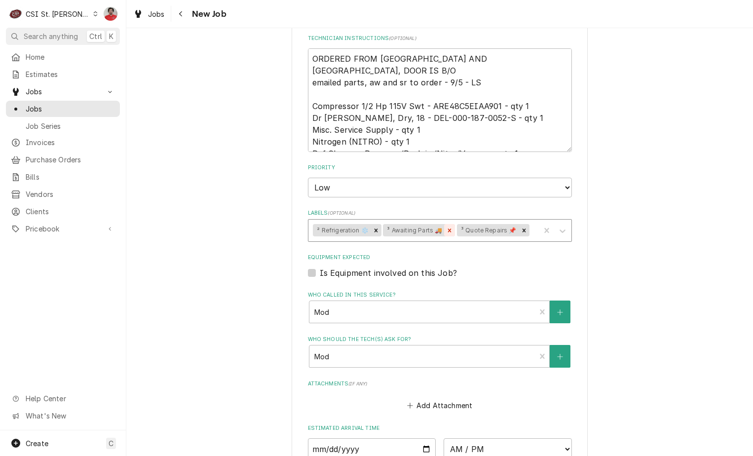
click at [448, 228] on icon "Remove ³ Awaiting Parts 🚚" at bounding box center [449, 229] width 3 height 3
type textarea "DEL-000-187-0052-S rec to Moe's shelf Quote to replace compressor and drier on …"
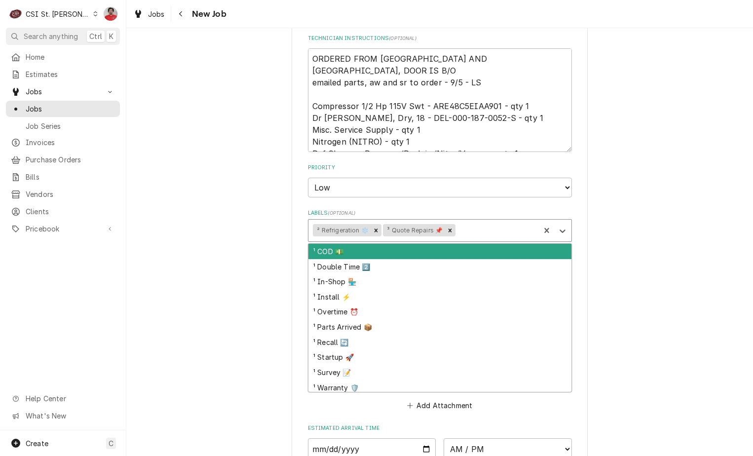
click at [474, 222] on div "Labels" at bounding box center [496, 231] width 78 height 18
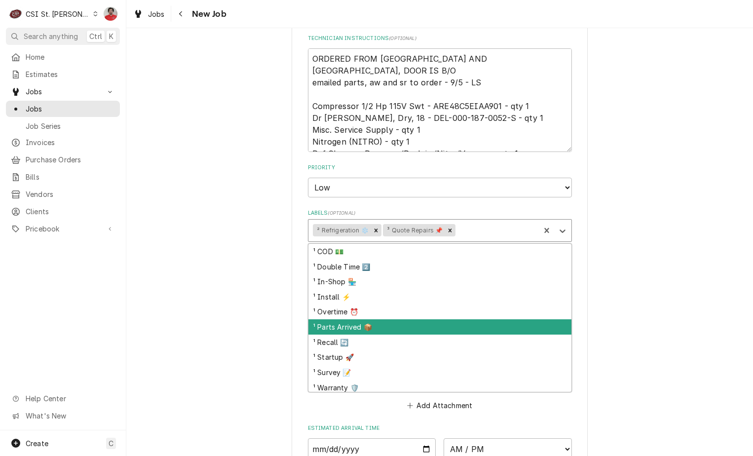
click at [399, 319] on div "¹ Parts Arrived 📦" at bounding box center [439, 326] width 263 height 15
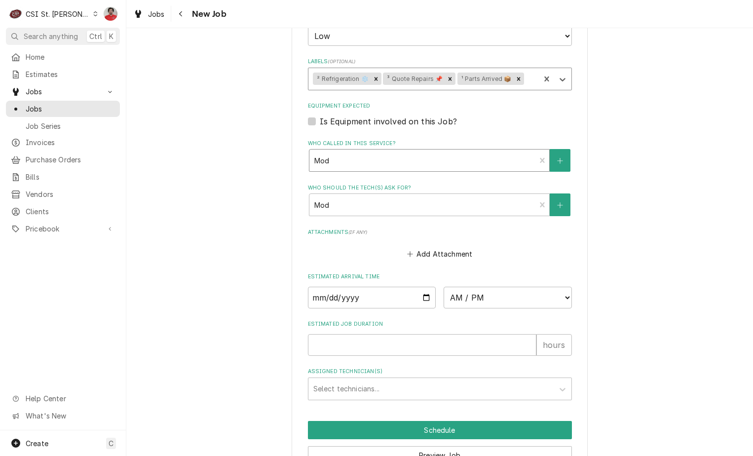
scroll to position [836, 0]
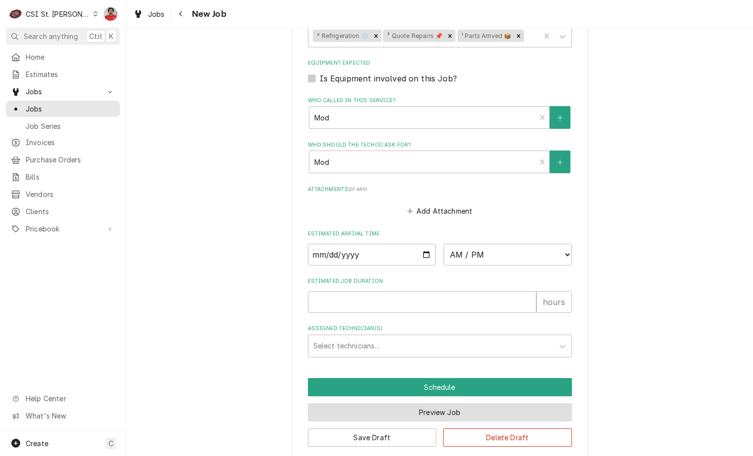
click at [419, 403] on button "Preview Job" at bounding box center [440, 412] width 264 height 18
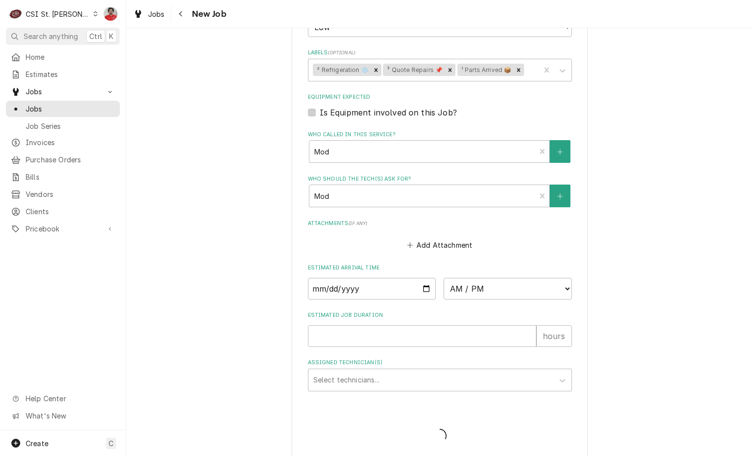
type textarea "x"
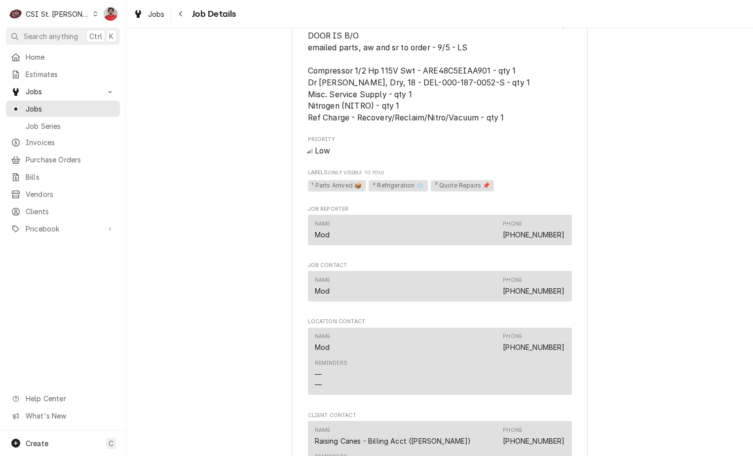
scroll to position [915, 0]
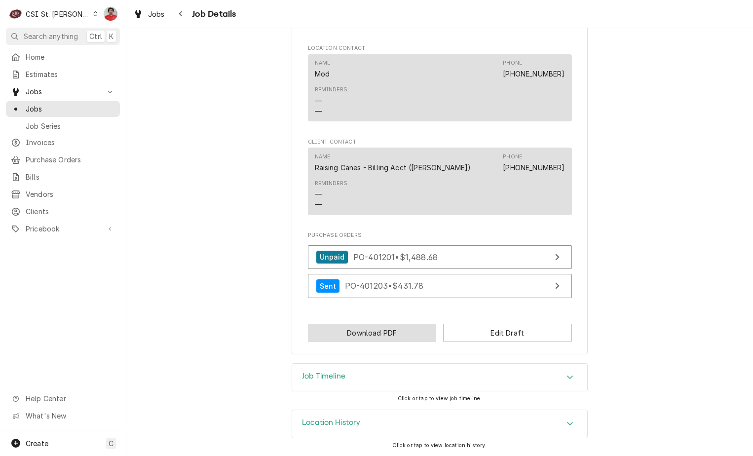
click at [407, 334] on button "Download PDF" at bounding box center [372, 333] width 129 height 18
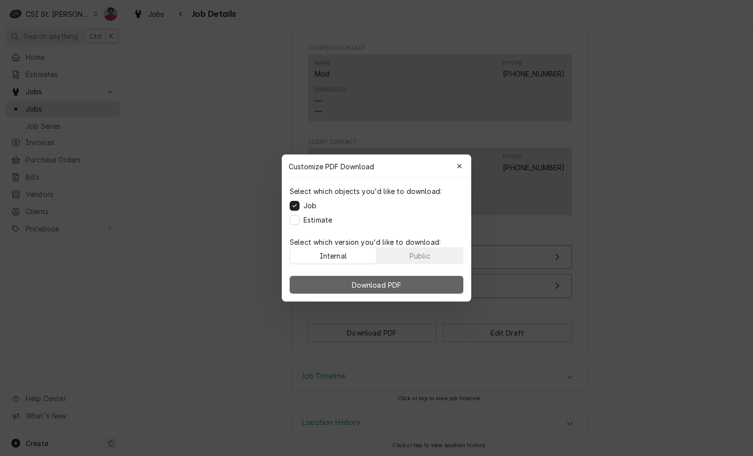
click at [403, 285] on span "Download PDF" at bounding box center [377, 285] width 54 height 10
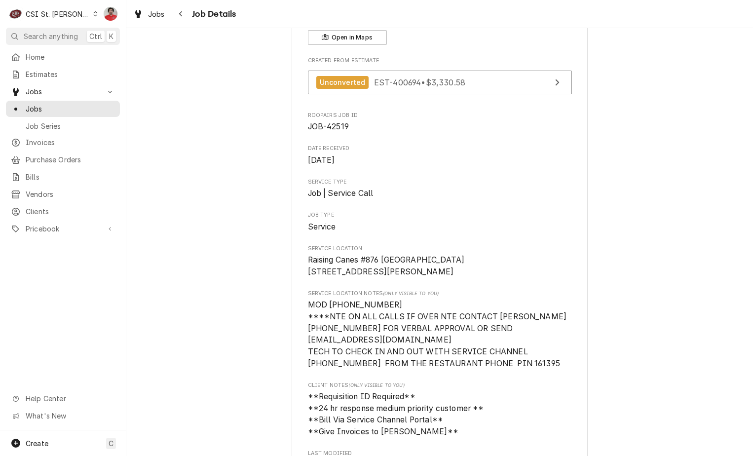
scroll to position [0, 0]
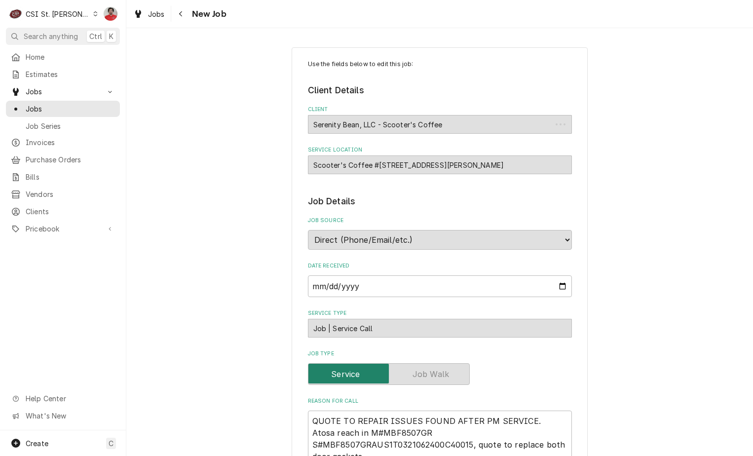
scroll to position [197, 0]
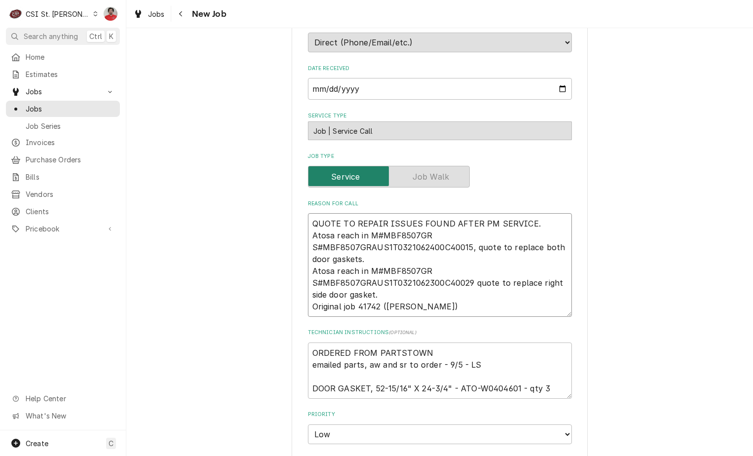
click at [531, 223] on textarea "QUOTE TO REPAIR ISSUES FOUND AFTER PM SERVICE. Atosa reach in M#MBF8507GR S#MBF…" at bounding box center [440, 265] width 264 height 104
type textarea "x"
type textarea "QUOTE TO REPAIR ISSUES FOUND AFTER PM SERVICE. Atosa reach in M#MBF8507GR S#MBF…"
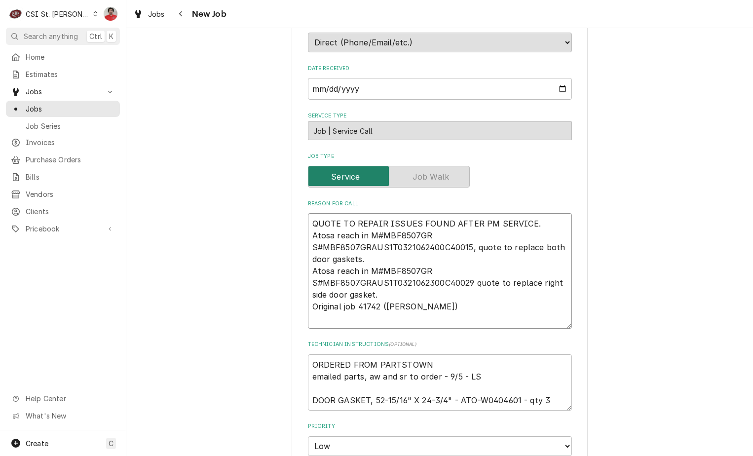
type textarea "x"
type textarea "A QUOTE TO REPAIR ISSUES FOUND AFTER PM SERVICE. Atosa reach in M#MBF8507GR S#M…"
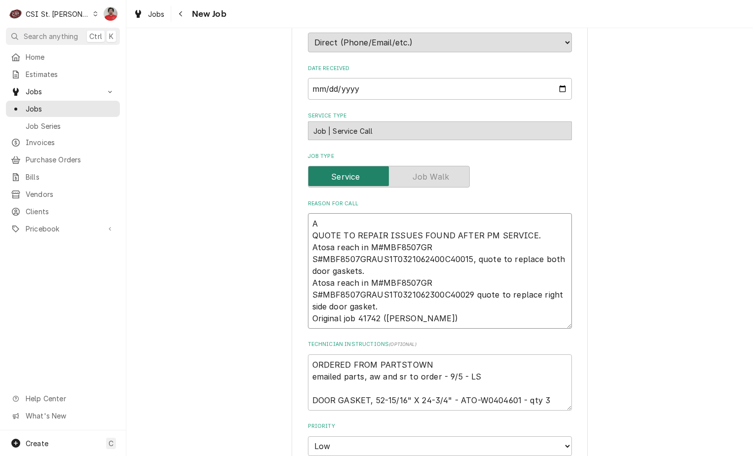
type textarea "x"
type textarea "AT QUOTE TO REPAIR ISSUES FOUND AFTER PM SERVICE. Atosa reach in M#MBF8507GR S#…"
type textarea "x"
type textarea "ATO QUOTE TO REPAIR ISSUES FOUND AFTER PM SERVICE. Atosa reach in M#MBF8507GR S…"
type textarea "x"
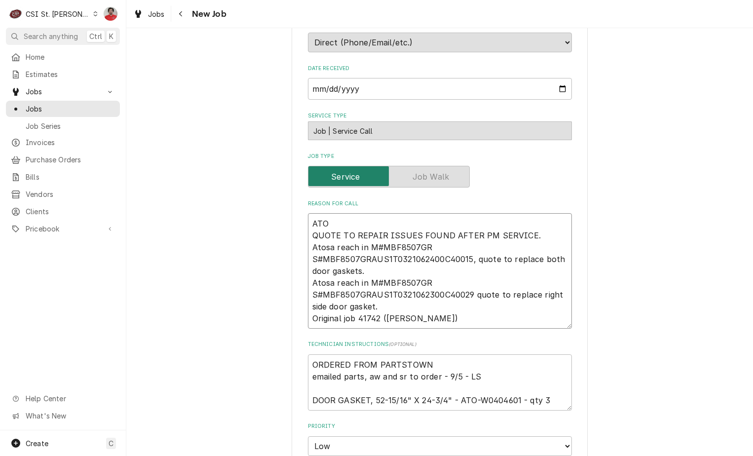
type textarea "ATO- QUOTE TO REPAIR ISSUES FOUND AFTER PM SERVICE. Atosa reach in M#MBF8507GR …"
type textarea "x"
type textarea "ATO-W QUOTE TO REPAIR ISSUES FOUND AFTER PM SERVICE. Atosa reach in M#MBF8507GR…"
type textarea "x"
type textarea "ATO-W0 QUOTE TO REPAIR ISSUES FOUND AFTER PM SERVICE. Atosa reach in M#MBF8507G…"
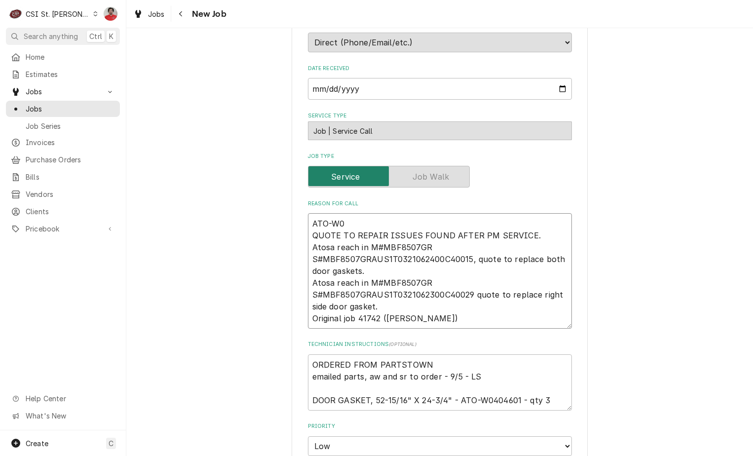
type textarea "x"
type textarea "ATO-W04 QUOTE TO REPAIR ISSUES FOUND AFTER PM SERVICE. Atosa reach in M#MBF8507…"
type textarea "x"
type textarea "ATO-W040 QUOTE TO REPAIR ISSUES FOUND AFTER PM SERVICE. Atosa reach in M#MBF850…"
type textarea "x"
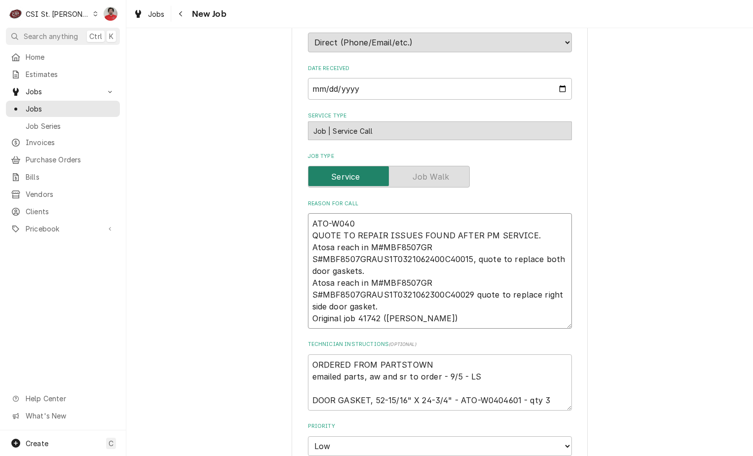
type textarea "ATO-W0404 QUOTE TO REPAIR ISSUES FOUND AFTER PM SERVICE. Atosa reach in M#MBF85…"
type textarea "x"
type textarea "ATO-W04046 QUOTE TO REPAIR ISSUES FOUND AFTER PM SERVICE. Atosa reach in M#MBF8…"
type textarea "x"
type textarea "ATO-W040460 QUOTE TO REPAIR ISSUES FOUND AFTER PM SERVICE. Atosa reach in M#MBF…"
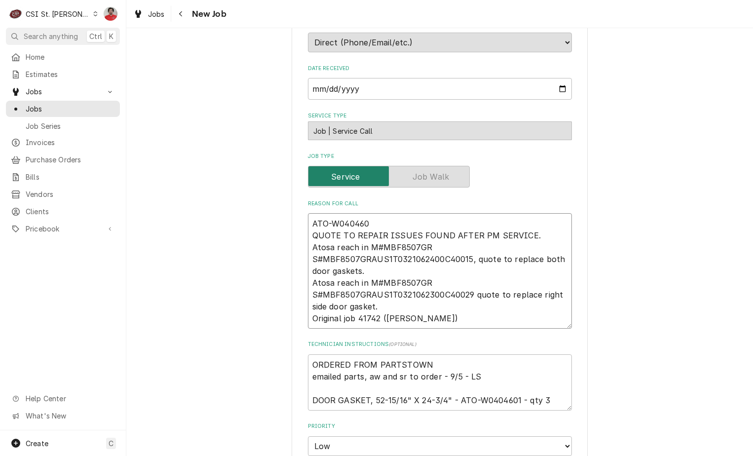
type textarea "x"
type textarea "ATO-W0404601 QUOTE TO REPAIR ISSUES FOUND AFTER PM SERVICE. Atosa reach in M#MB…"
type textarea "x"
type textarea "ATO-W0404601 QUOTE TO REPAIR ISSUES FOUND AFTER PM SERVICE. Atosa reach in M#MB…"
type textarea "x"
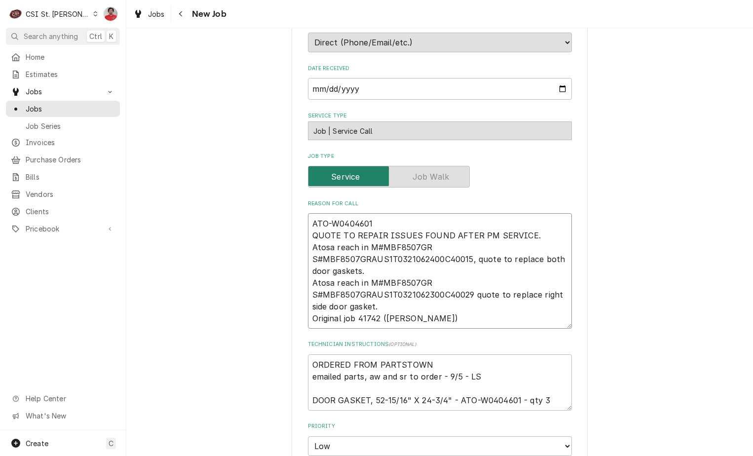
type textarea "tATO-W0404601 QUOTE TO REPAIR ISSUES FOUND AFTER PM SERVICE. Atosa reach in M#M…"
type textarea "x"
type textarea "thATO-W0404601 QUOTE TO REPAIR ISSUES FOUND AFTER PM SERVICE. Atosa reach in M#…"
type textarea "x"
type textarea "thrATO-W0404601 QUOTE TO REPAIR ISSUES FOUND AFTER PM SERVICE. Atosa reach in M…"
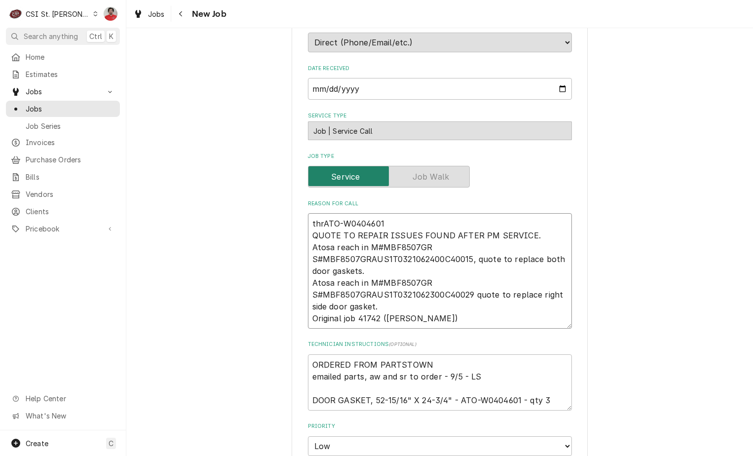
type textarea "x"
type textarea "threATO-W0404601 QUOTE TO REPAIR ISSUES FOUND AFTER PM SERVICE. Atosa reach in …"
type textarea "x"
type textarea "threeATO-W0404601 QUOTE TO REPAIR ISSUES FOUND AFTER PM SERVICE. Atosa reach in…"
type textarea "x"
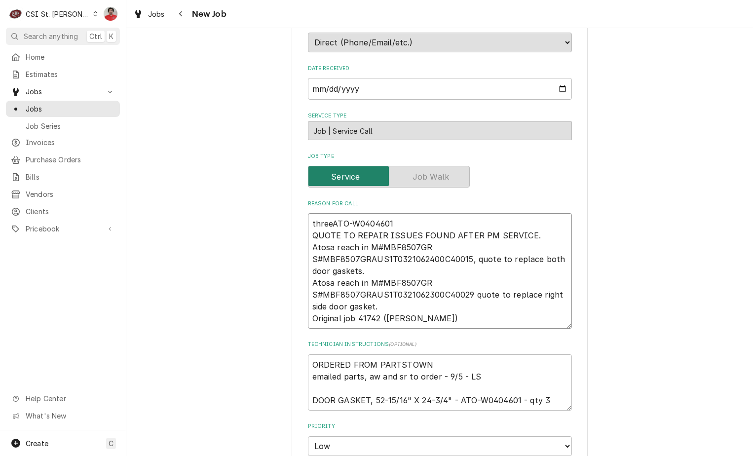
type textarea "three ATO-W0404601 QUOTE TO REPAIR ISSUES FOUND AFTER PM SERVICE. Atosa reach i…"
type textarea "x"
type textarea "three ATO-W0404601 r QUOTE TO REPAIR ISSUES FOUND AFTER PM SERVICE. Atosa reach…"
type textarea "x"
type textarea "three ATO-W0404601 re QUOTE TO REPAIR ISSUES FOUND AFTER PM SERVICE. Atosa reac…"
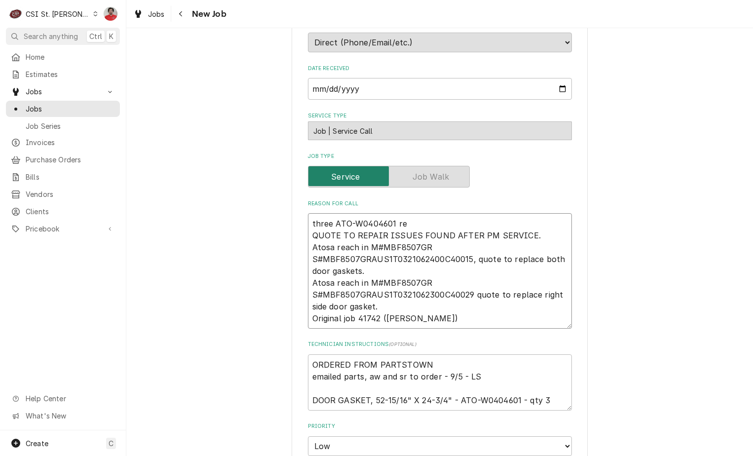
type textarea "x"
type textarea "three ATO-W0404601 rec QUOTE TO REPAIR ISSUES FOUND AFTER PM SERVICE. Atosa rea…"
type textarea "x"
type textarea "three ATO-W0404601 rec QUOTE TO REPAIR ISSUES FOUND AFTER PM SERVICE. Atosa rea…"
type textarea "x"
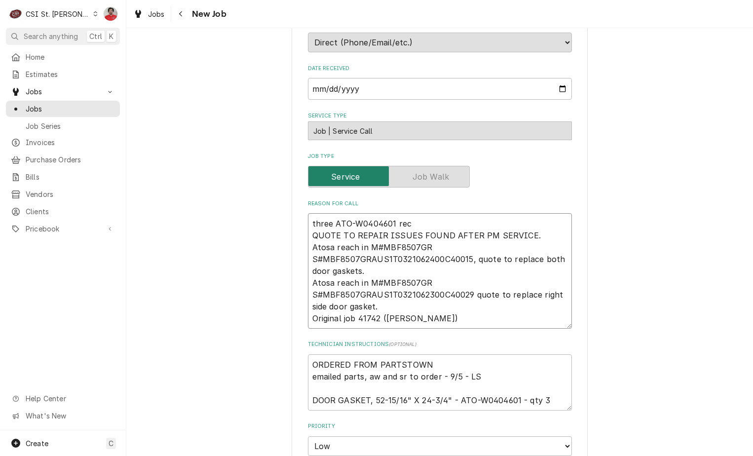
type textarea "three ATO-W0404601 rec t QUOTE TO REPAIR ISSUES FOUND AFTER PM SERVICE. Atosa r…"
type textarea "x"
type textarea "three ATO-W0404601 rec to QUOTE TO REPAIR ISSUES FOUND AFTER PM SERVICE. Atosa …"
type textarea "x"
type textarea "three ATO-W0404601 rec to QUOTE TO REPAIR ISSUES FOUND AFTER PM SERVICE. Atosa …"
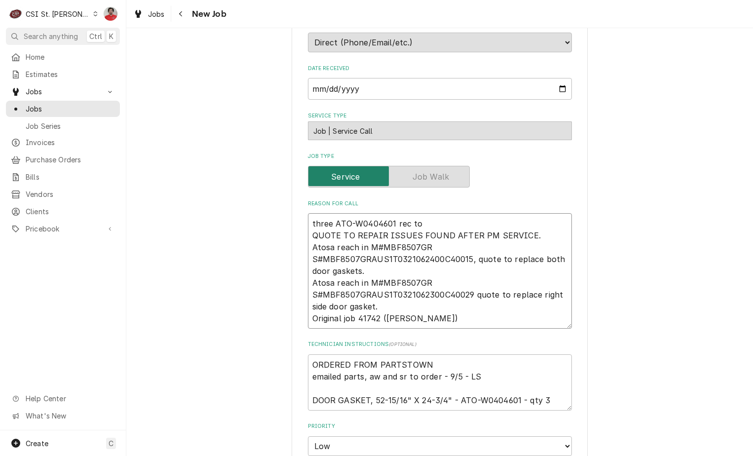
type textarea "x"
type textarea "three ATO-W0404601 rec to R QUOTE TO REPAIR ISSUES FOUND AFTER PM SERVICE. Atos…"
type textarea "x"
type textarea "three ATO-W0404601 rec to Ry QUOTE TO REPAIR ISSUES FOUND AFTER PM SERVICE. Ato…"
type textarea "x"
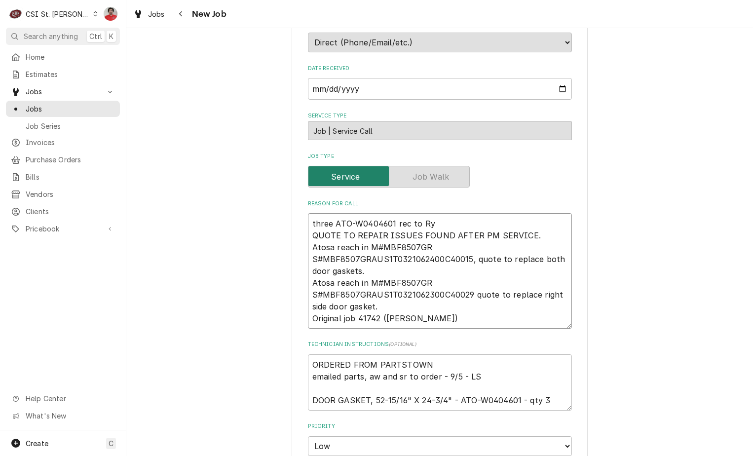
type textarea "three ATO-W0404601 rec to Rya QUOTE TO REPAIR ISSUES FOUND AFTER PM SERVICE. At…"
type textarea "x"
type textarea "three ATO-W0404601 rec to Ryan QUOTE TO REPAIR ISSUES FOUND AFTER PM SERVICE. A…"
type textarea "x"
type textarea "three ATO-W0404601 rec to Ryan S QUOTE TO REPAIR ISSUES FOUND AFTER PM SERVICE.…"
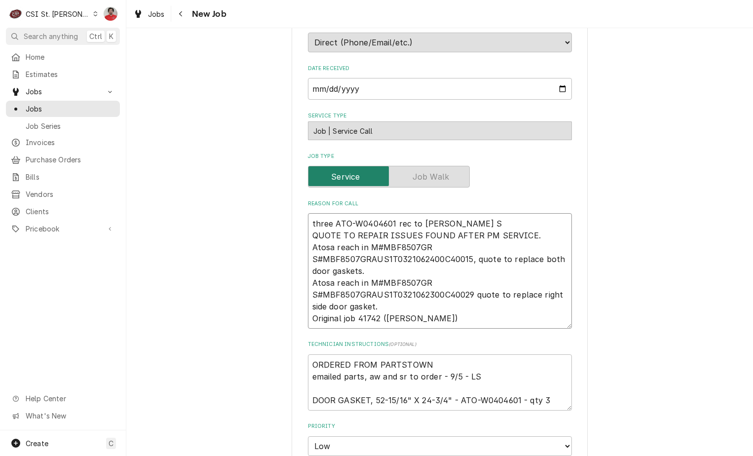
type textarea "x"
type textarea "three ATO-W0404601 rec to Ryan S' QUOTE TO REPAIR ISSUES FOUND AFTER PM SERVICE…"
type textarea "x"
type textarea "three ATO-W0404601 rec to Ryan S' QUOTE TO REPAIR ISSUES FOUND AFTER PM SERVICE…"
type textarea "x"
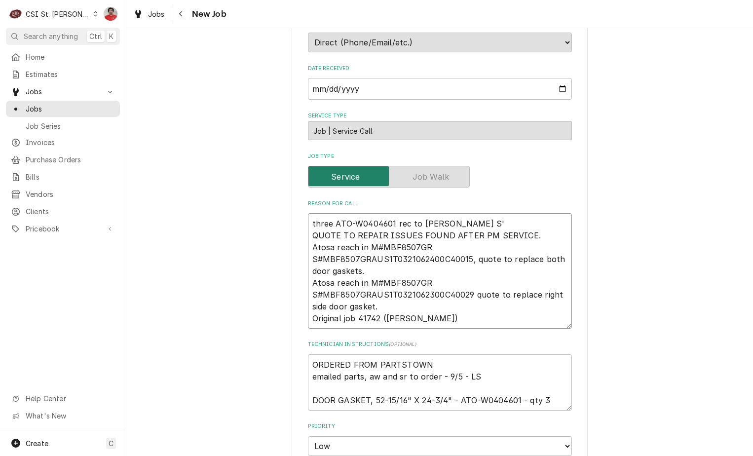
type textarea "three ATO-W0404601 rec to Ryan S' s QUOTE TO REPAIR ISSUES FOUND AFTER PM SERVI…"
type textarea "x"
type textarea "three ATO-W0404601 rec to Ryan S' sh QUOTE TO REPAIR ISSUES FOUND AFTER PM SERV…"
type textarea "x"
type textarea "three ATO-W0404601 rec to Ryan S' she QUOTE TO REPAIR ISSUES FOUND AFTER PM SER…"
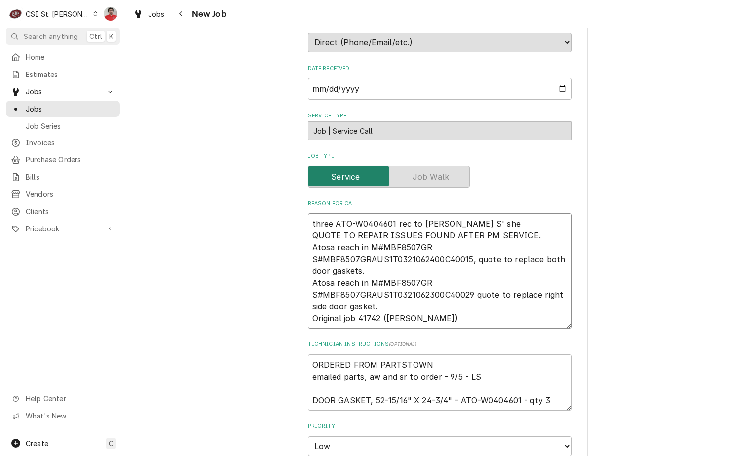
type textarea "x"
type textarea "three ATO-W0404601 rec to Ryan S' shel QUOTE TO REPAIR ISSUES FOUND AFTER PM SE…"
type textarea "x"
type textarea "three ATO-W0404601 rec to Ryan S' shelf QUOTE TO REPAIR ISSUES FOUND AFTER PM S…"
type textarea "x"
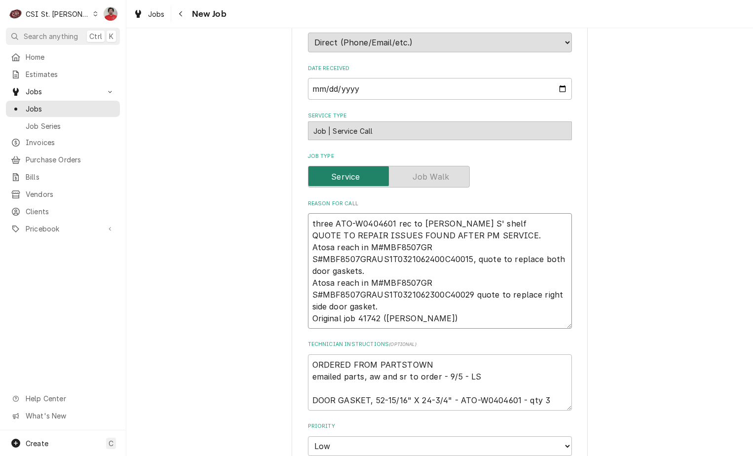
type textarea "three ATO-W0404601 rec to [PERSON_NAME] S' shelf QUOTE TO REPAIR ISSUES FOUND A…"
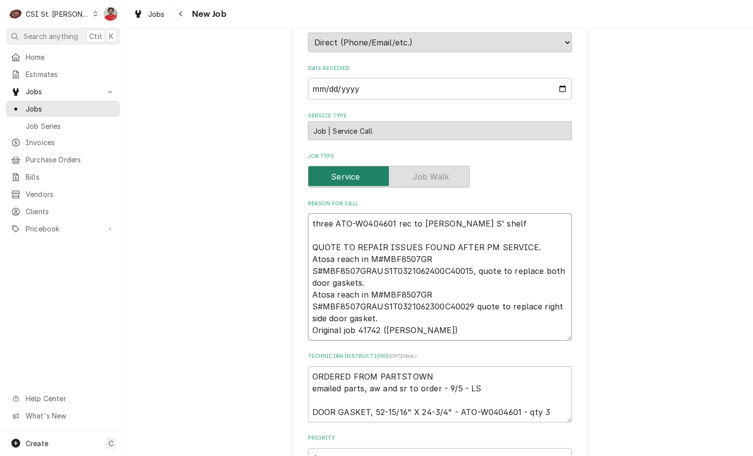
type textarea "x"
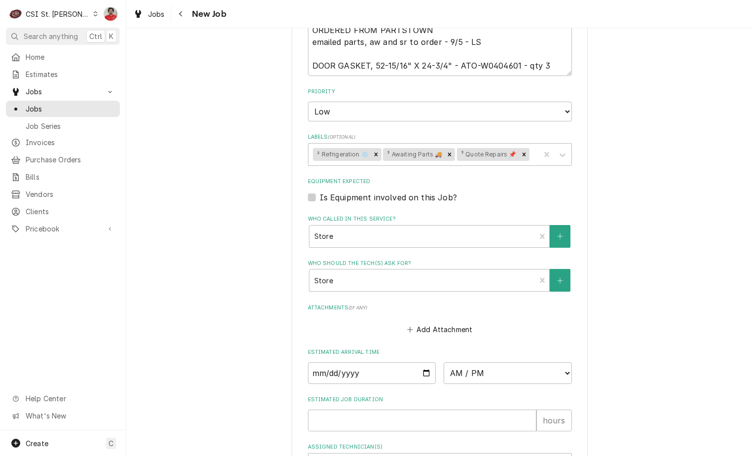
scroll to position [592, 0]
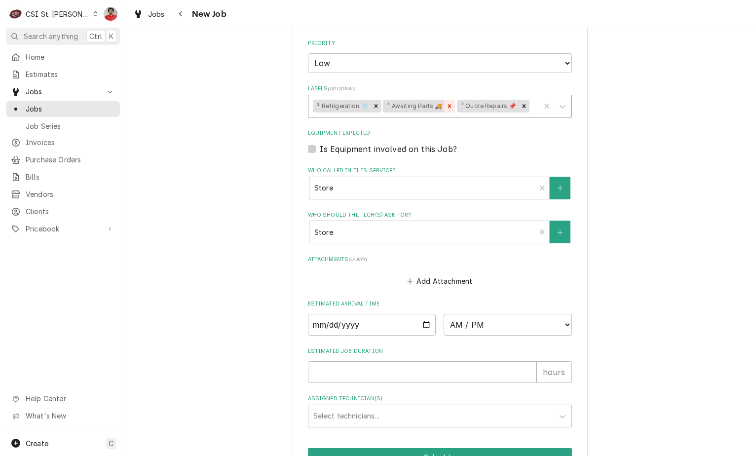
click at [448, 107] on icon "Remove ³ Awaiting Parts 🚚" at bounding box center [449, 105] width 3 height 3
type textarea "three ATO-W0404601 rec to [PERSON_NAME] S' shelf QUOTE TO REPAIR ISSUES FOUND A…"
click at [484, 109] on div "Labels" at bounding box center [496, 106] width 78 height 18
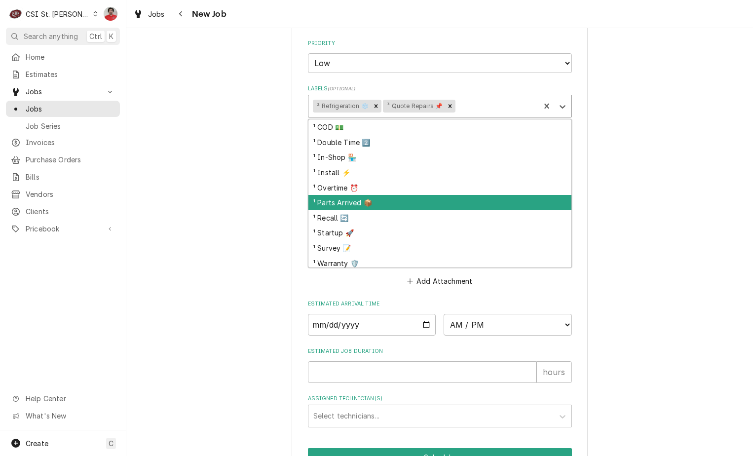
click at [430, 199] on div "¹ Parts Arrived 📦" at bounding box center [439, 202] width 263 height 15
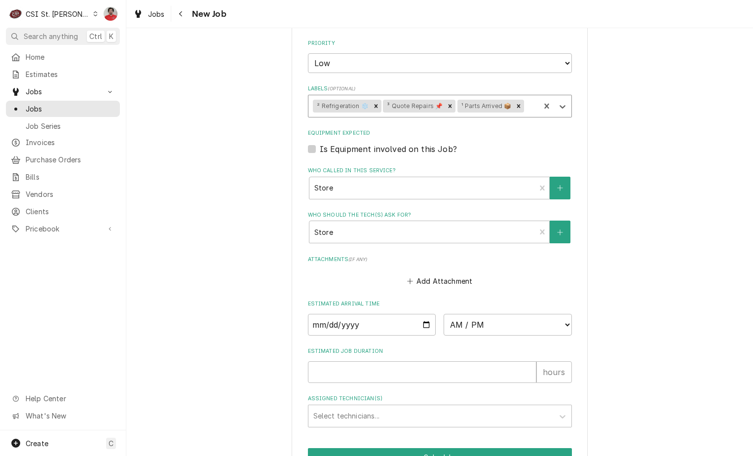
scroll to position [674, 0]
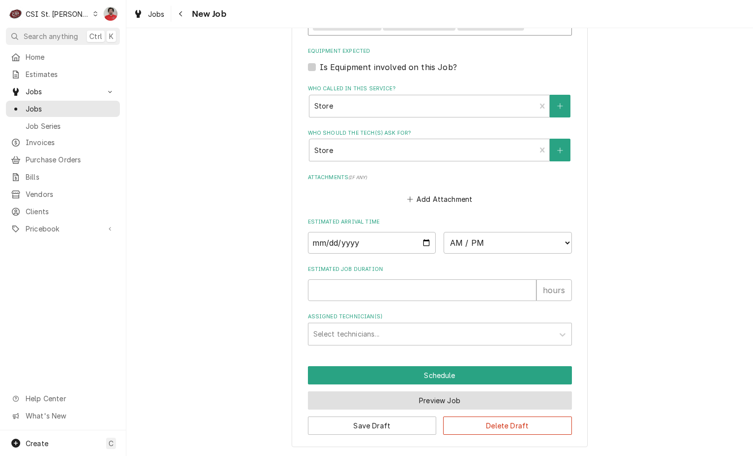
click at [457, 407] on button "Preview Job" at bounding box center [440, 400] width 264 height 18
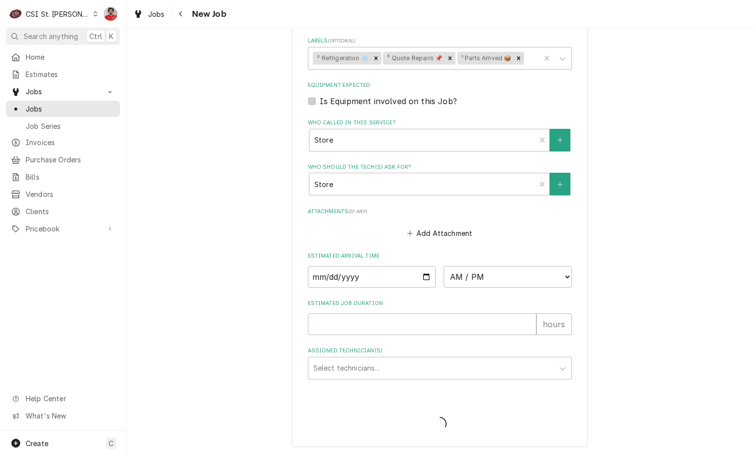
type textarea "x"
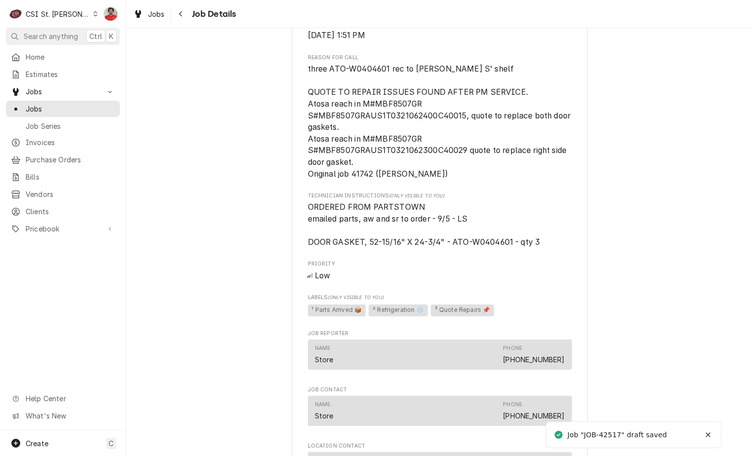
scroll to position [691, 0]
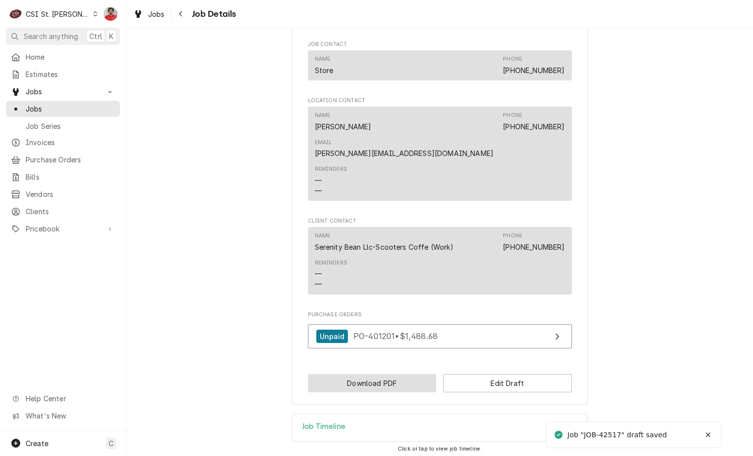
click at [417, 374] on button "Download PDF" at bounding box center [372, 383] width 129 height 18
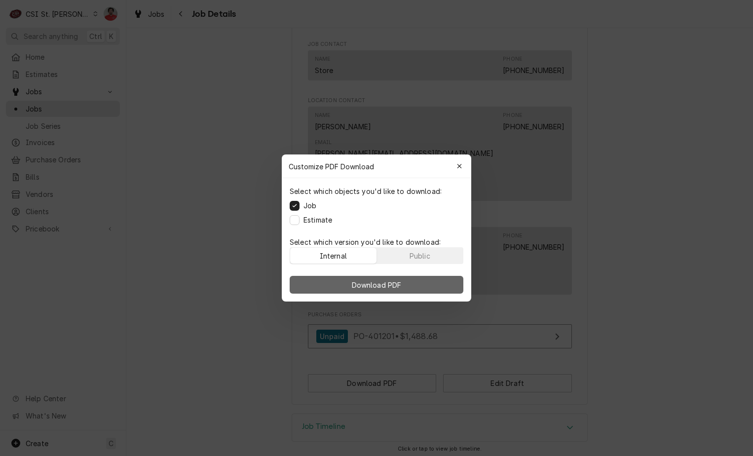
click at [425, 278] on button "Download PDF" at bounding box center [377, 285] width 174 height 18
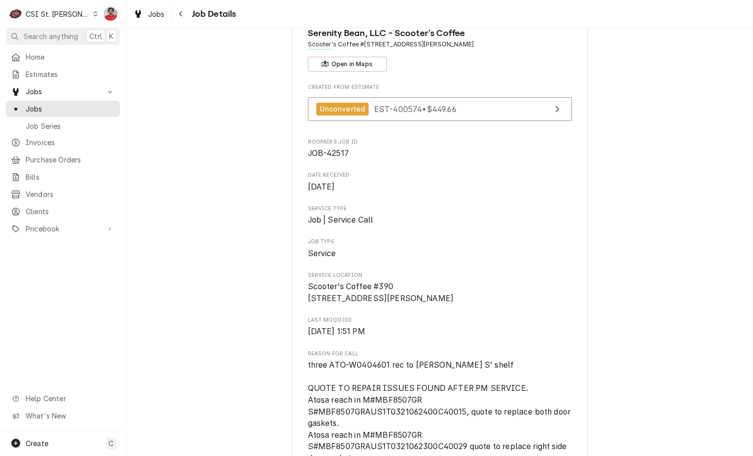
scroll to position [0, 0]
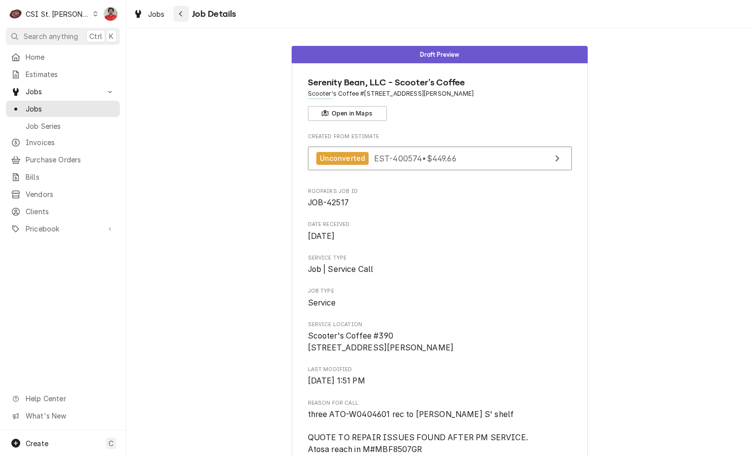
click at [181, 11] on icon "Navigate back" at bounding box center [181, 13] width 4 height 7
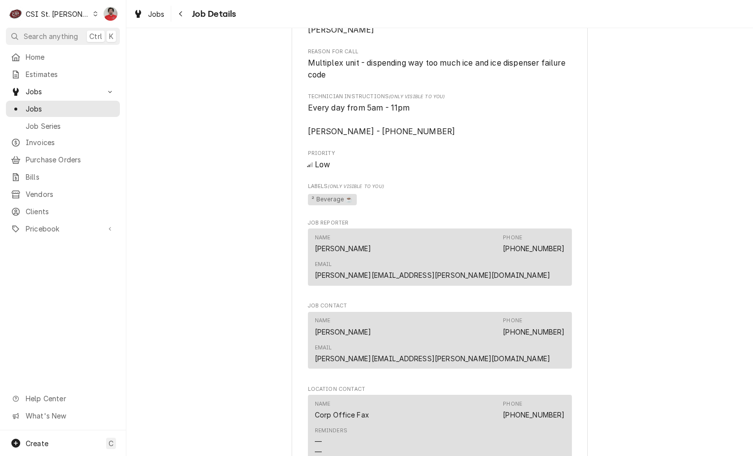
scroll to position [1234, 0]
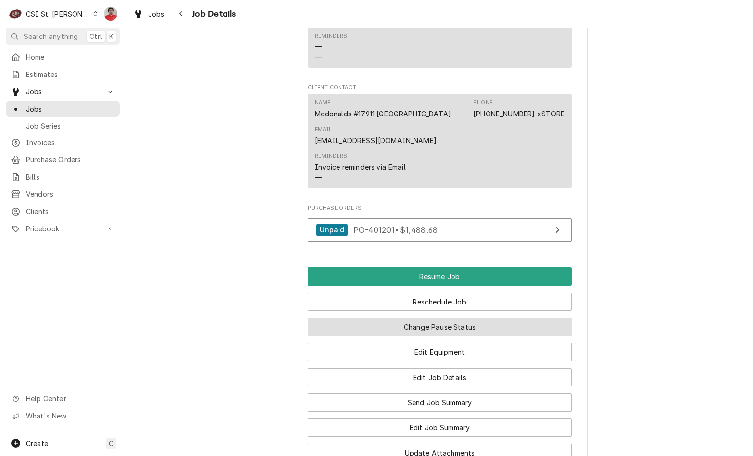
click at [441, 318] on button "Change Pause Status" at bounding box center [440, 327] width 264 height 18
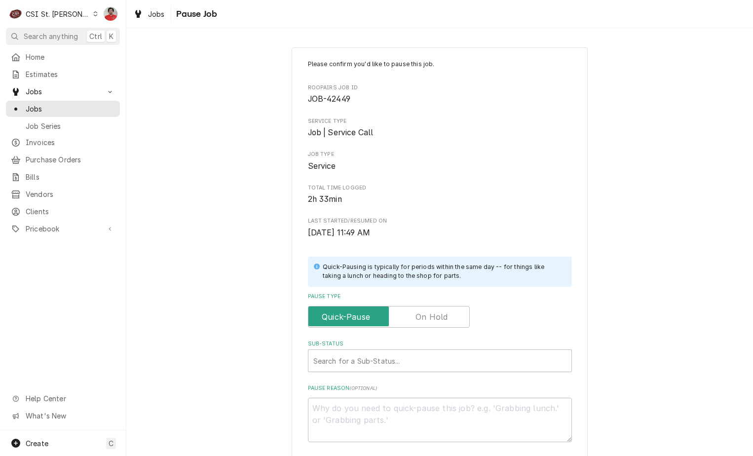
click at [425, 317] on label "Pause Type" at bounding box center [389, 317] width 162 height 22
click at [425, 317] on input "Pause Type" at bounding box center [388, 317] width 153 height 22
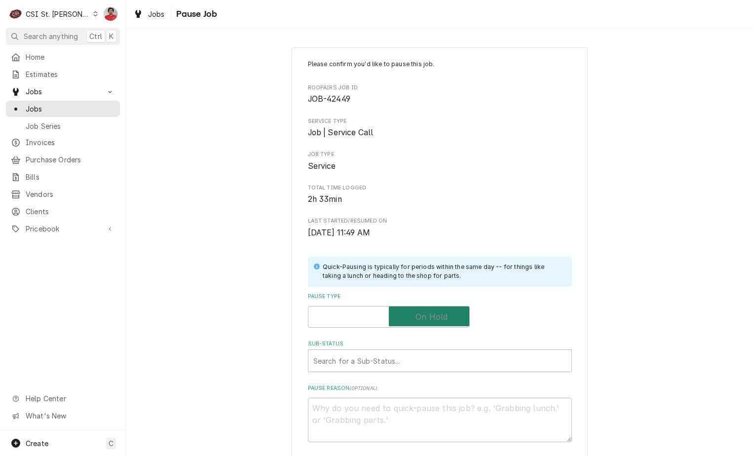
checkbox input "true"
click at [408, 364] on div "Sub-Status" at bounding box center [439, 361] width 253 height 18
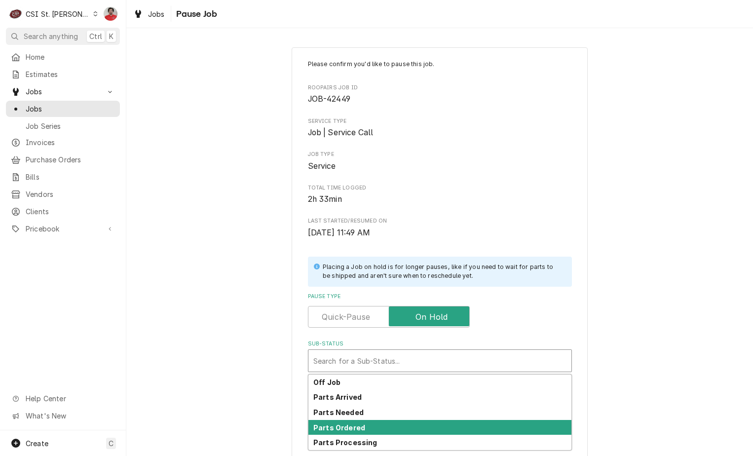
click at [402, 426] on div "Parts Ordered" at bounding box center [439, 427] width 263 height 15
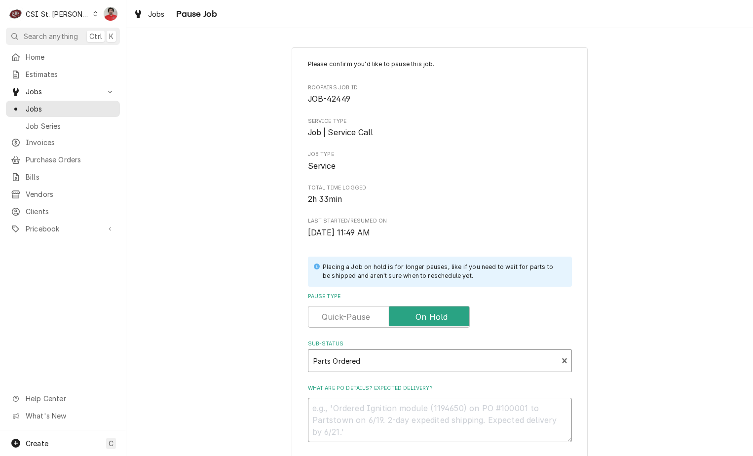
click at [403, 413] on textarea "What are PO details? Expected delivery?" at bounding box center [440, 420] width 264 height 44
type textarea "x"
type textarea "S"
type textarea "x"
type textarea "St"
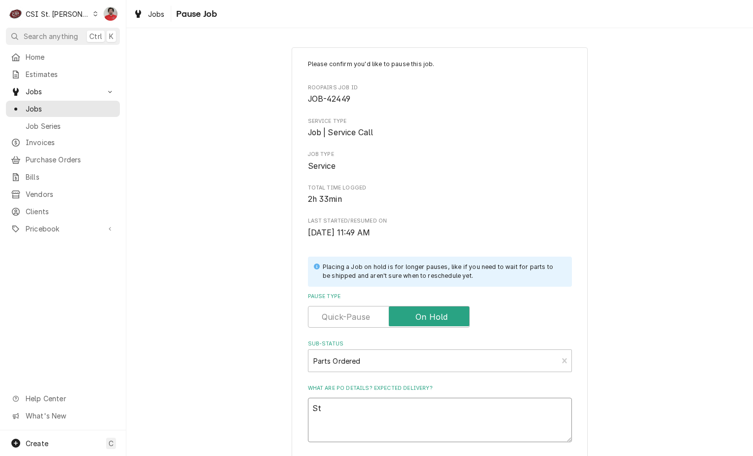
type textarea "x"
type textarea "Sti"
type textarea "x"
type textarea "Stil"
type textarea "x"
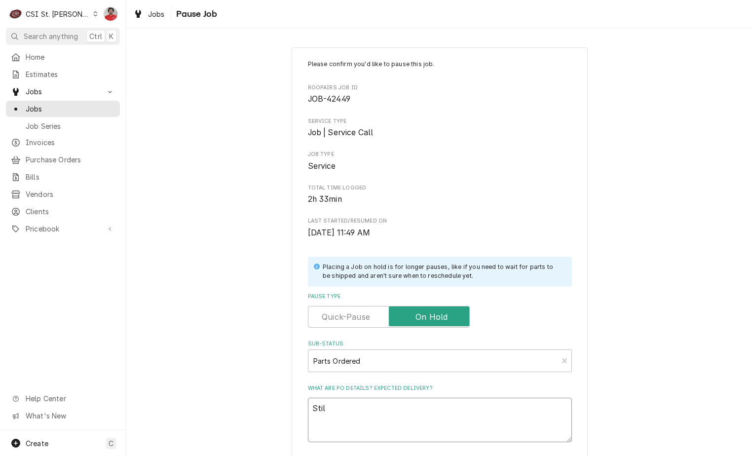
type textarea "Still"
type textarea "x"
type textarea "Still"
type textarea "x"
type textarea "Still W"
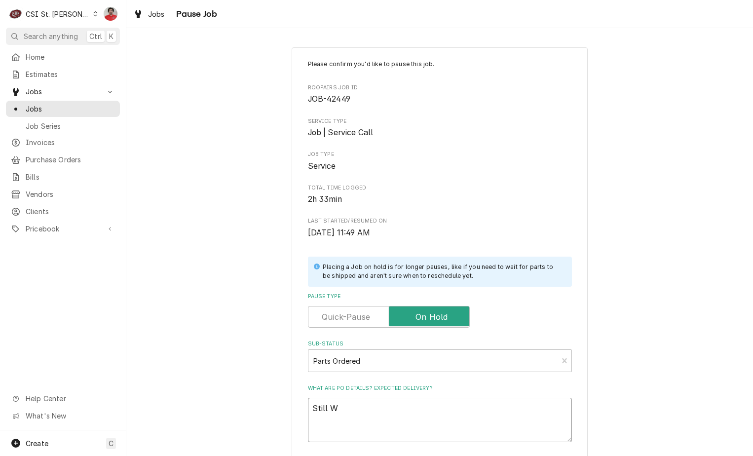
type textarea "x"
type textarea "Still Wa"
type textarea "x"
type textarea "Still Wai"
type textarea "x"
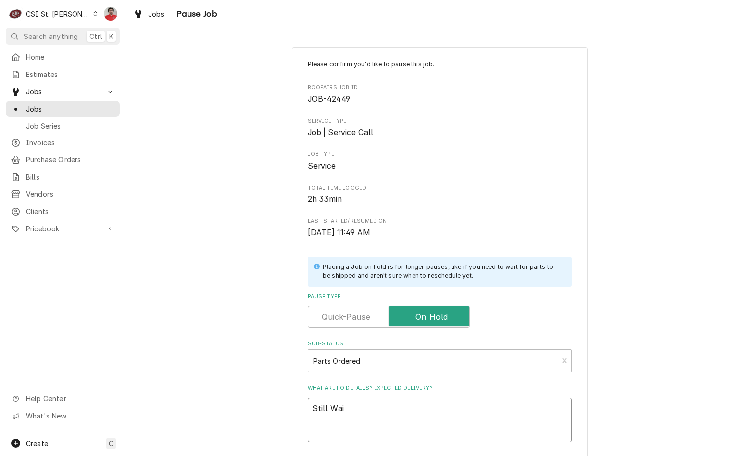
type textarea "Still Wait"
type textarea "x"
type textarea "Still Waiti"
type textarea "x"
type textarea "Still Wait"
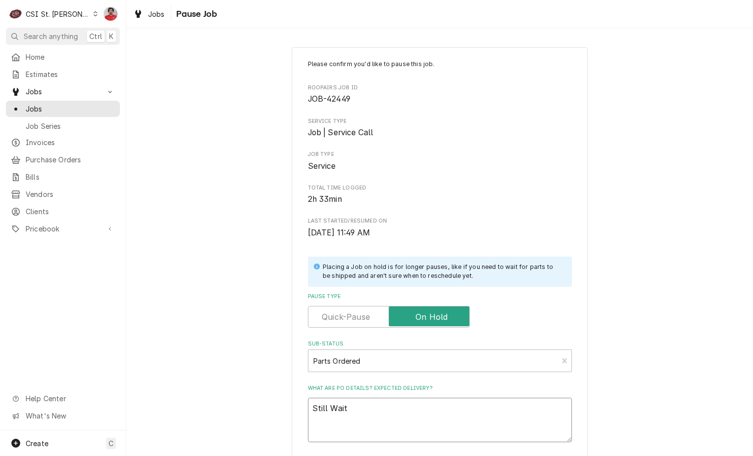
type textarea "x"
type textarea "Still Wai"
type textarea "x"
type textarea "Still Wa"
type textarea "x"
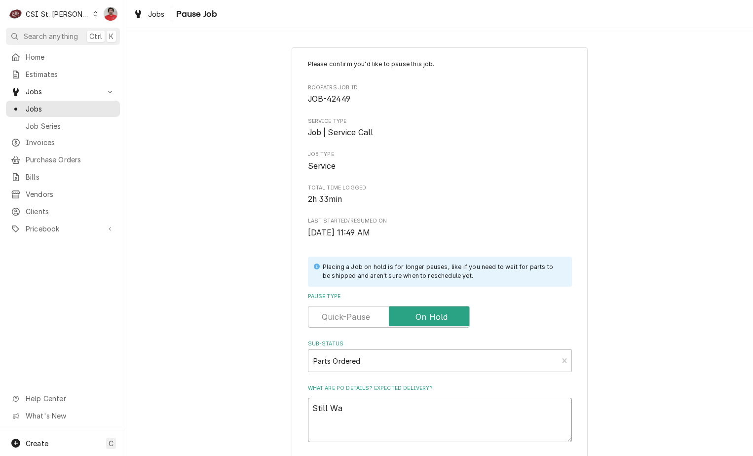
type textarea "Still W"
type textarea "x"
type textarea "Still"
type textarea "x"
type textarea "Still w"
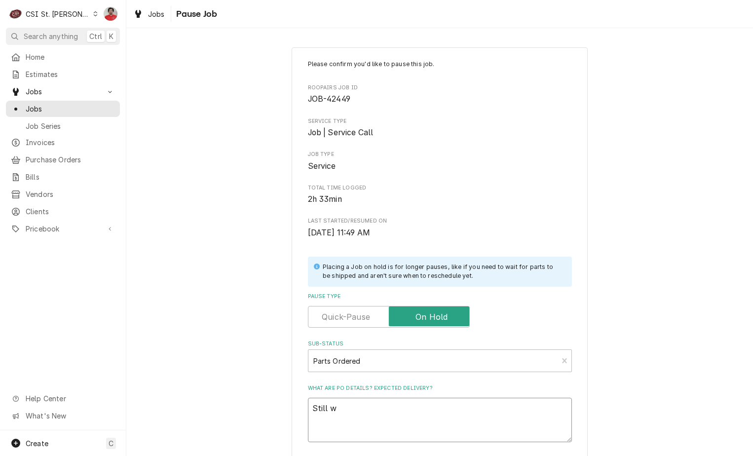
type textarea "x"
type textarea "Still wa"
type textarea "x"
type textarea "Still wai"
type textarea "x"
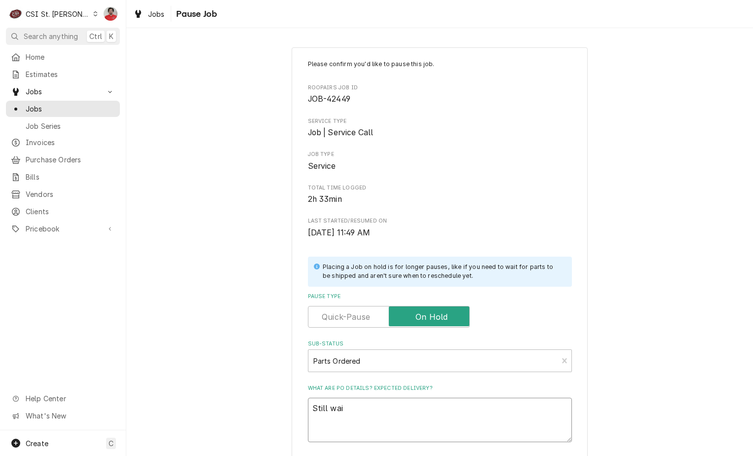
type textarea "Still waiu"
type textarea "x"
type textarea "Still waiut"
type textarea "x"
type textarea "Still waiuti"
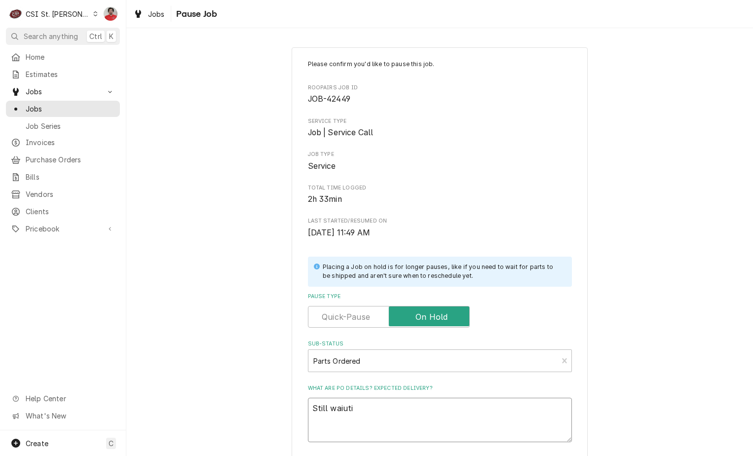
type textarea "x"
type textarea "Still waiutin"
type textarea "x"
type textarea "Still waiuting"
type textarea "x"
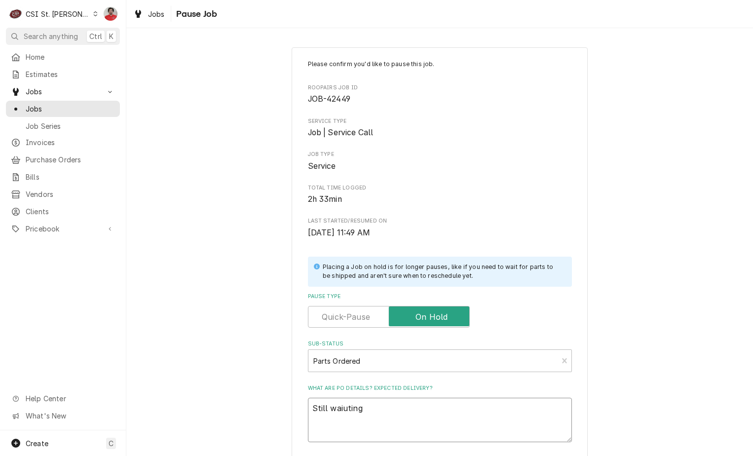
type textarea "Still waiutin"
type textarea "x"
type textarea "Still waiuti"
type textarea "x"
type textarea "Still waiut"
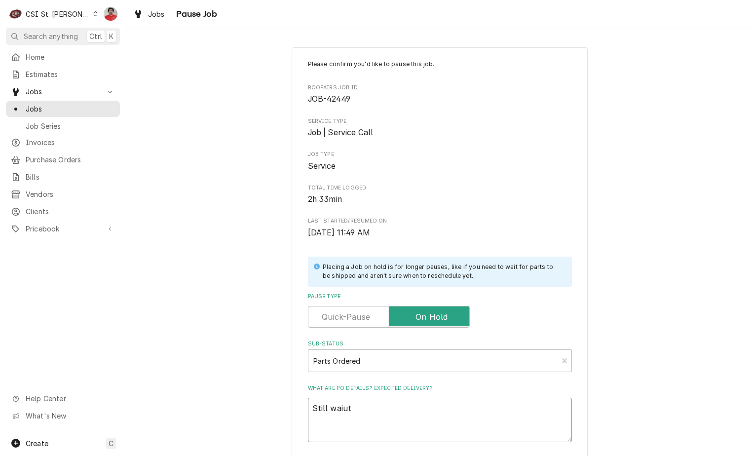
type textarea "x"
type textarea "Still waiu"
type textarea "x"
type textarea "Still wai"
type textarea "x"
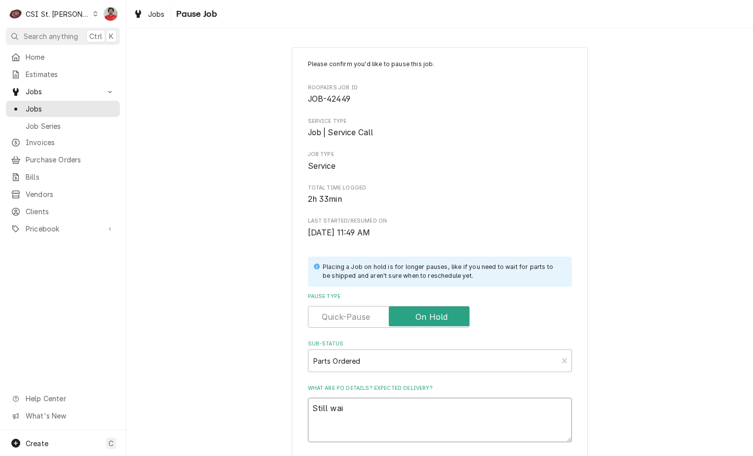
type textarea "Still waig"
type textarea "x"
type textarea "Still wai"
type textarea "x"
type textarea "Still wait"
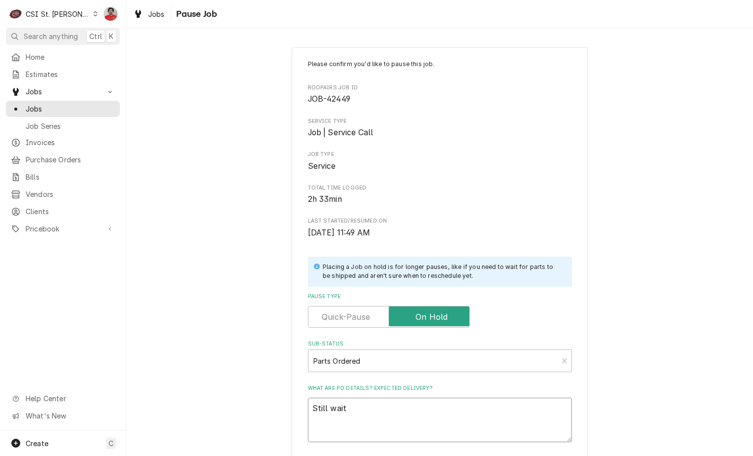
type textarea "x"
type textarea "Still waiti"
type textarea "x"
type textarea "Still waitin"
type textarea "x"
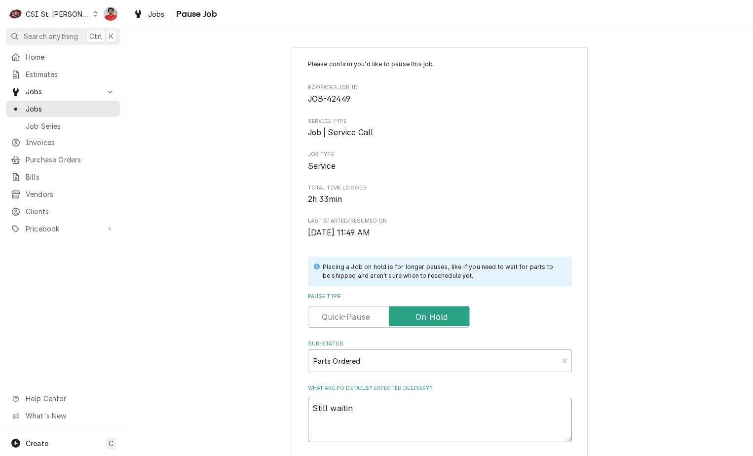
type textarea "Still waiting"
type textarea "x"
type textarea "Still waiting"
type textarea "x"
type textarea "Still waiting o"
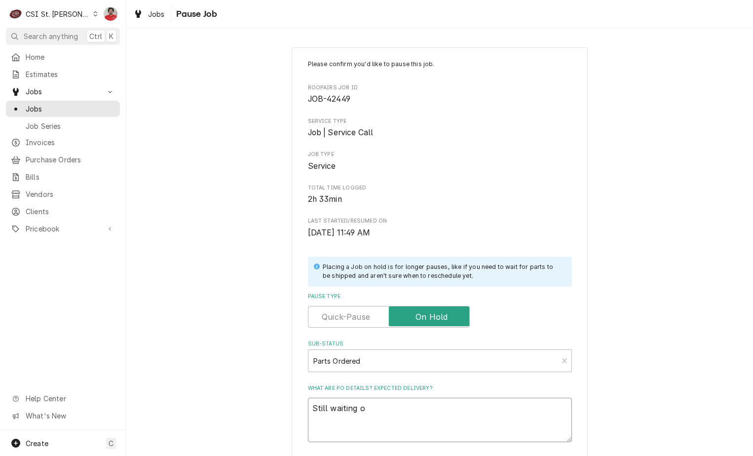
type textarea "x"
type textarea "Still waiting on"
type textarea "x"
type textarea "Still waiting on"
type textarea "x"
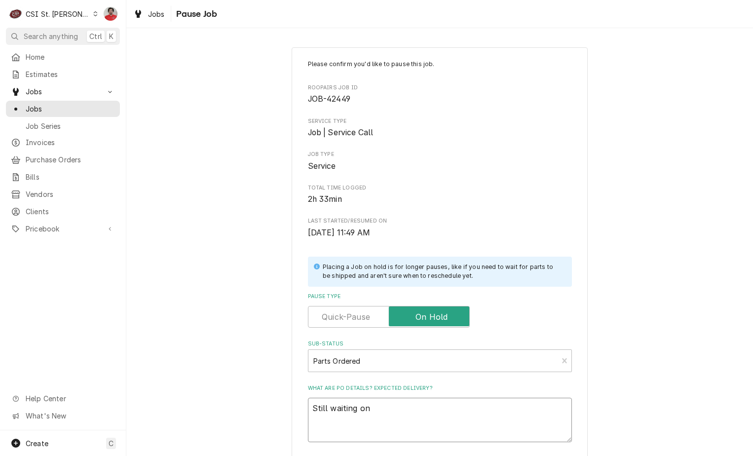
type textarea "Still waiting on l"
type textarea "x"
type textarea "Still waiting on la"
type textarea "x"
type textarea "Still waiting on las"
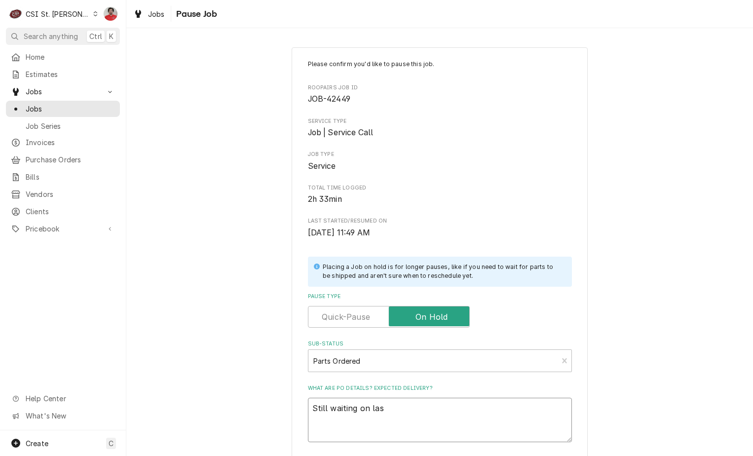
type textarea "x"
type textarea "Still waiting on last"
type textarea "x"
type textarea "Still waiting on last"
type textarea "x"
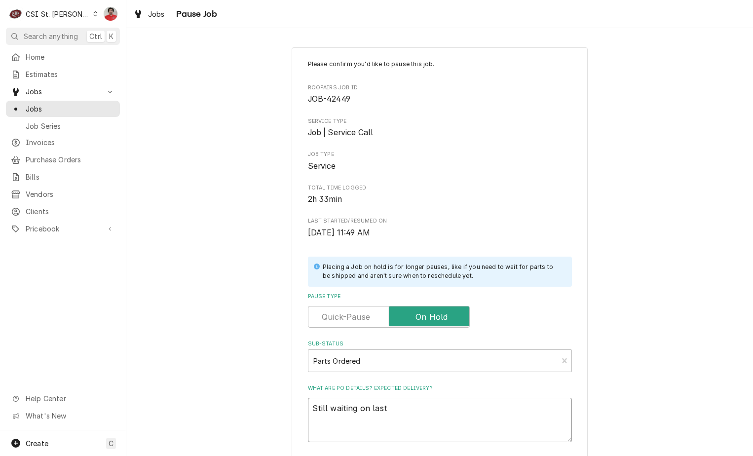
type textarea "Still waiting on last p"
type textarea "x"
type textarea "Still waiting on last pa"
type textarea "x"
type textarea "Still waiting on last par"
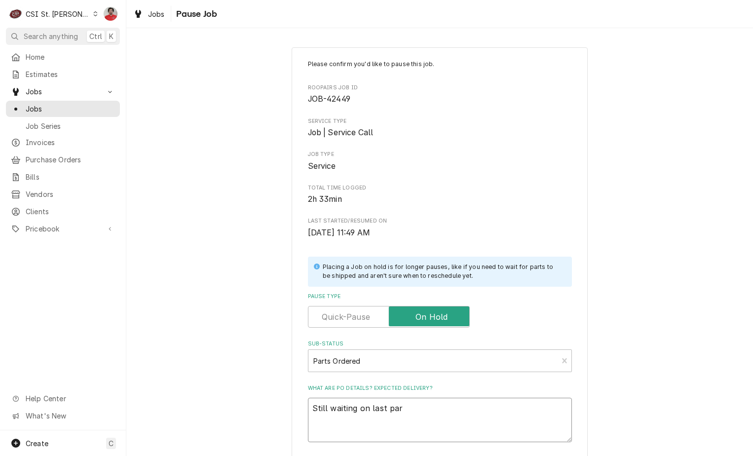
type textarea "x"
type textarea "Still waiting on last part"
type textarea "x"
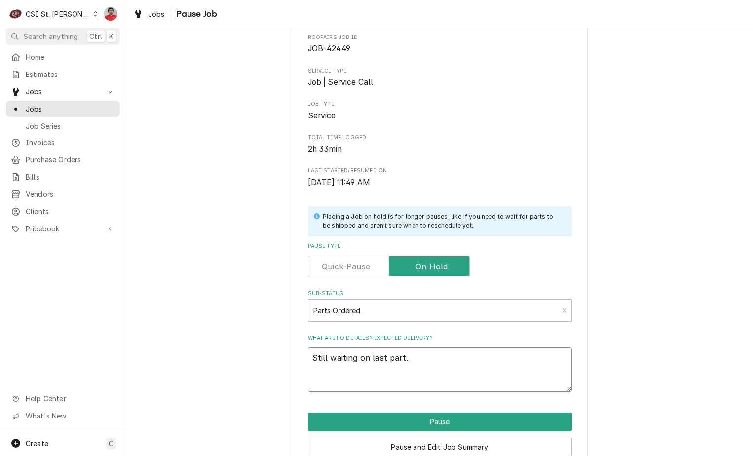
scroll to position [97, 0]
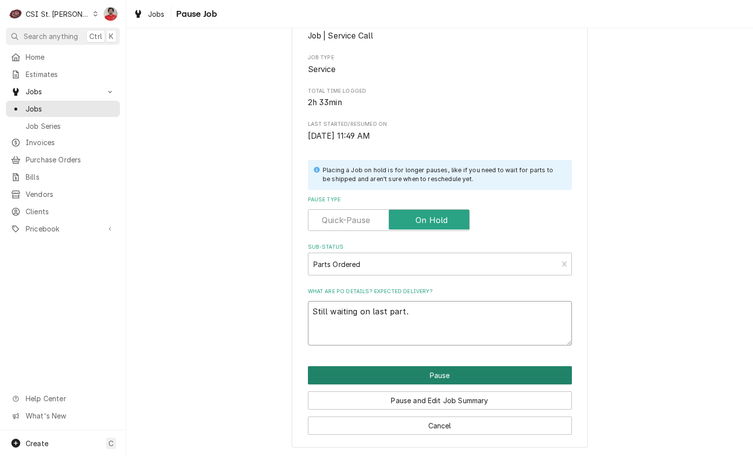
type textarea "Still waiting on last part."
click at [438, 375] on button "Pause" at bounding box center [440, 375] width 264 height 18
type textarea "x"
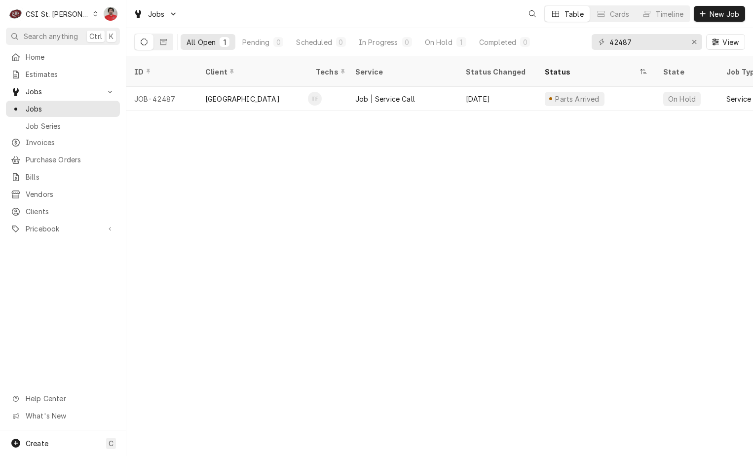
click at [629, 33] on div "42487 View" at bounding box center [668, 42] width 153 height 28
click at [629, 34] on div "42487 View" at bounding box center [668, 42] width 153 height 28
click at [629, 39] on input "42487" at bounding box center [646, 42] width 74 height 16
type input "42519"
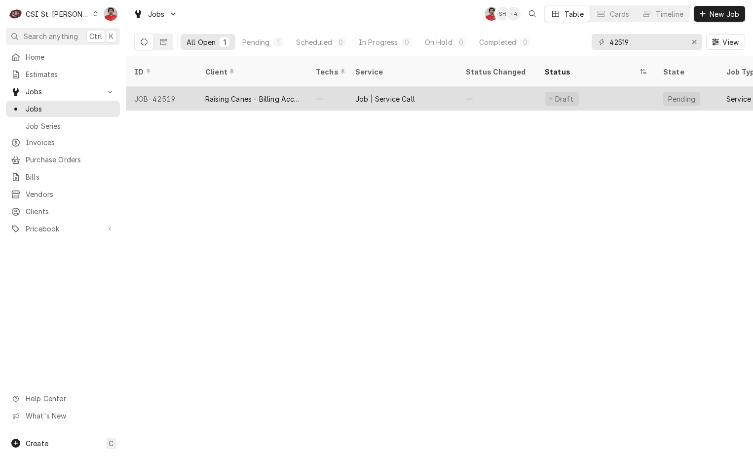
click at [314, 87] on div "—" at bounding box center [327, 99] width 39 height 24
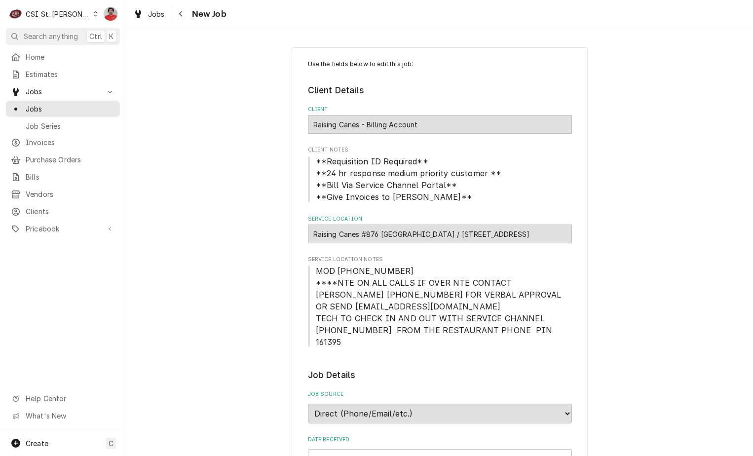
scroll to position [345, 0]
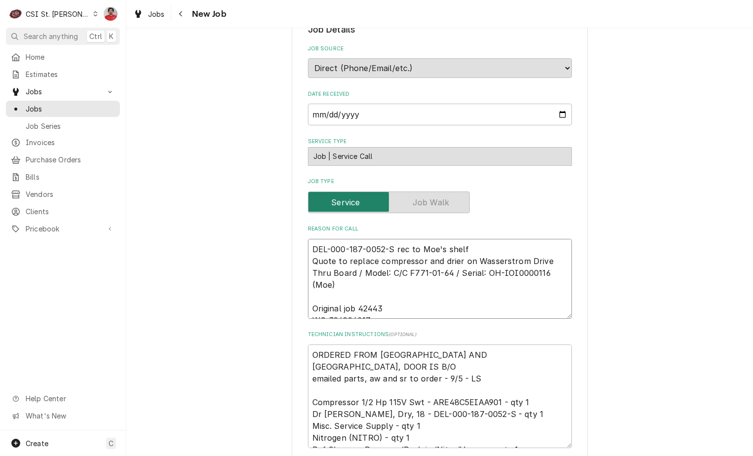
drag, startPoint x: 481, startPoint y: 235, endPoint x: 162, endPoint y: 227, distance: 318.4
click at [162, 227] on div "Use the fields below to edit this job: Client Details Client Raising Canes - Bi…" at bounding box center [439, 325] width 627 height 1265
type textarea "x"
type textarea "Quote to replace compressor and drier on Wasserstrom Drive Thru Board / Model: …"
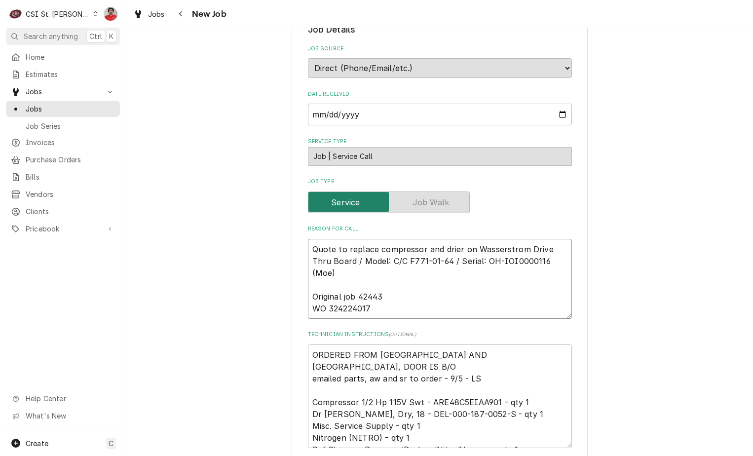
type textarea "x"
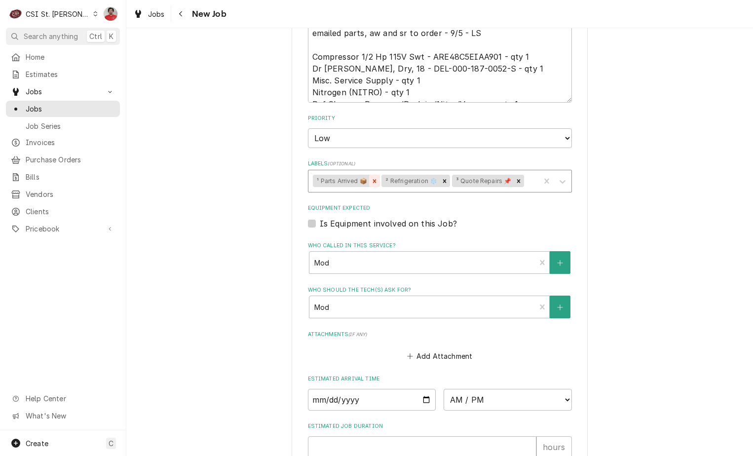
click at [372, 178] on icon "Remove ¹ Parts Arrived 📦" at bounding box center [374, 181] width 7 height 7
type textarea "Quote to replace compressor and drier on Wasserstrom Drive Thru Board / Model: …"
click at [481, 172] on div "Labels" at bounding box center [496, 181] width 78 height 18
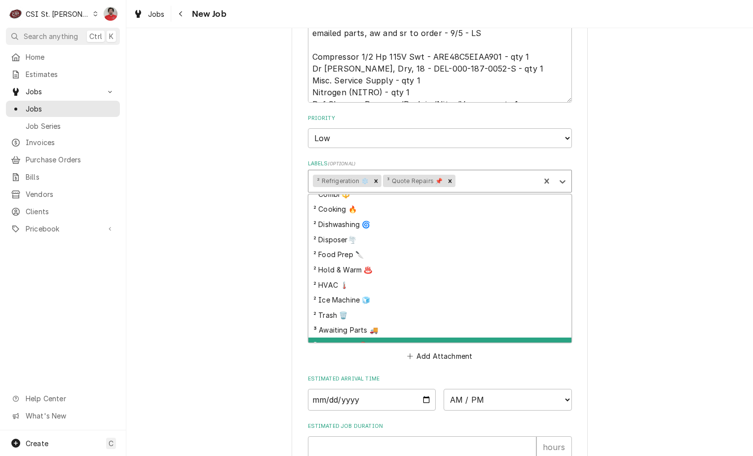
scroll to position [197, 0]
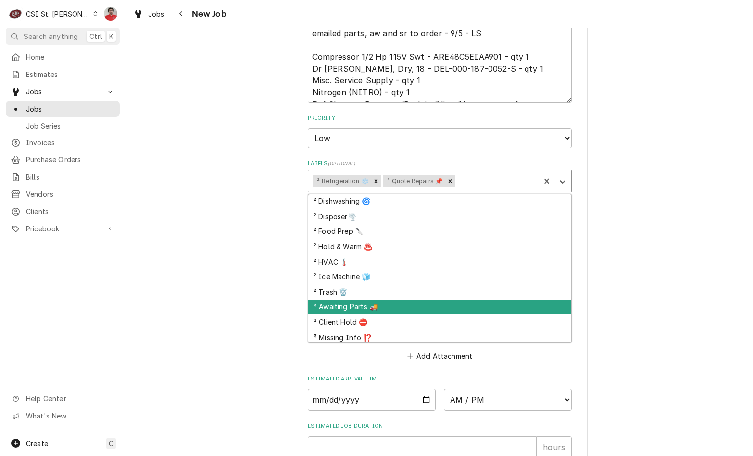
click at [390, 300] on div "³ Awaiting Parts 🚚" at bounding box center [439, 307] width 263 height 15
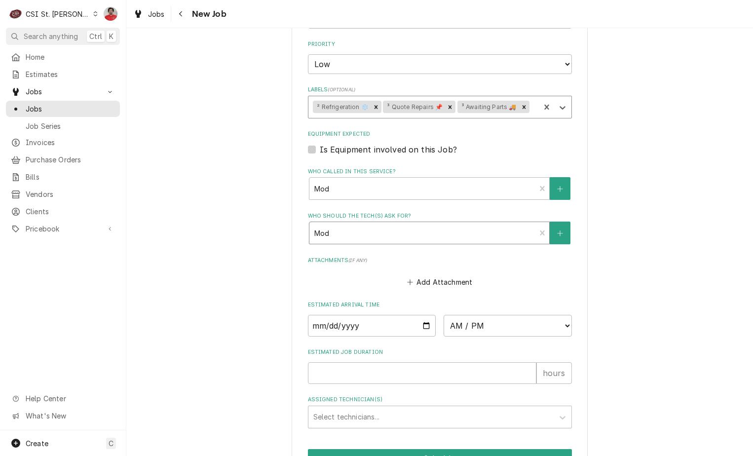
scroll to position [836, 0]
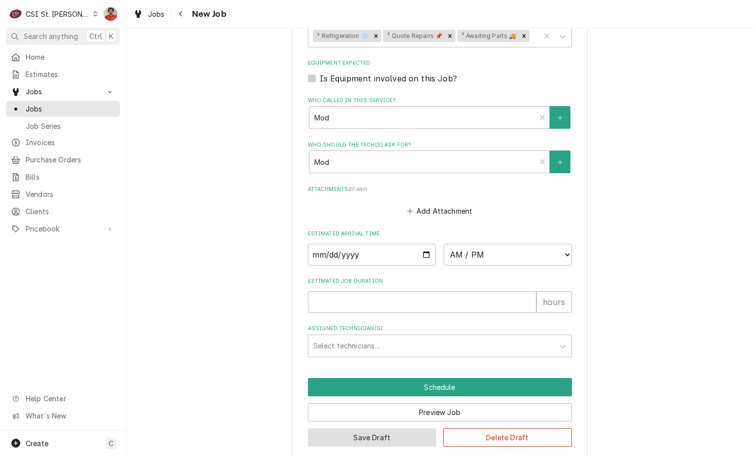
click at [382, 428] on button "Save Draft" at bounding box center [372, 437] width 129 height 18
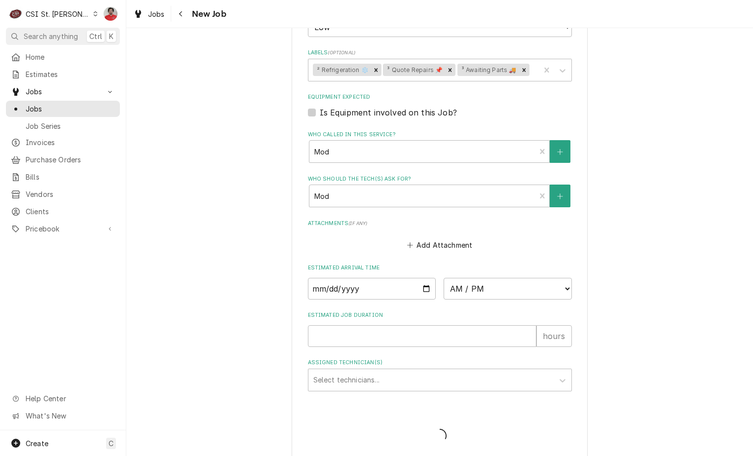
type textarea "x"
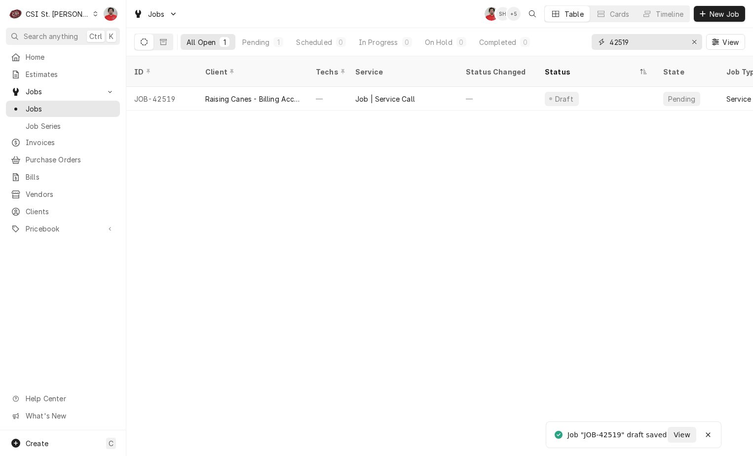
click at [640, 48] on input "42519" at bounding box center [646, 42] width 74 height 16
type input "42517"
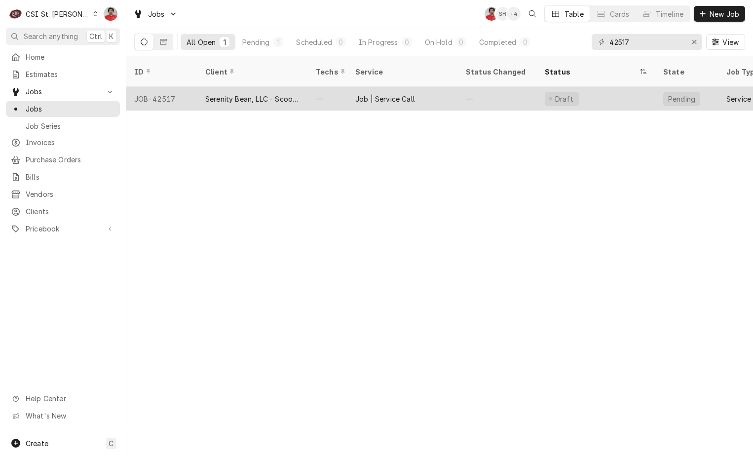
click at [437, 95] on div "Job | Service Call" at bounding box center [402, 99] width 111 height 24
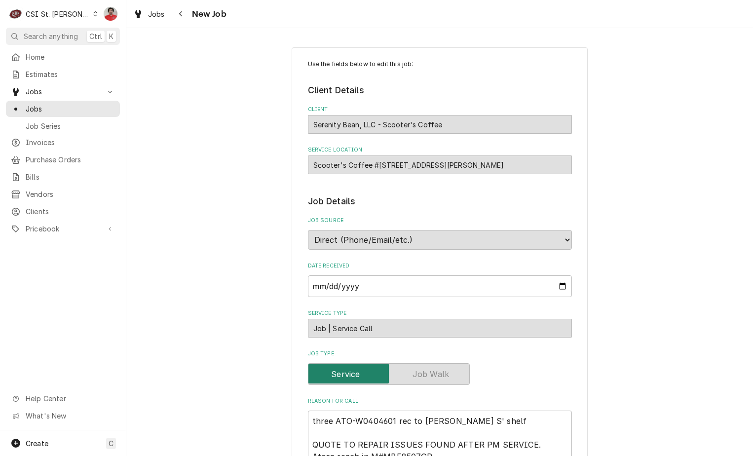
scroll to position [296, 0]
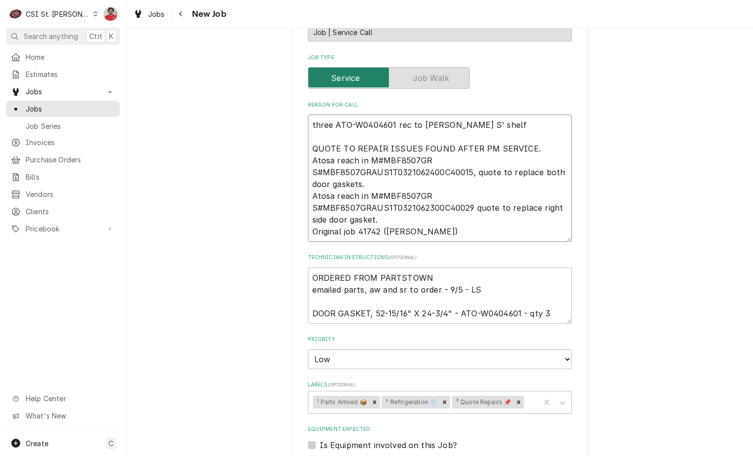
drag, startPoint x: 454, startPoint y: 127, endPoint x: 281, endPoint y: 126, distance: 172.2
click at [281, 126] on div "Use the fields below to edit this job: Client Details Client Serenity Bean, LLC…" at bounding box center [439, 288] width 627 height 1092
type textarea "x"
type textarea "QUOTE TO REPAIR ISSUES FOUND AFTER PM SERVICE. Atosa reach in M#MBF8507GR S#MBF…"
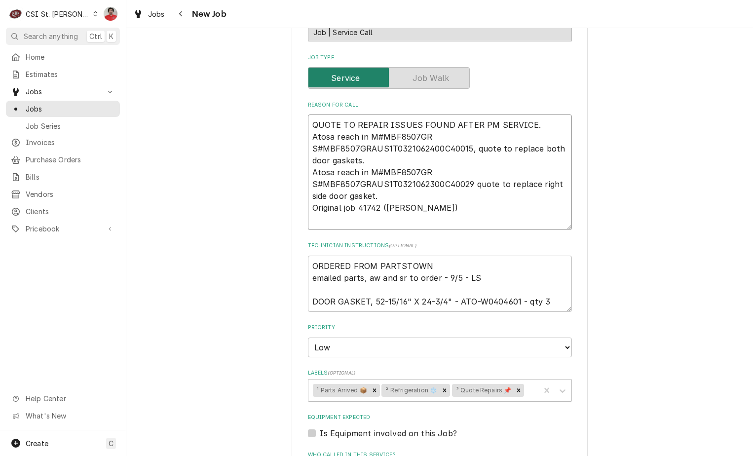
type textarea "x"
click at [375, 392] on icon "Remove ¹ Parts Arrived 📦" at bounding box center [374, 390] width 7 height 7
type textarea "QUOTE TO REPAIR ISSUES FOUND AFTER PM SERVICE. Atosa reach in M#MBF8507GR S#MBF…"
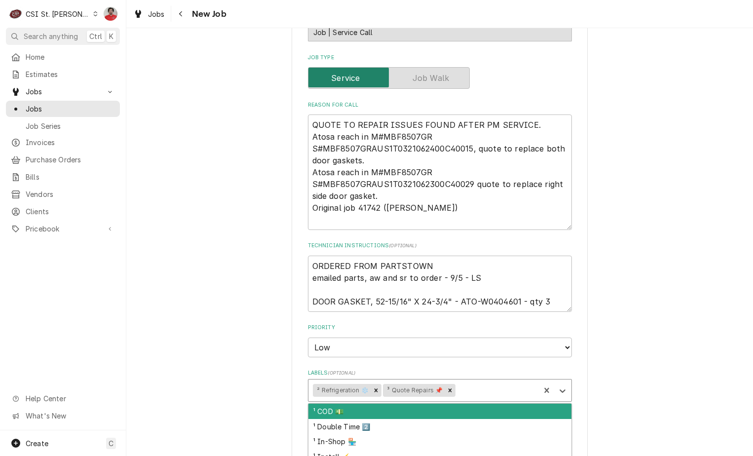
click at [467, 389] on div "Labels" at bounding box center [496, 390] width 78 height 18
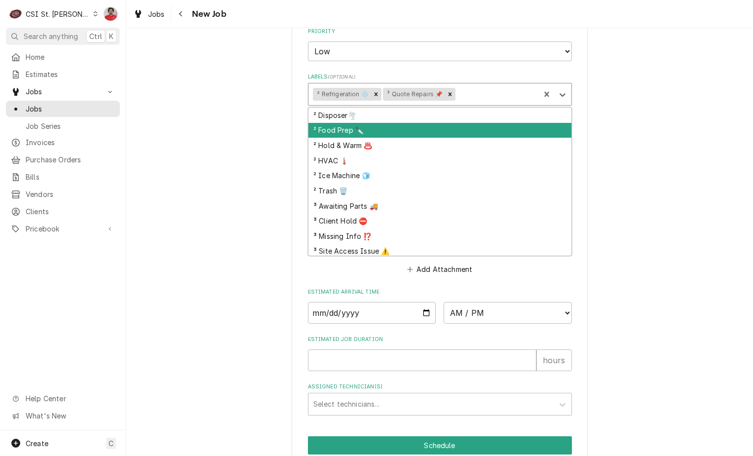
scroll to position [247, 0]
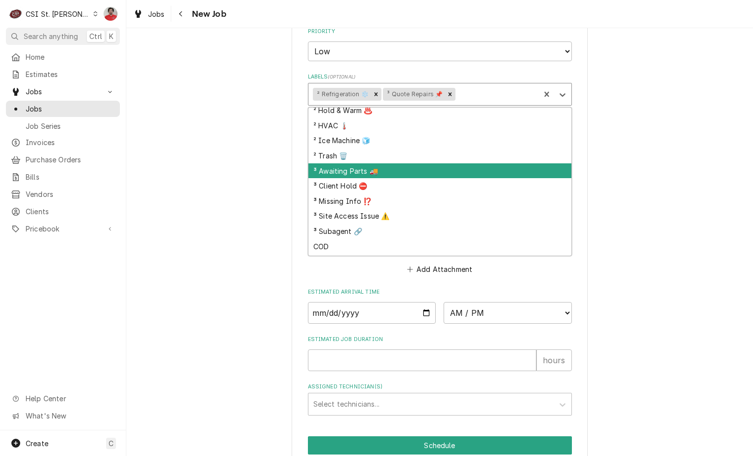
click at [388, 173] on div "³ Awaiting Parts 🚚" at bounding box center [439, 170] width 263 height 15
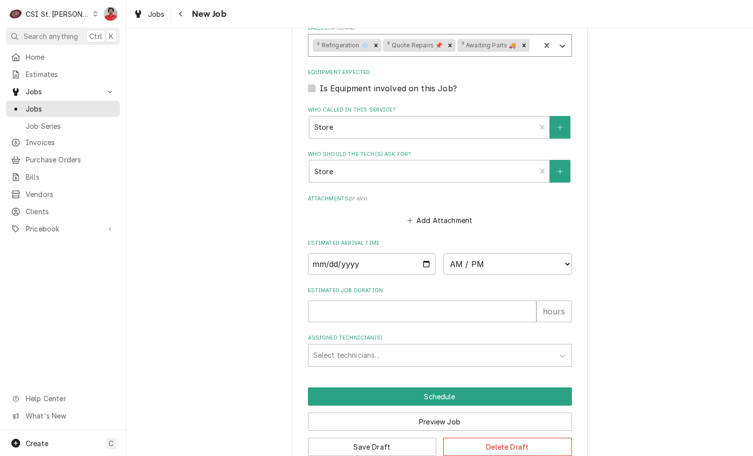
scroll to position [662, 0]
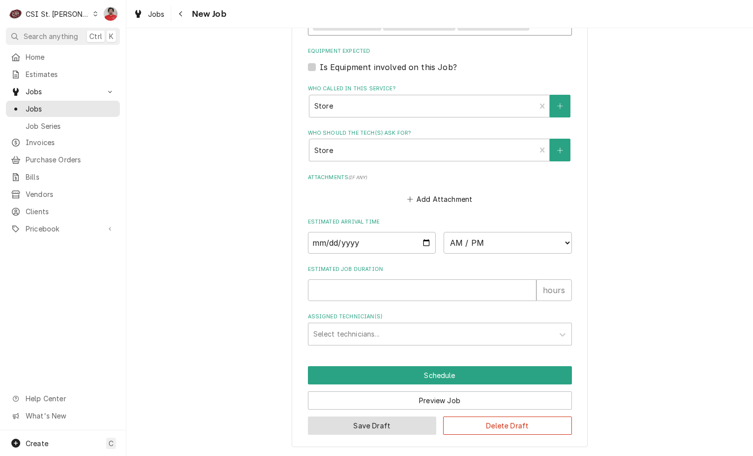
click at [402, 429] on button "Save Draft" at bounding box center [372, 426] width 129 height 18
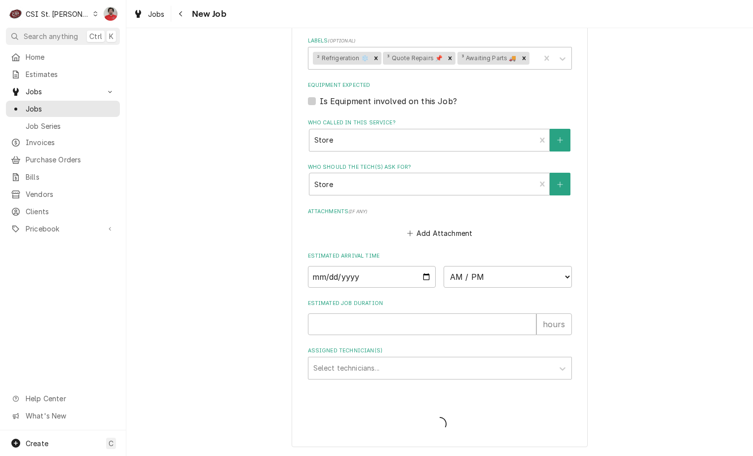
scroll to position [628, 0]
type textarea "x"
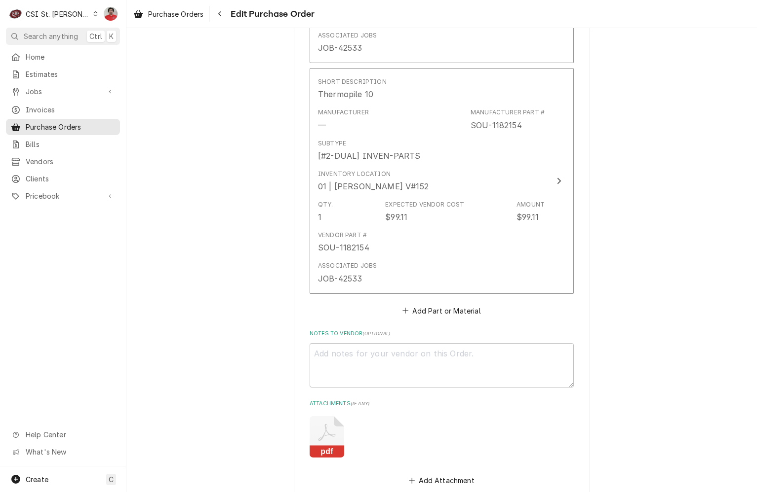
scroll to position [2425, 0]
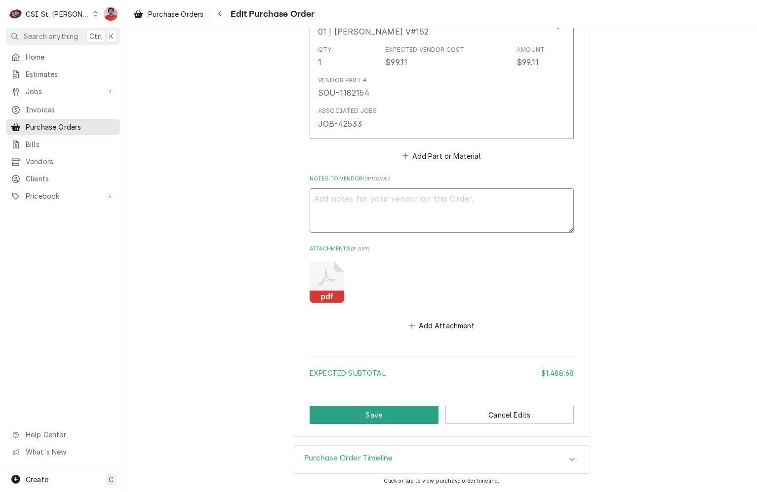
click at [358, 219] on textarea "Notes to Vendor ( optional )" at bounding box center [441, 211] width 264 height 44
type textarea "x"
type textarea "S"
type textarea "x"
type textarea "ST"
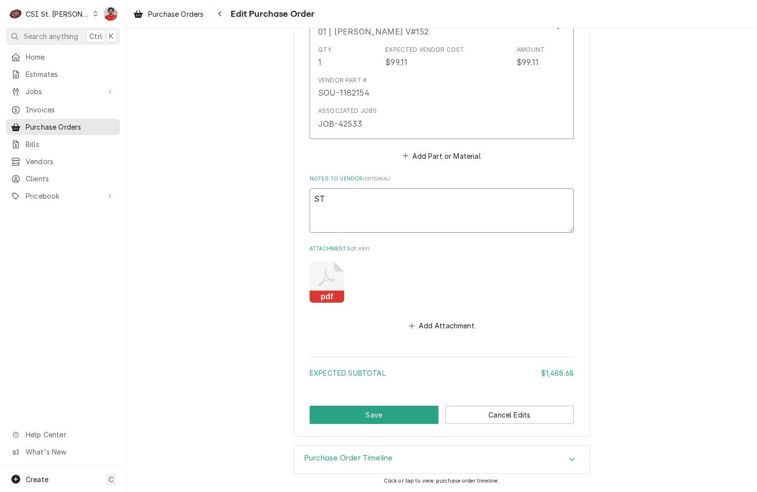
type textarea "x"
type textarea "S"
type textarea "x"
type textarea "St"
type textarea "x"
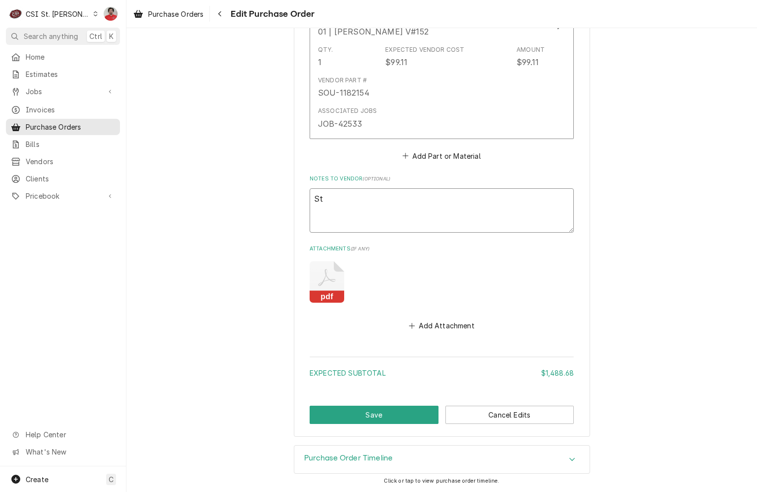
type textarea "Sti"
type textarea "x"
type textarea "Stil"
type textarea "x"
type textarea "Still"
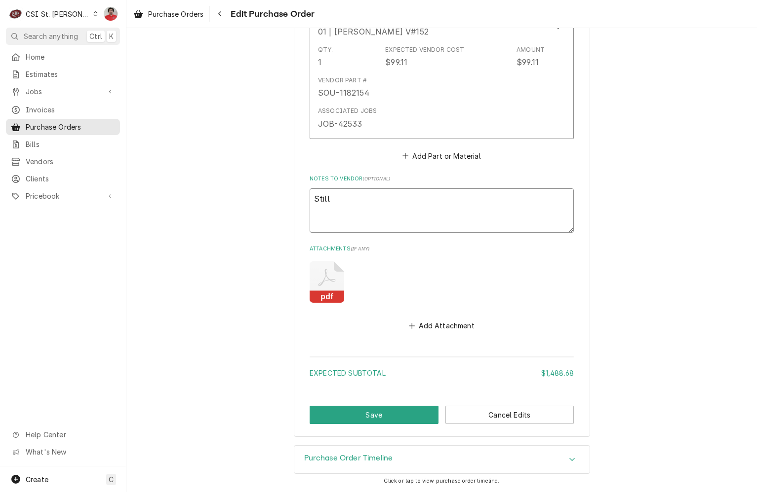
type textarea "x"
type textarea "Still"
type textarea "x"
type textarea "Still w"
type textarea "x"
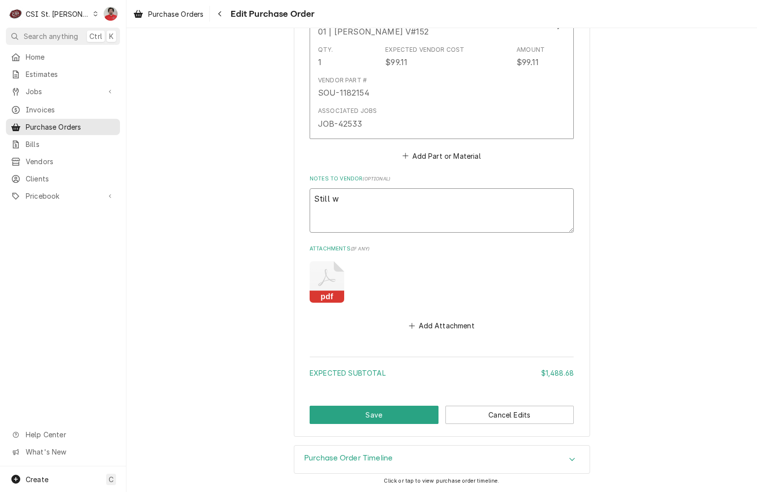
type textarea "Still wa"
type textarea "x"
type textarea "Still wai"
type textarea "x"
type textarea "Still wait"
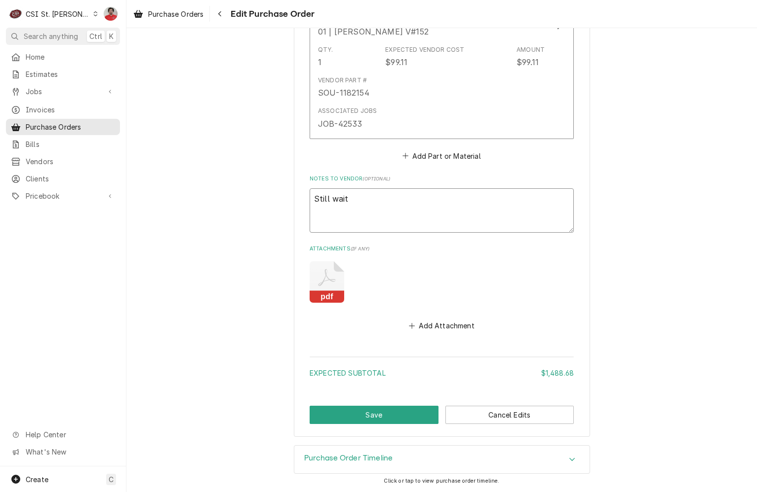
type textarea "x"
type textarea "Still waiti"
type textarea "x"
type textarea "Still waitin"
type textarea "x"
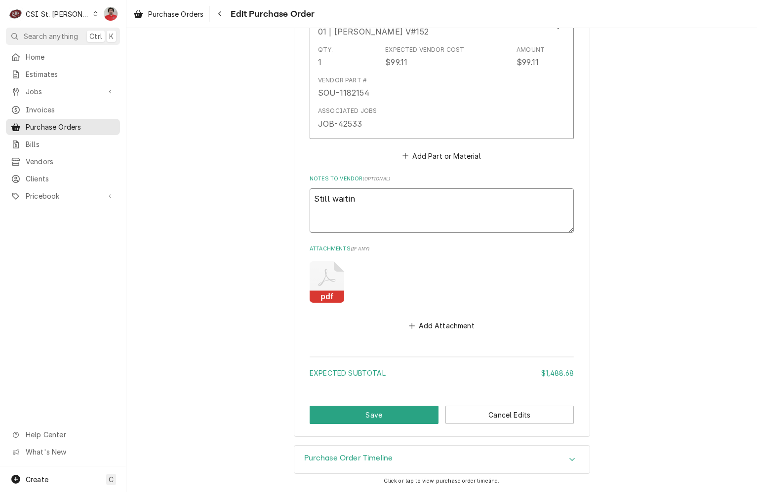
type textarea "Still waiting"
type textarea "x"
type textarea "Still waiting"
type textarea "x"
type textarea "Still waiting f"
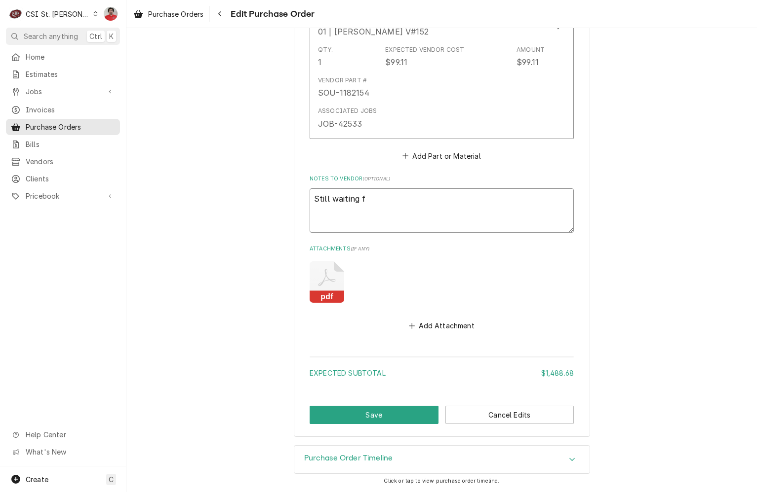
type textarea "x"
type textarea "Still waiting fo"
type textarea "x"
type textarea "Still waiting for"
paste textarea "DEL000-187-0052-S"
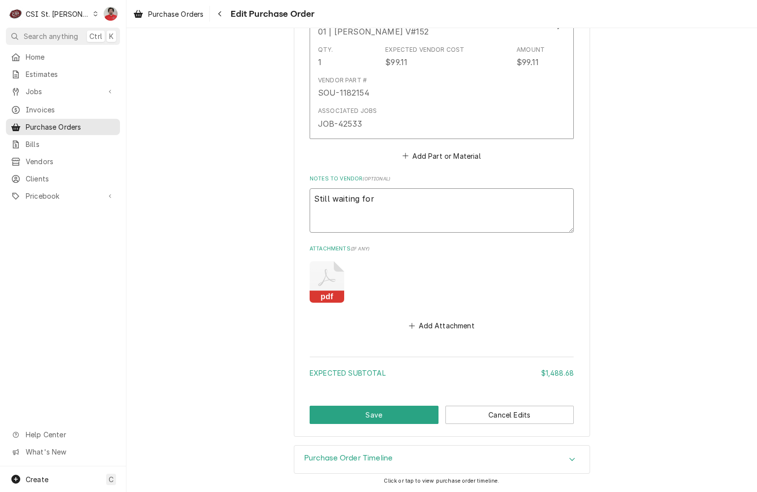
type textarea "x"
type textarea "Still waiting for DEL000-187-0052-S"
type textarea "x"
type textarea "Still waiting for DEL000-187-0052-S"
type textarea "x"
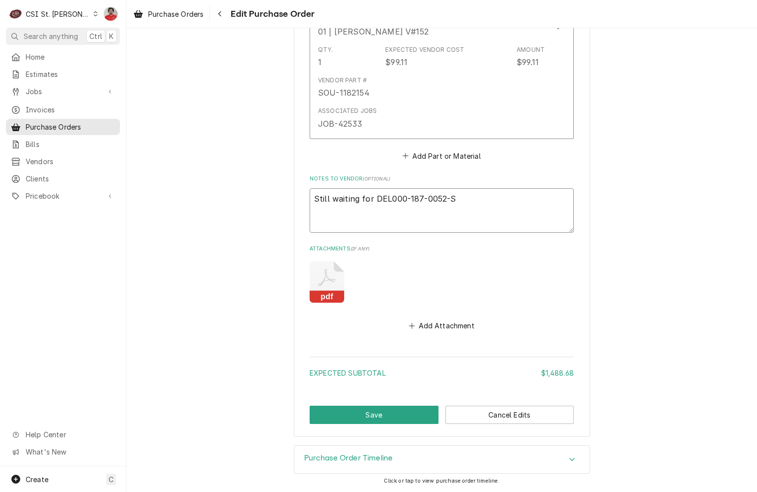
type textarea "Still waiting for DEL000-187-0052-S,"
type textarea "x"
type textarea "Still waiting for DEL000-187-0052-S,"
click at [487, 212] on textarea "Still waiting for DEL000-187-0052-S," at bounding box center [441, 211] width 264 height 44
type textarea "x"
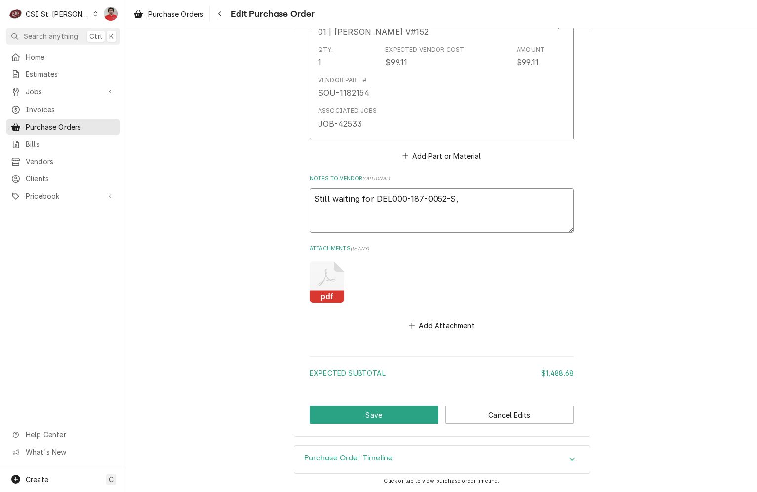
type textarea "Still waiting for DEL000-187-0052-S, t"
type textarea "x"
type textarea "Still waiting for DEL000-187-0052-S, th"
type textarea "x"
type textarea "Still waiting for DEL000-187-0052-S, thr"
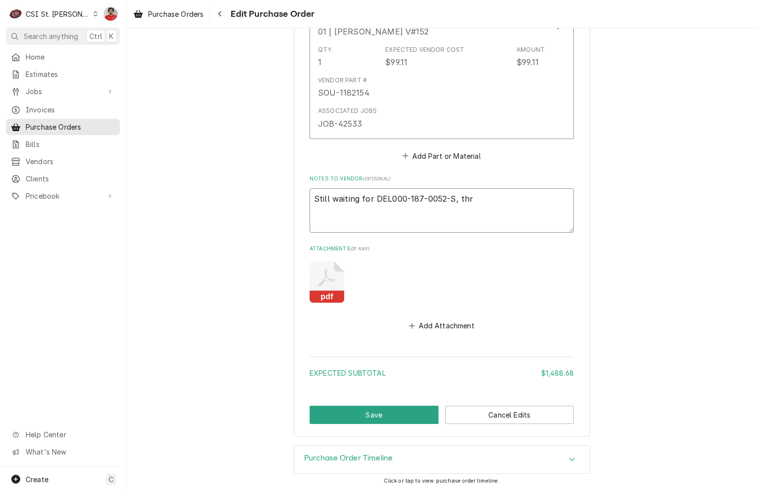
type textarea "x"
type textarea "Still waiting for DEL000-187-0052-S, thre"
type textarea "x"
type textarea "Still waiting for DEL000-187-0052-S, three"
type textarea "x"
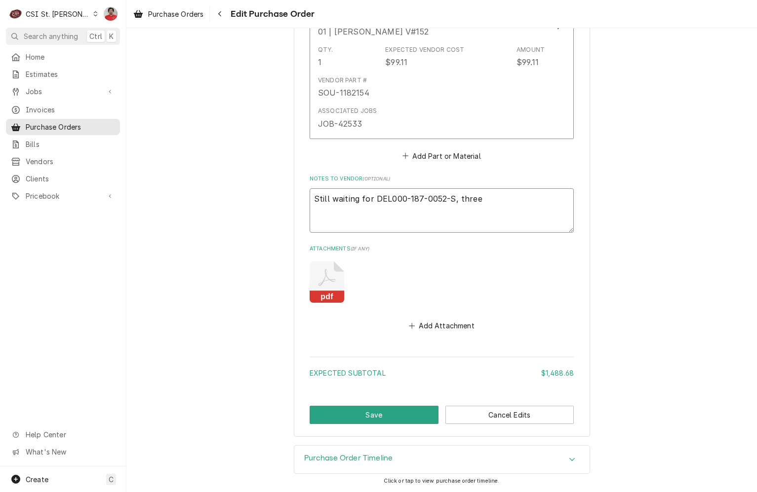
type textarea "Still waiting for DEL000-187-0052-S, three"
paste textarea "ATSAW0404601"
type textarea "x"
type textarea "Still waiting for DEL000-187-0052-S, three ATSAW0404601"
type textarea "x"
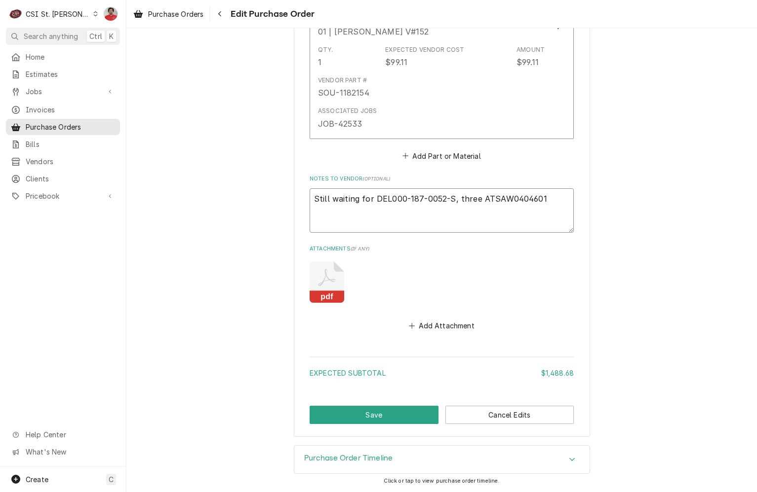
type textarea "Still waiting for DEL000-187-0052-S, three ATSAW0404601,"
type textarea "x"
type textarea "Still waiting for DEL000-187-0052-S, three ATSAW0404601,"
type textarea "x"
type textarea "Still waiting for DEL000-187-0052-S, three ATSAW0404601, a"
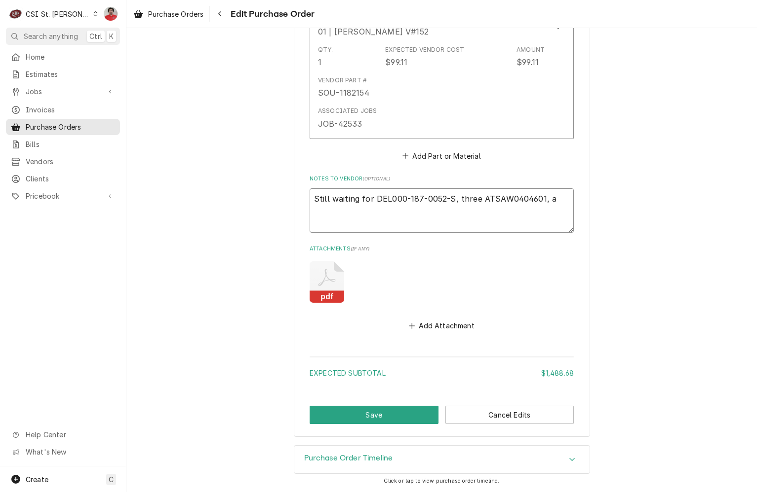
type textarea "x"
type textarea "Still waiting for DEL000-187-0052-S, three ATSAW0404601, and"
type textarea "x"
type textarea "Still waiting for DEL000-187-0052-S, three ATSAW0404601, and a"
type textarea "x"
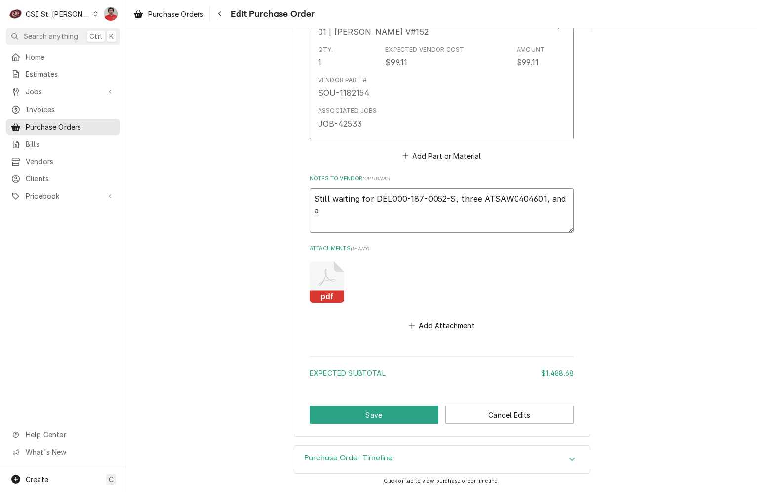
type textarea "Still waiting for DEL000-187-0052-S, three ATSAW0404601, and a"
click at [565, 199] on textarea "Still waiting for DEL000-187-0052-S, three ATSAW0404601, and a" at bounding box center [441, 211] width 264 height 44
paste textarea "MANBVMP00172"
type textarea "x"
type textarea "Still waiting for DEL000-187-0052-S, three ATSAW0404601, and a MANBVMP00172"
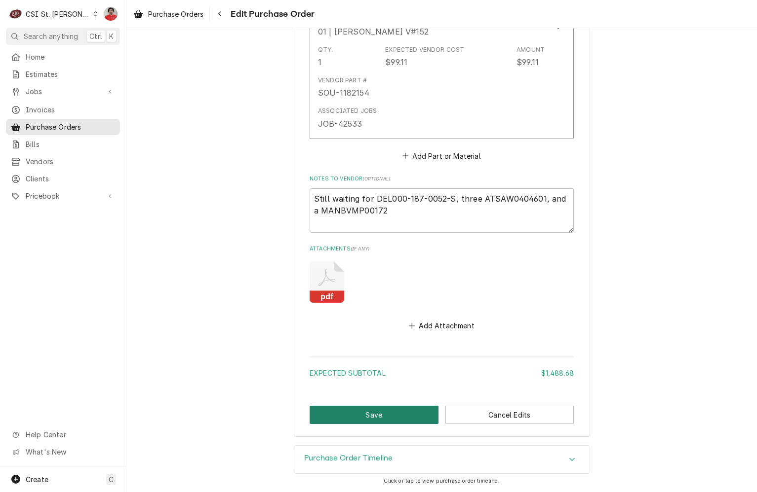
click at [392, 414] on button "Save" at bounding box center [373, 415] width 129 height 18
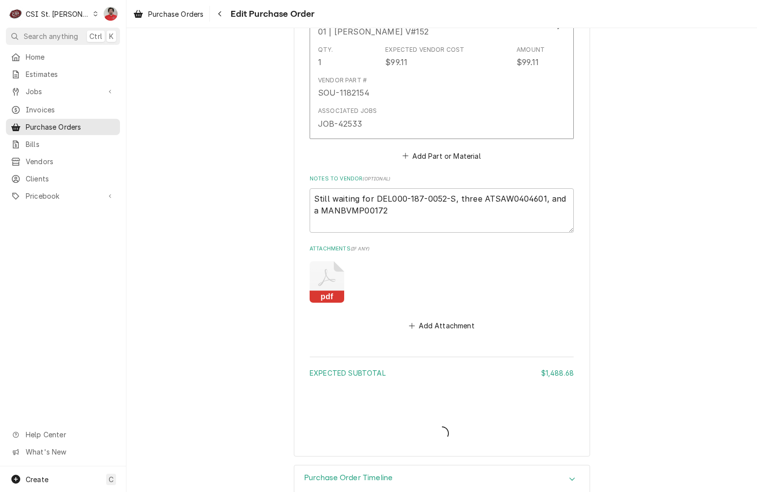
type textarea "x"
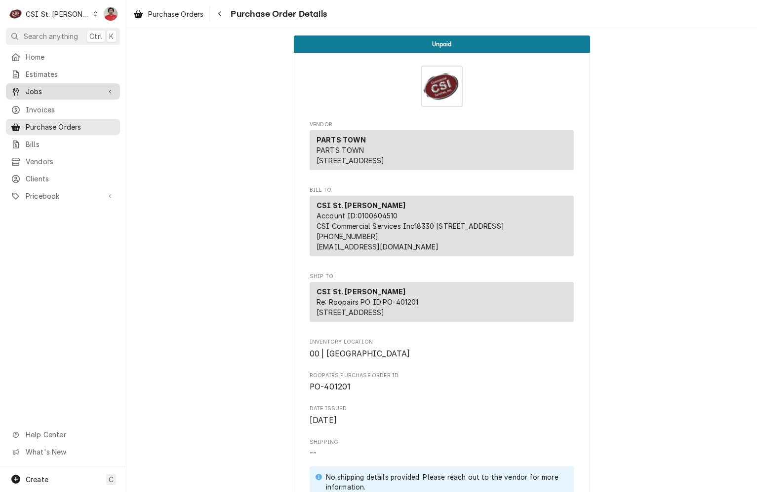
click at [52, 86] on span "Jobs" at bounding box center [63, 91] width 75 height 10
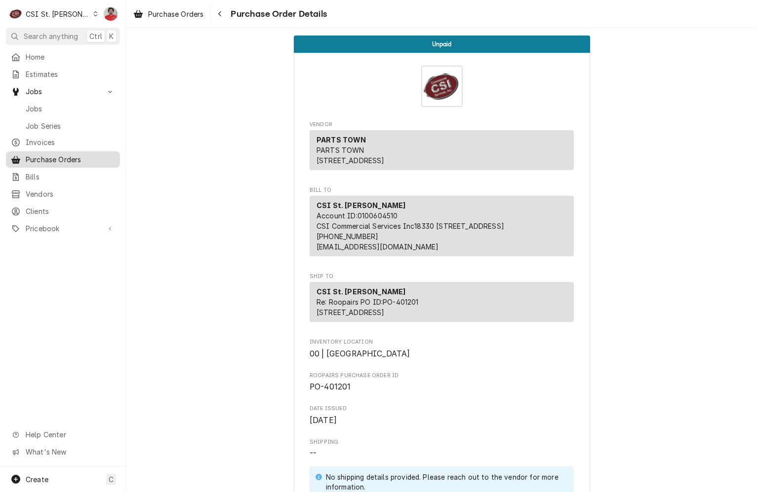
click at [43, 156] on span "Purchase Orders" at bounding box center [70, 159] width 89 height 10
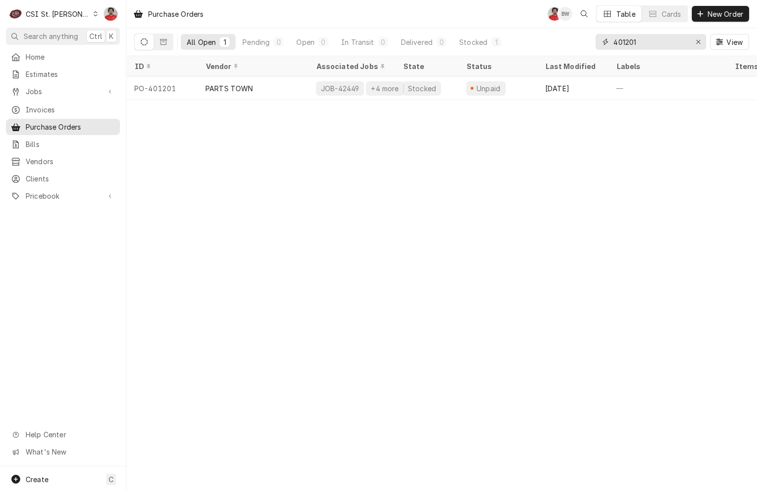
click at [577, 43] on div "All Open 1 Pending 0 Open 0 In Transit 0 Delivered 0 Stocked 1 401201 View" at bounding box center [441, 42] width 614 height 28
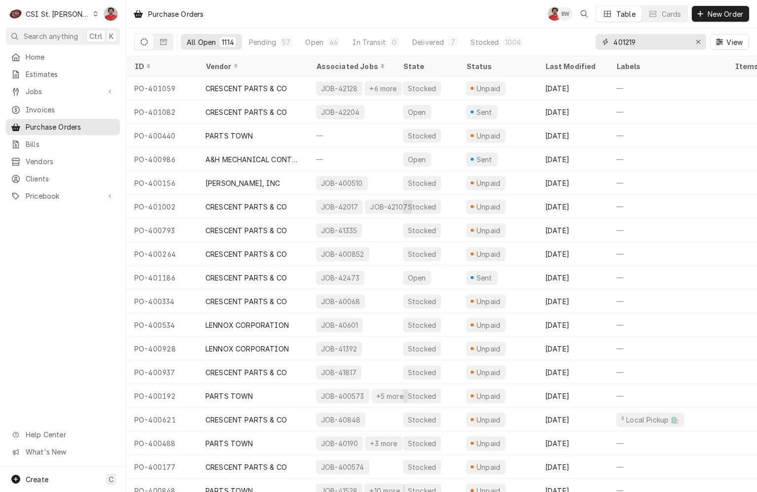
type input "401219"
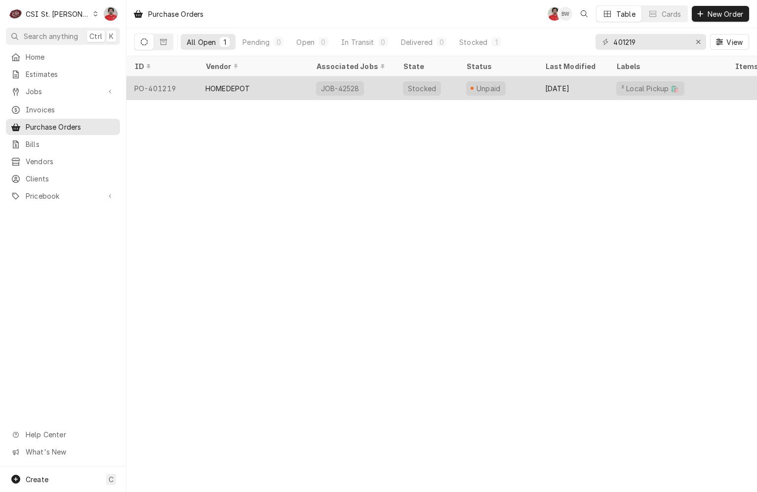
click at [392, 82] on div "JOB-42528" at bounding box center [351, 88] width 87 height 24
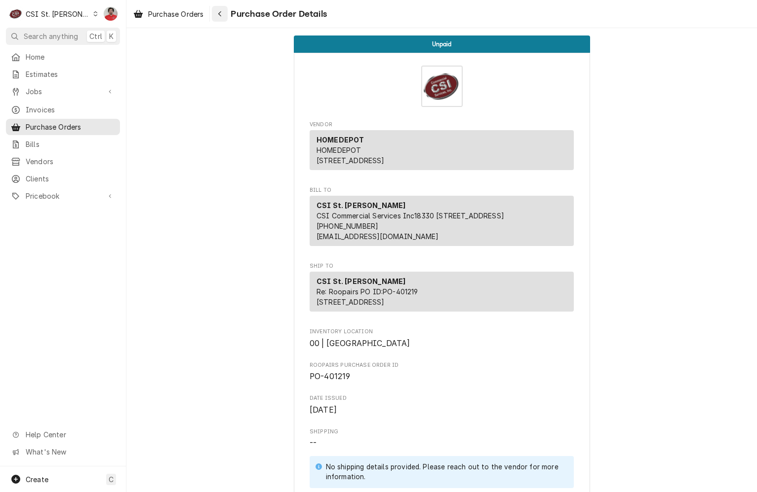
drag, startPoint x: 220, startPoint y: 12, endPoint x: 755, endPoint y: 80, distance: 539.3
click at [220, 12] on icon "Navigate back" at bounding box center [220, 13] width 4 height 7
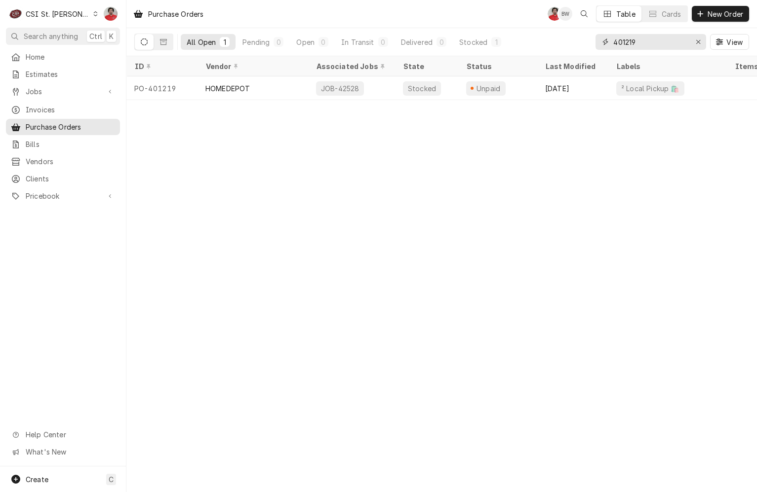
click at [656, 48] on input "401219" at bounding box center [650, 42] width 74 height 16
type input "6928"
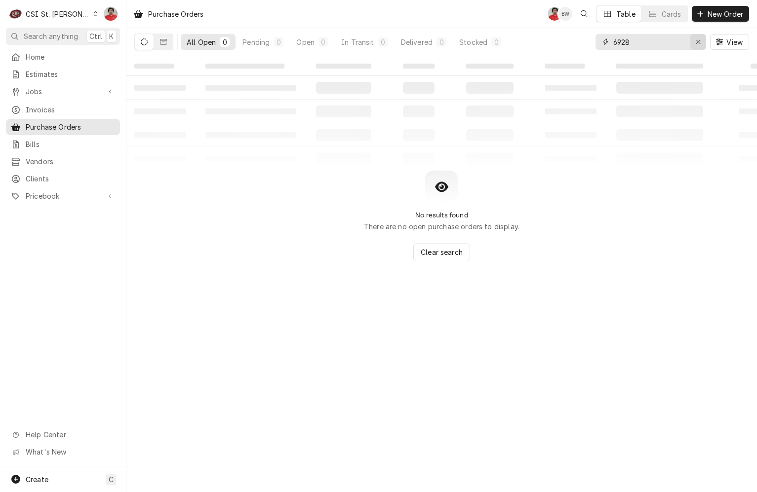
click at [704, 43] on button "Erase input" at bounding box center [698, 42] width 16 height 16
